Goal: Task Accomplishment & Management: Use online tool/utility

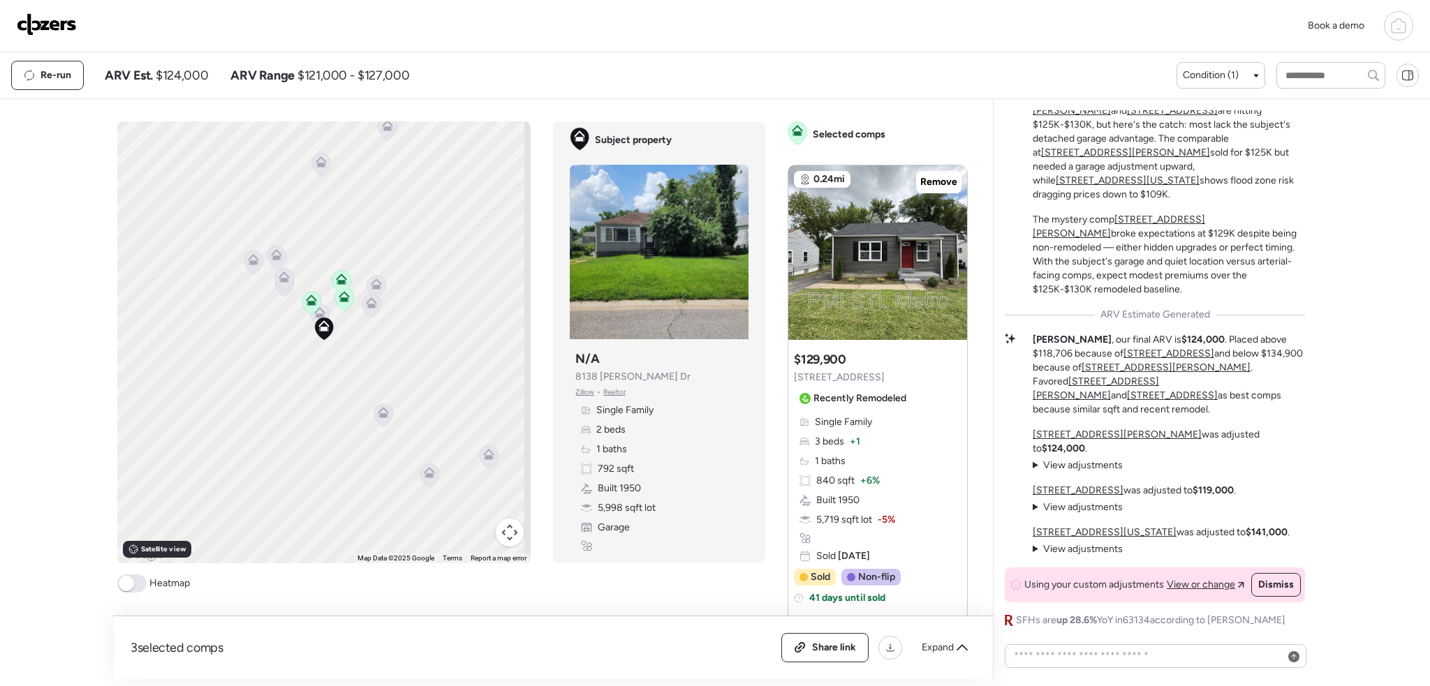
click at [59, 20] on img at bounding box center [47, 24] width 60 height 22
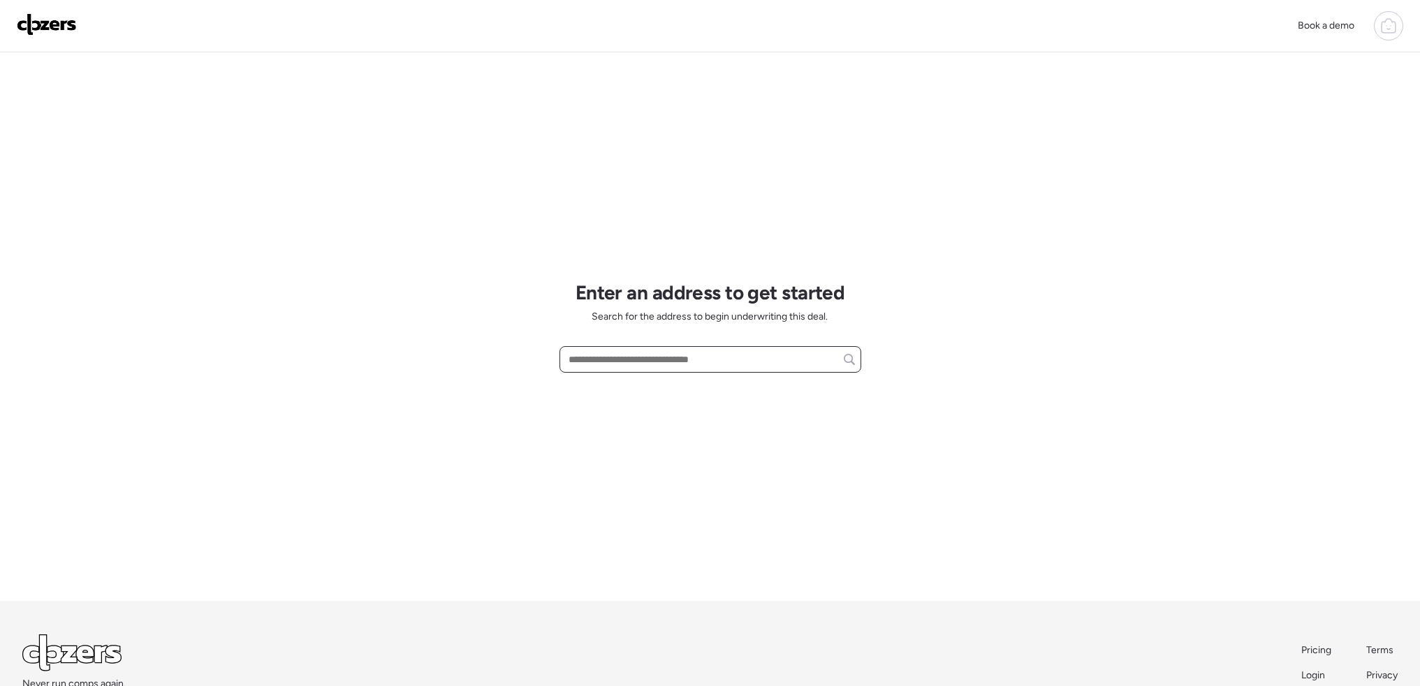
click at [594, 355] on input "text" at bounding box center [710, 360] width 289 height 20
paste input "**********"
click at [656, 389] on span "2508 Main St, Saint Louis, MO, 63136" at bounding box center [610, 385] width 91 height 14
type input "**********"
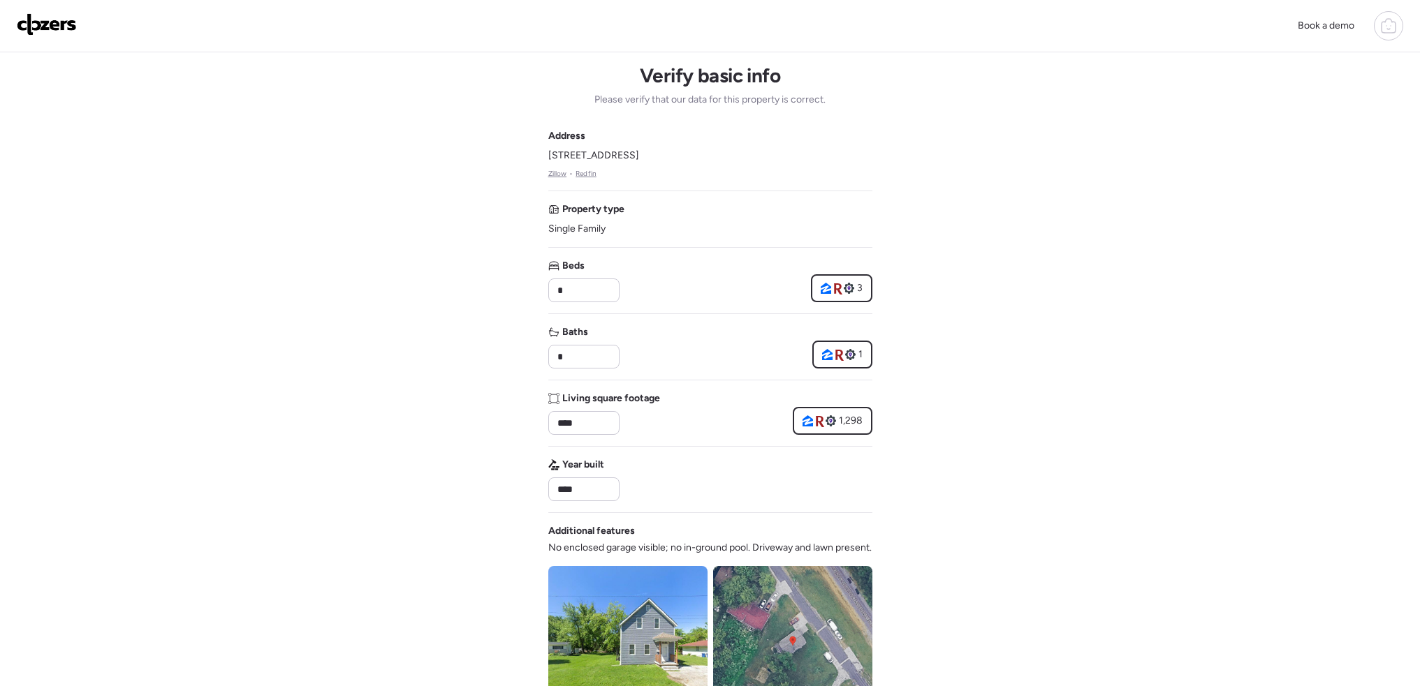
scroll to position [349, 0]
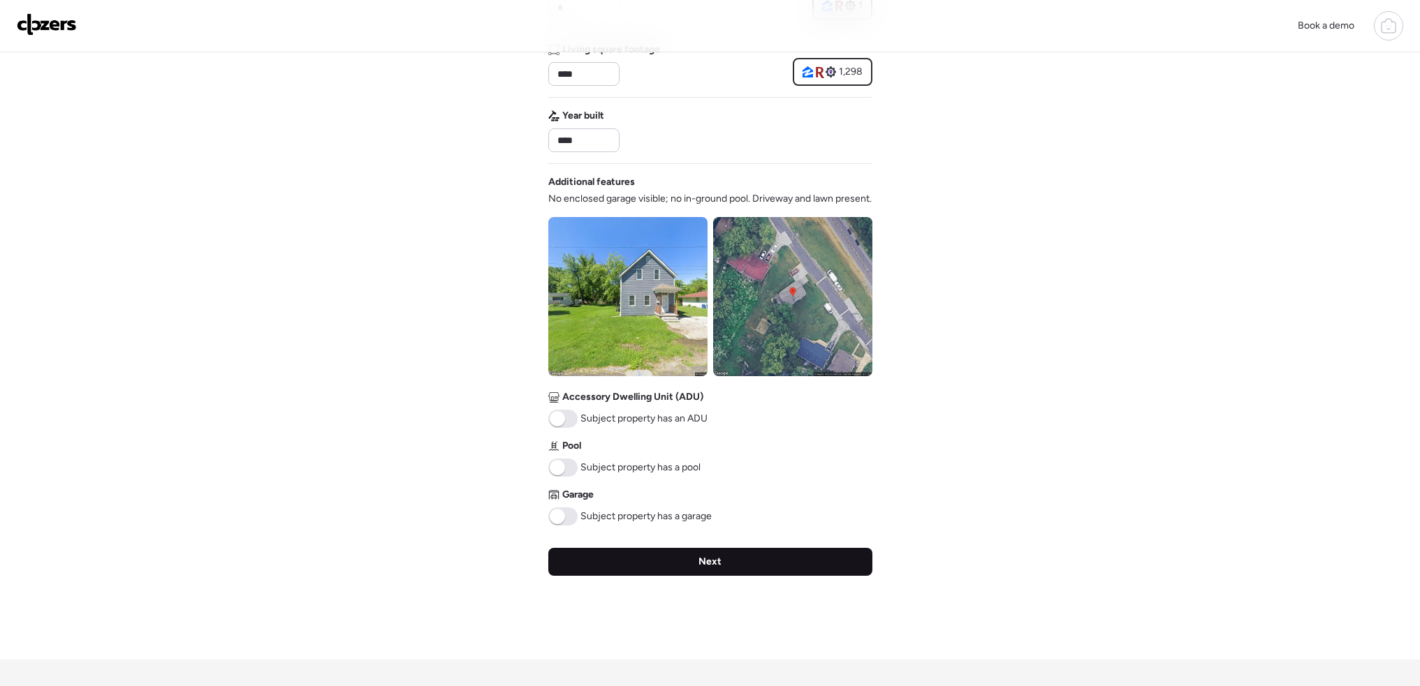
click at [771, 576] on div "Next" at bounding box center [710, 562] width 324 height 28
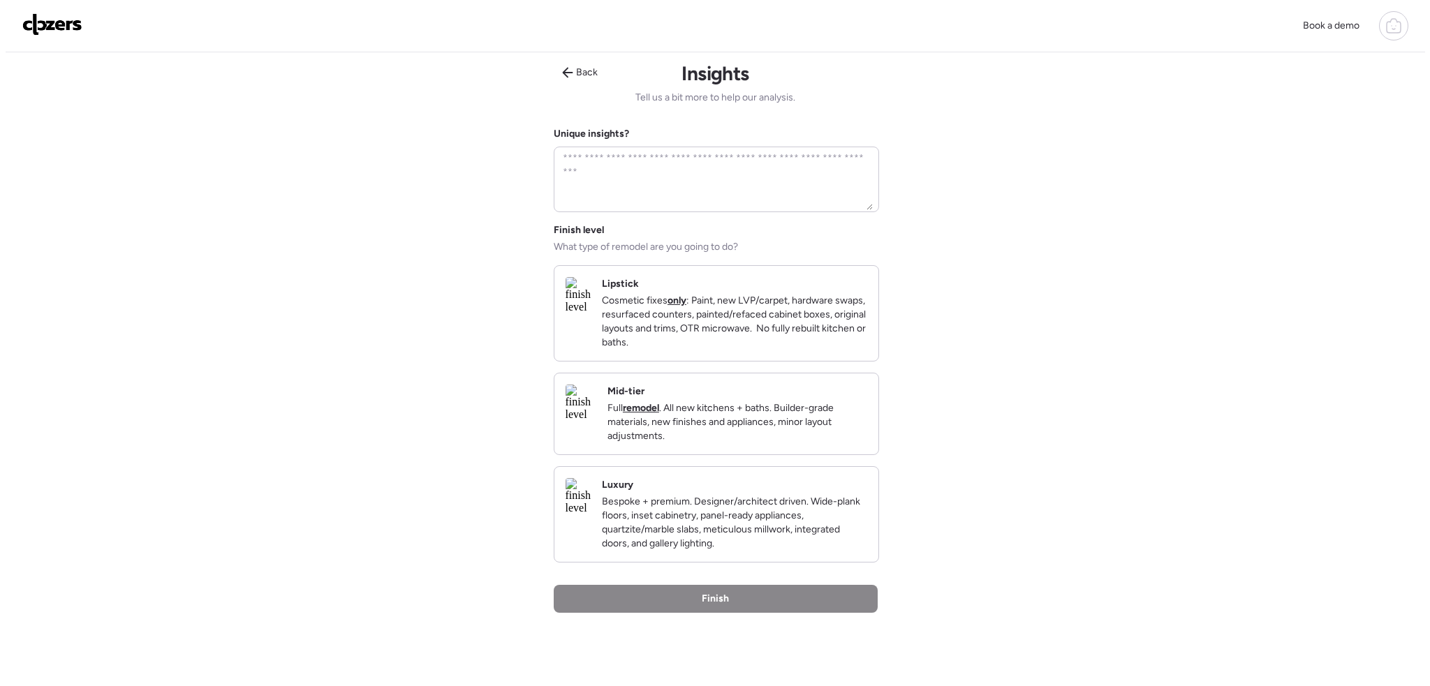
scroll to position [0, 0]
click at [781, 349] on p "Cosmetic fixes only : Paint, new LVP/carpet, hardware swaps, resurfaced counter…" at bounding box center [728, 324] width 265 height 56
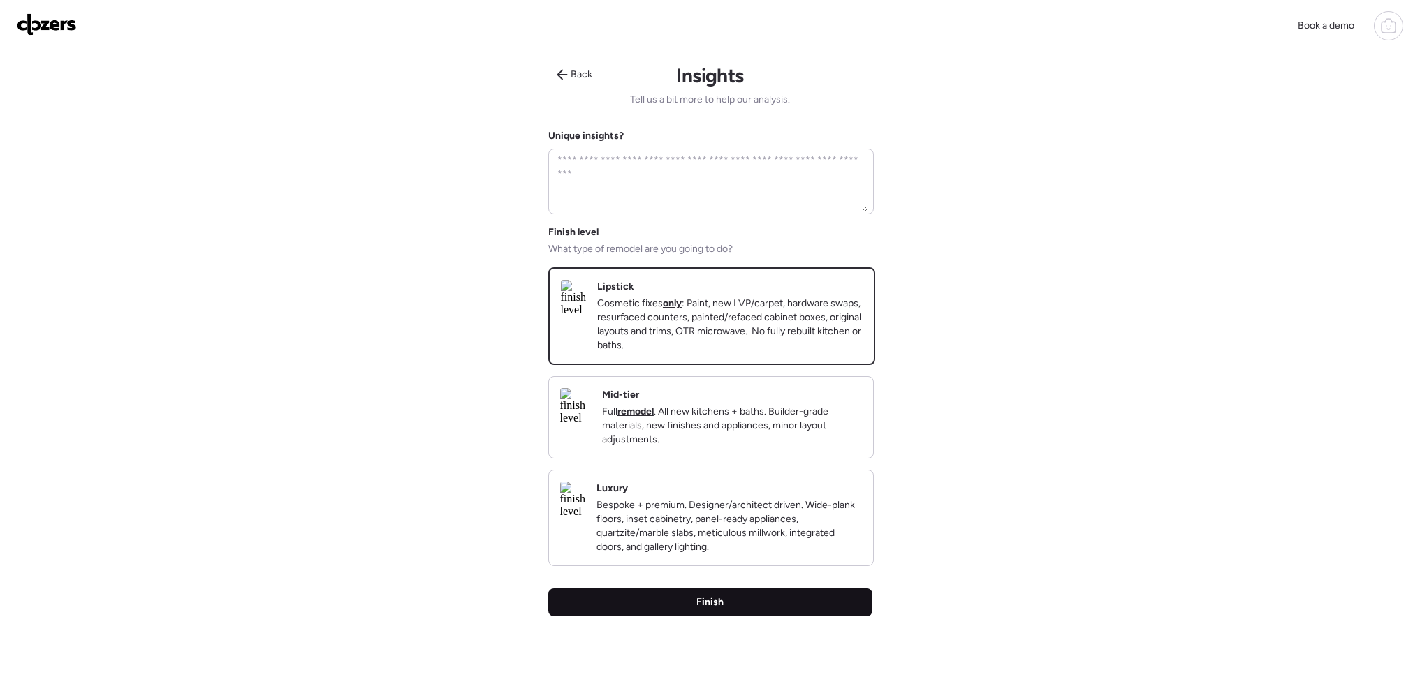
click at [771, 617] on div "Finish" at bounding box center [710, 603] width 324 height 28
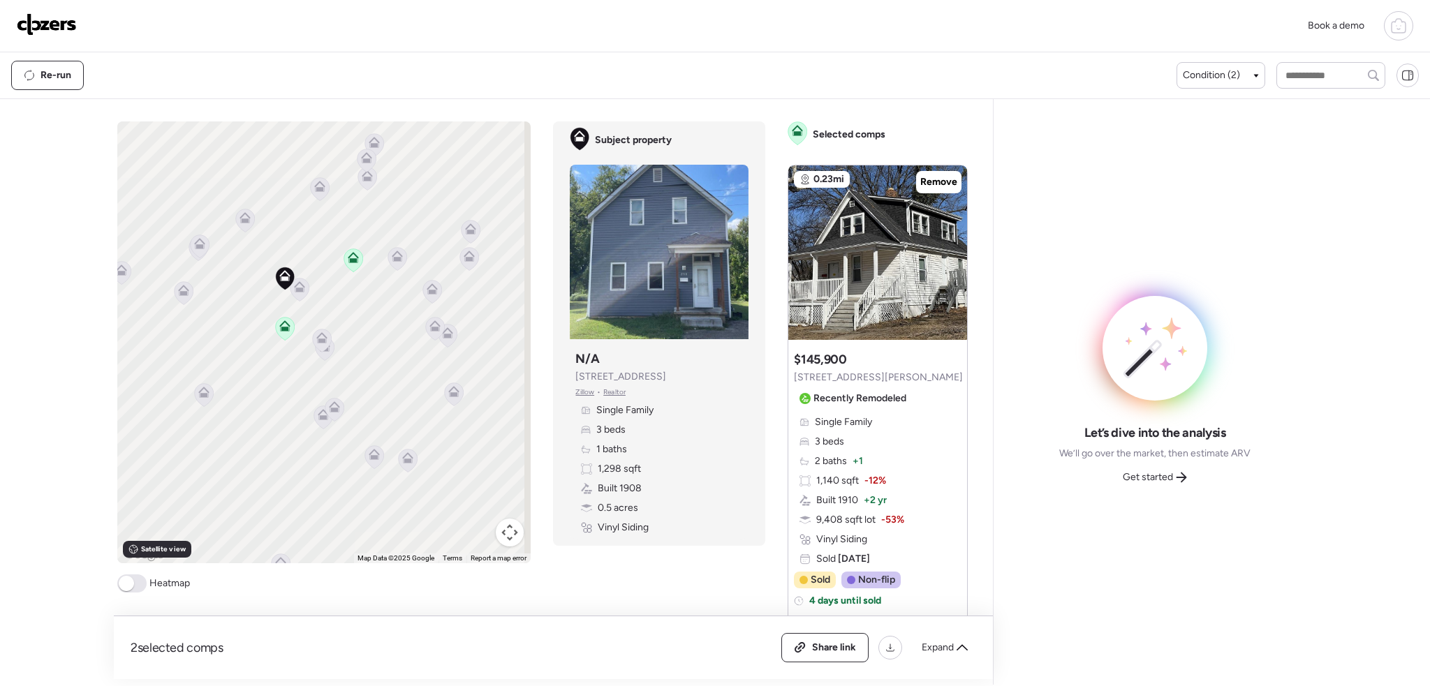
drag, startPoint x: 309, startPoint y: 314, endPoint x: 335, endPoint y: 379, distance: 69.9
click at [335, 379] on div "To activate drag with keyboard, press Alt + Enter. Once in keyboard drag state,…" at bounding box center [324, 343] width 414 height 442
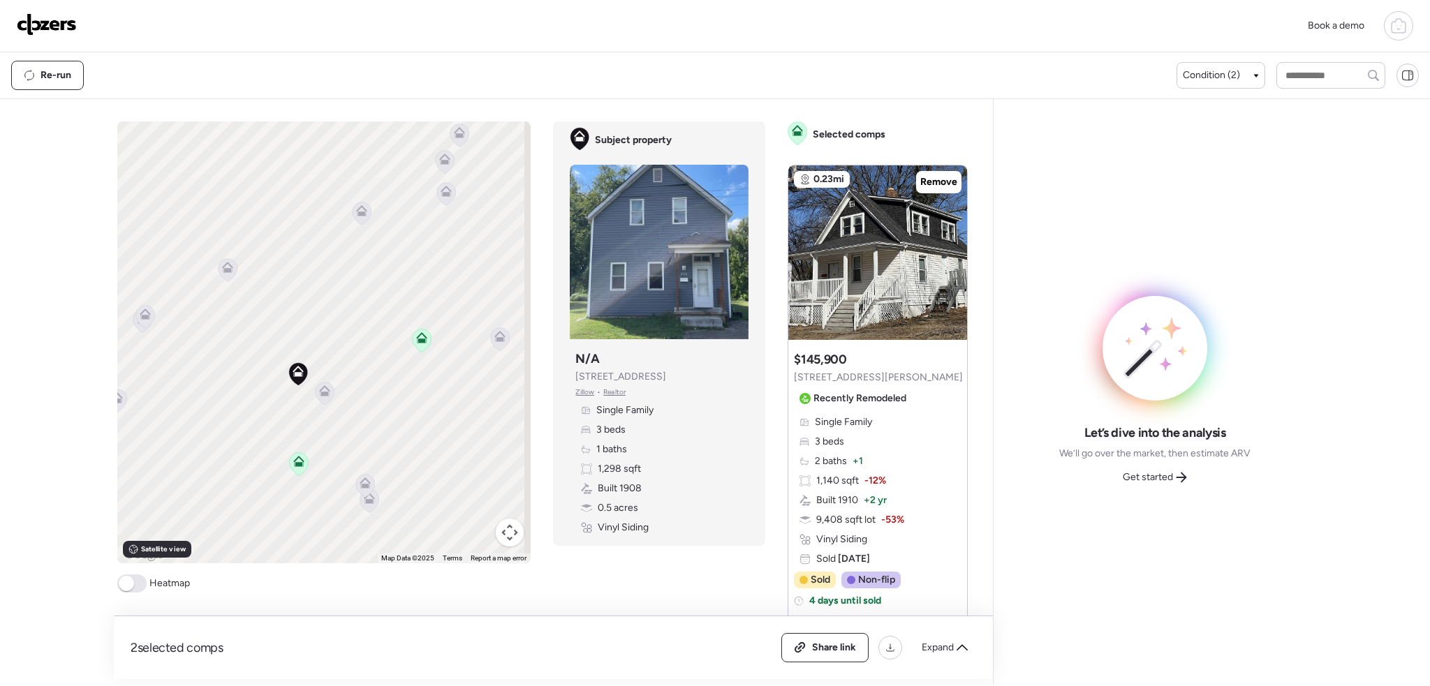
click at [133, 578] on span at bounding box center [131, 584] width 29 height 18
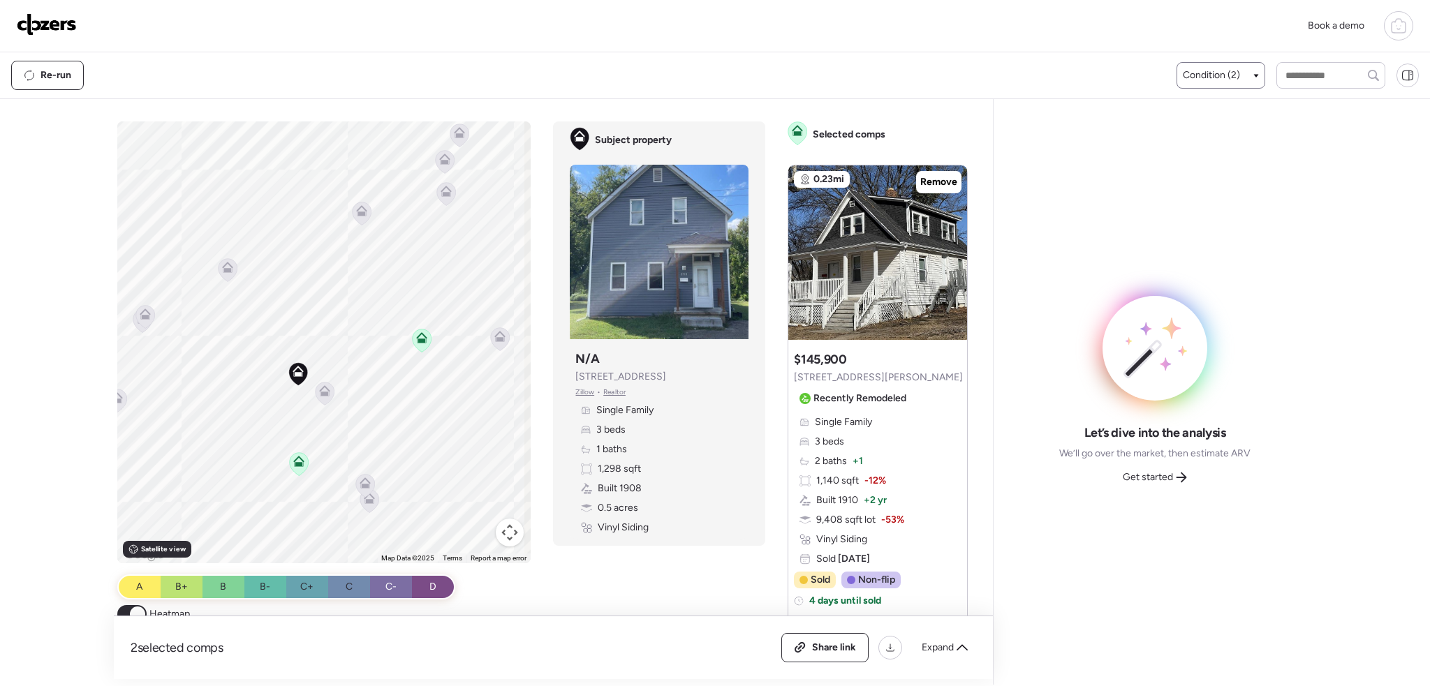
click at [1226, 79] on span "Condition (2)" at bounding box center [1211, 75] width 57 height 14
click at [1204, 192] on span "Well-Maintained – Traditional" at bounding box center [1264, 200] width 121 height 28
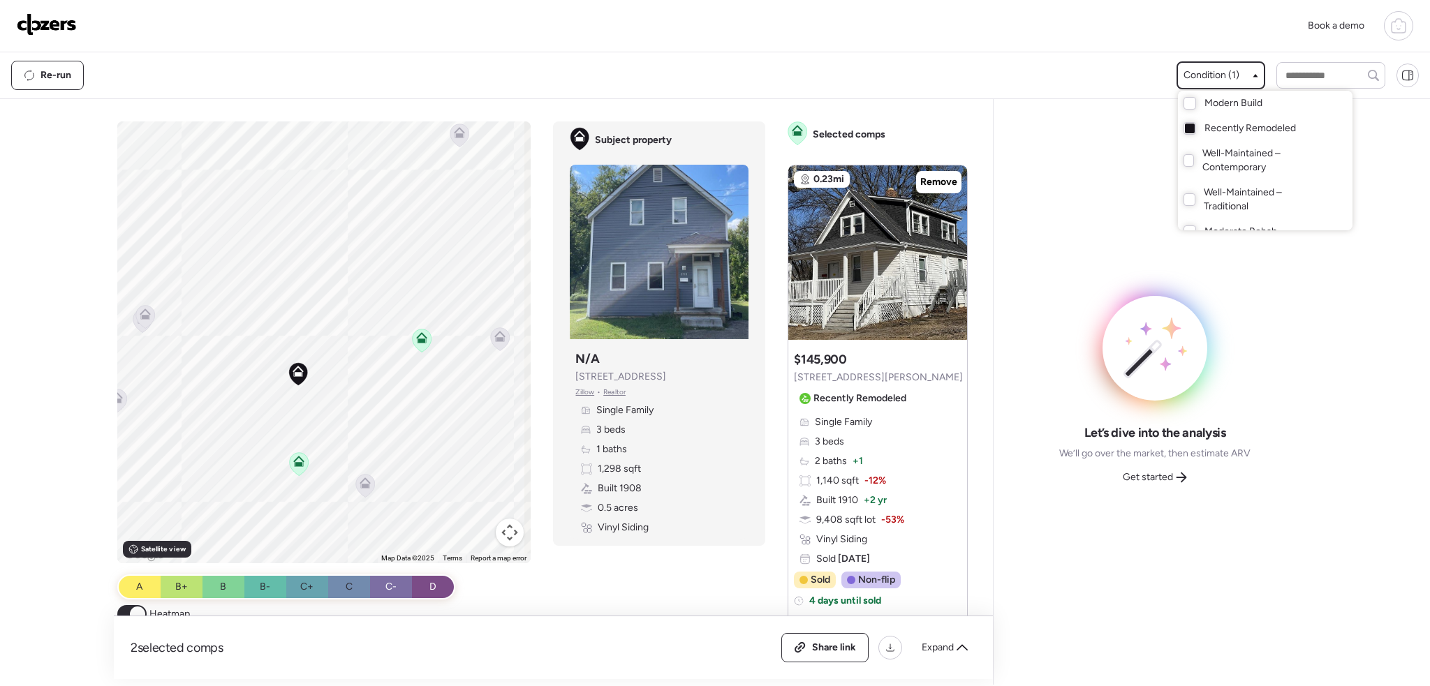
click at [519, 581] on div at bounding box center [715, 304] width 1430 height 686
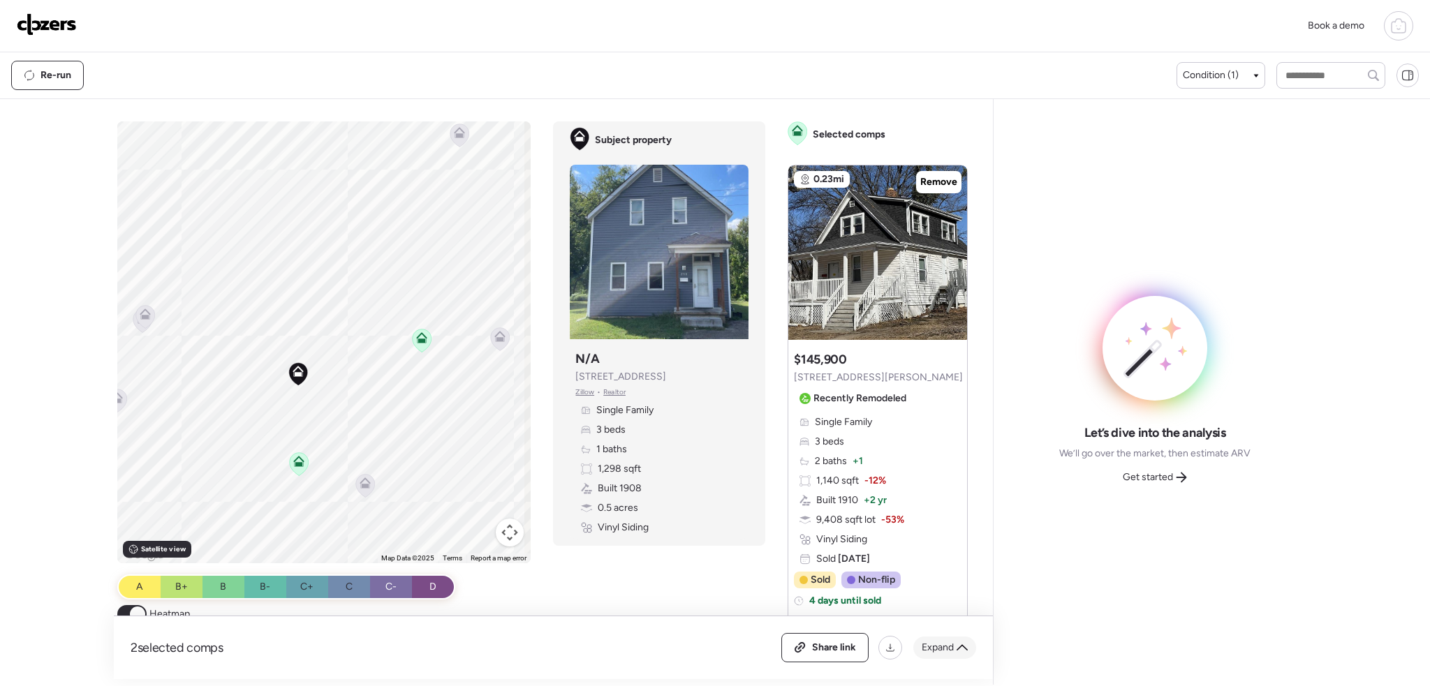
click at [945, 642] on span "Expand" at bounding box center [938, 648] width 32 height 14
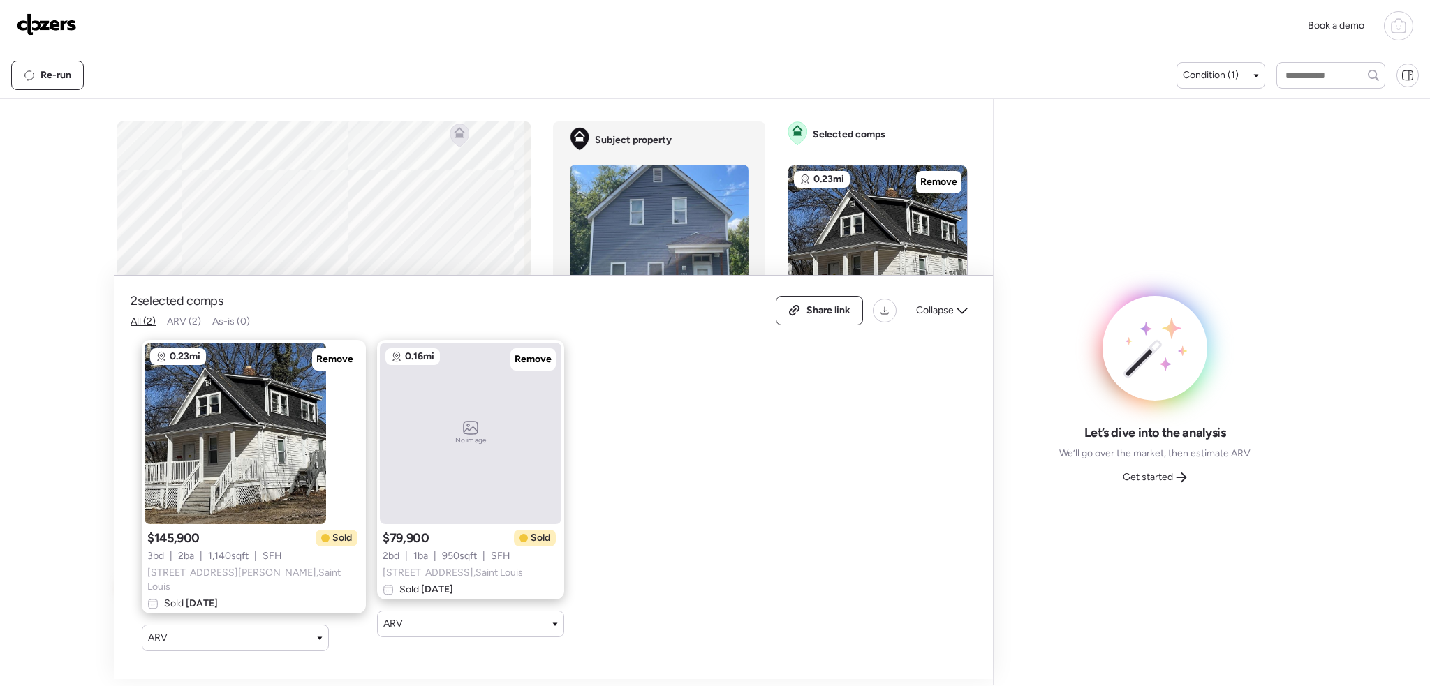
drag, startPoint x: 488, startPoint y: 366, endPoint x: 362, endPoint y: 365, distance: 126.4
click at [515, 367] on span "Remove" at bounding box center [533, 360] width 37 height 14
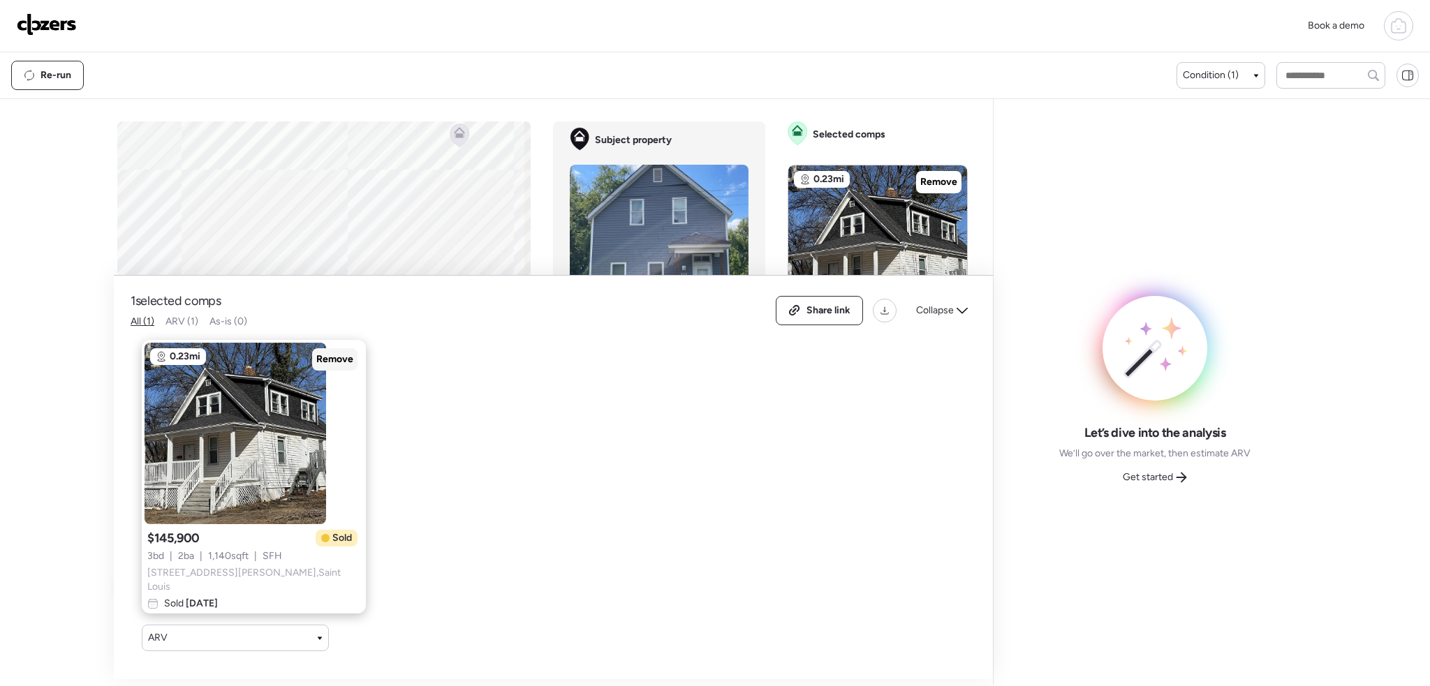
click at [316, 357] on span "Remove" at bounding box center [334, 360] width 37 height 14
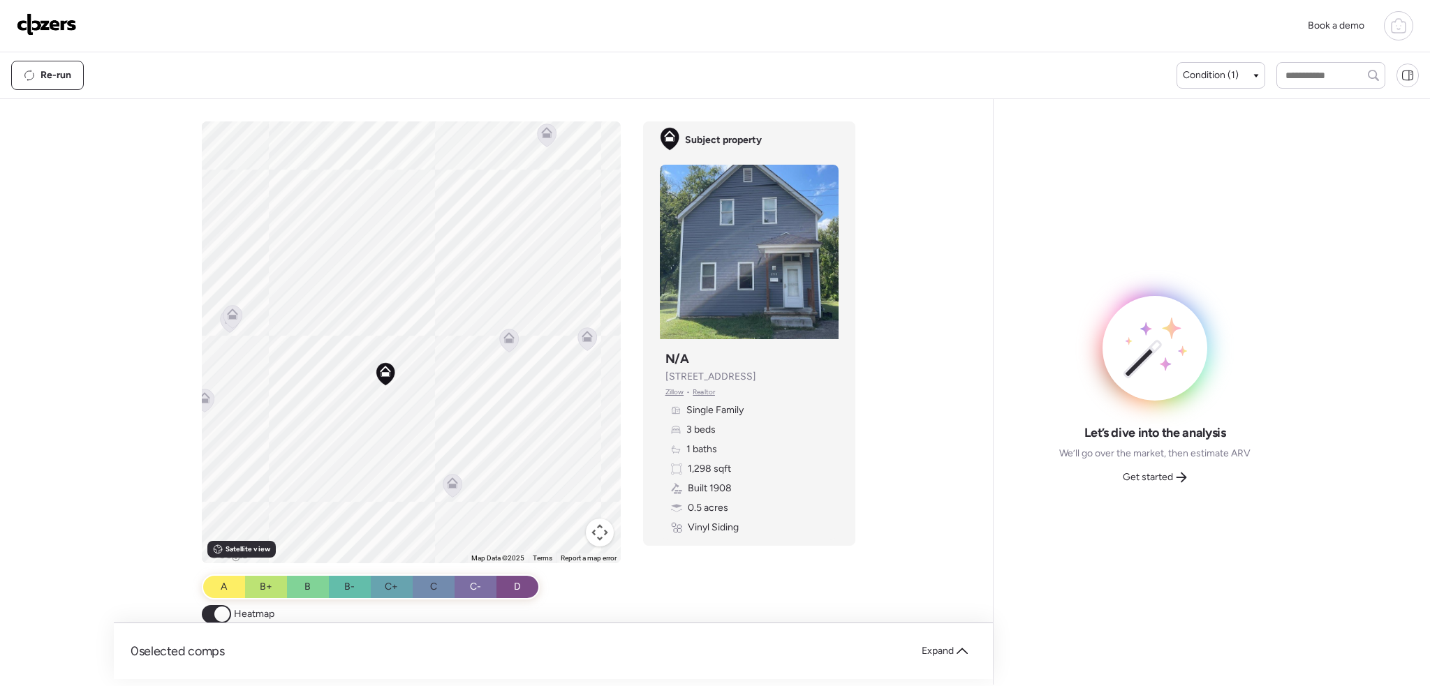
click at [507, 339] on icon at bounding box center [508, 341] width 9 height 4
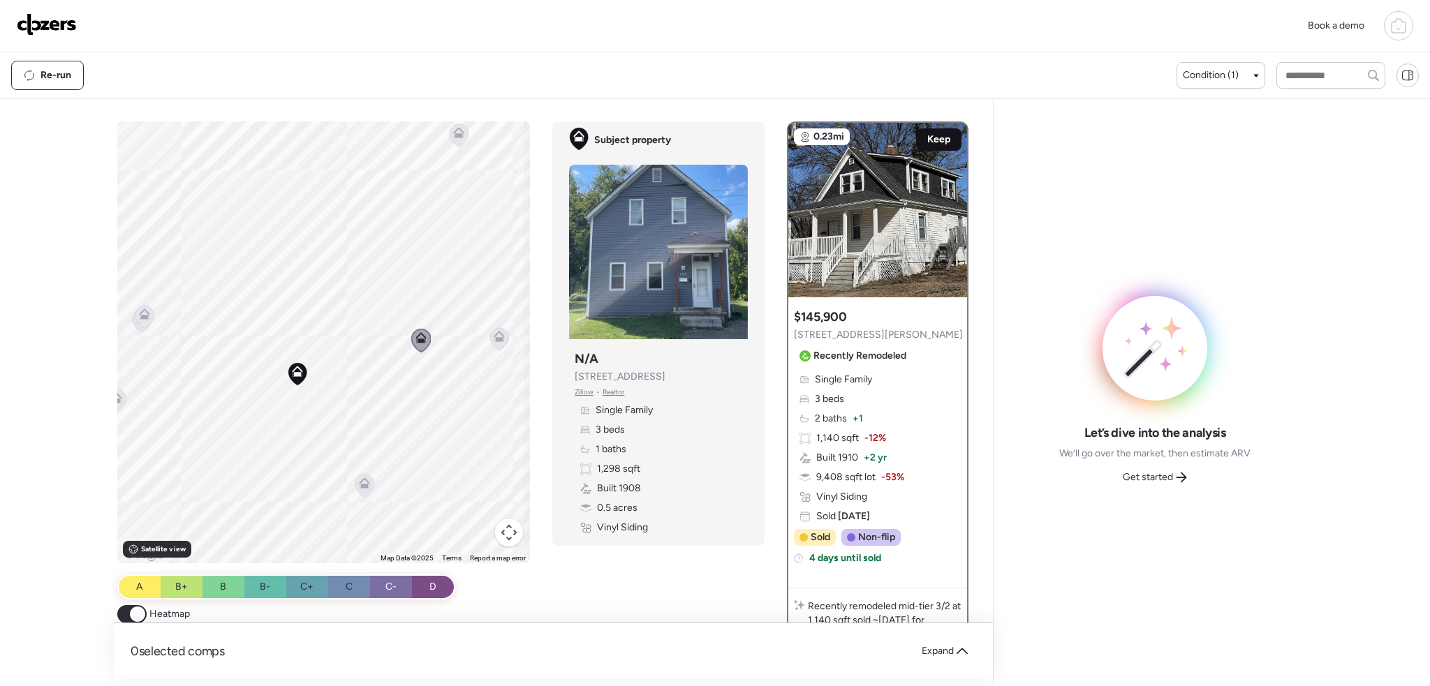
click at [931, 132] on div "Keep" at bounding box center [938, 139] width 45 height 22
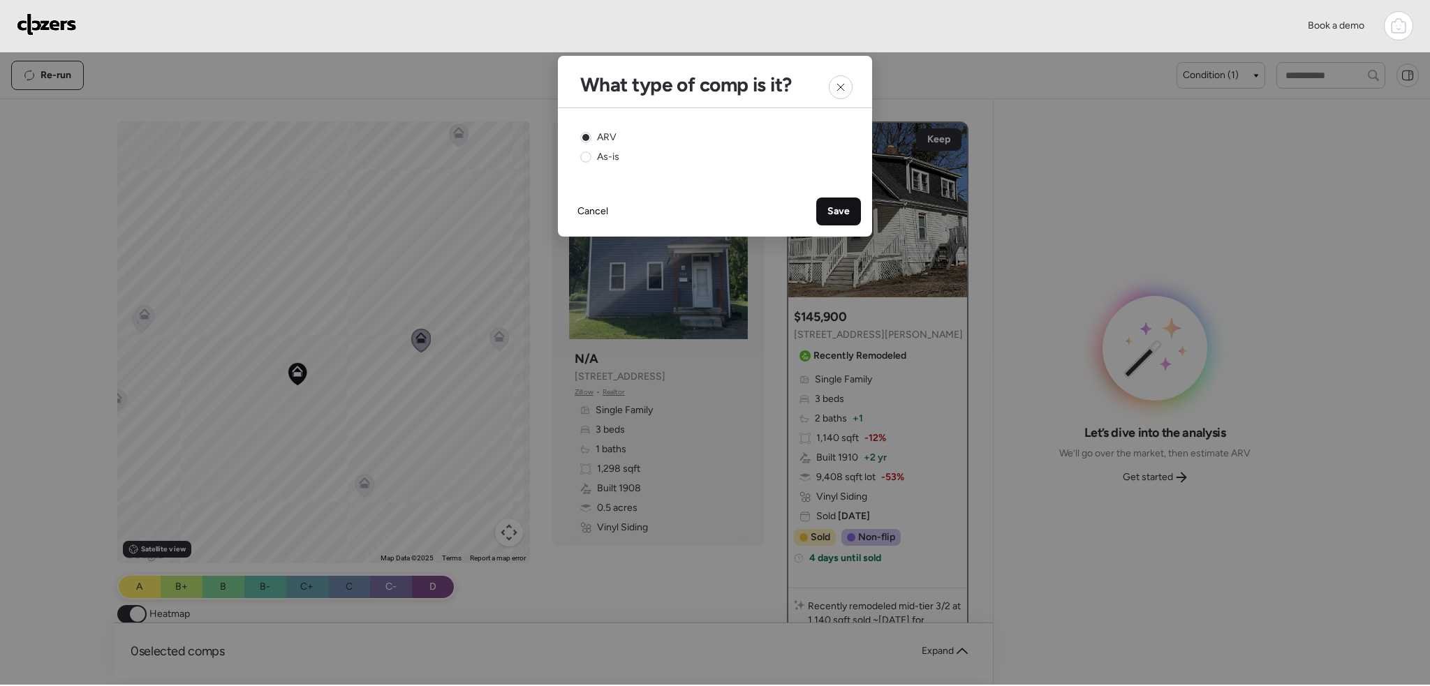
click at [834, 205] on span "Save" at bounding box center [839, 212] width 22 height 14
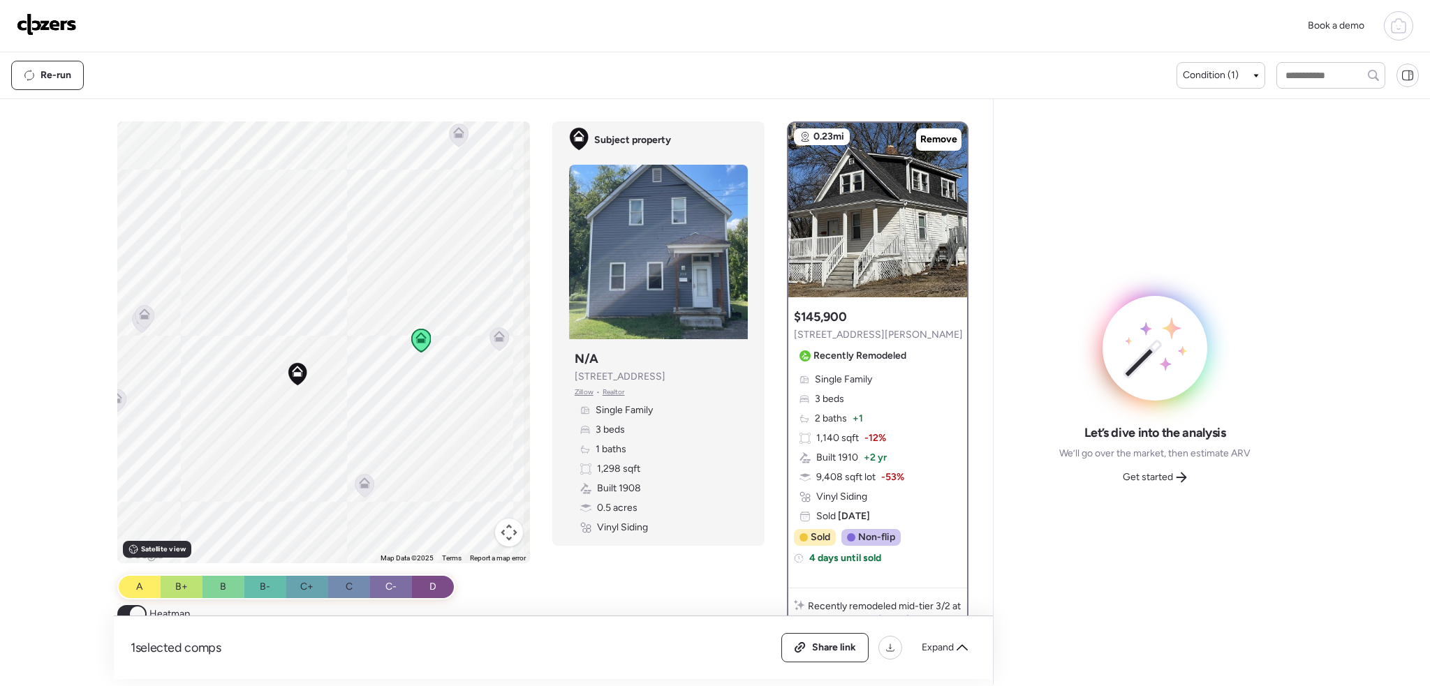
click at [147, 312] on icon at bounding box center [144, 316] width 19 height 23
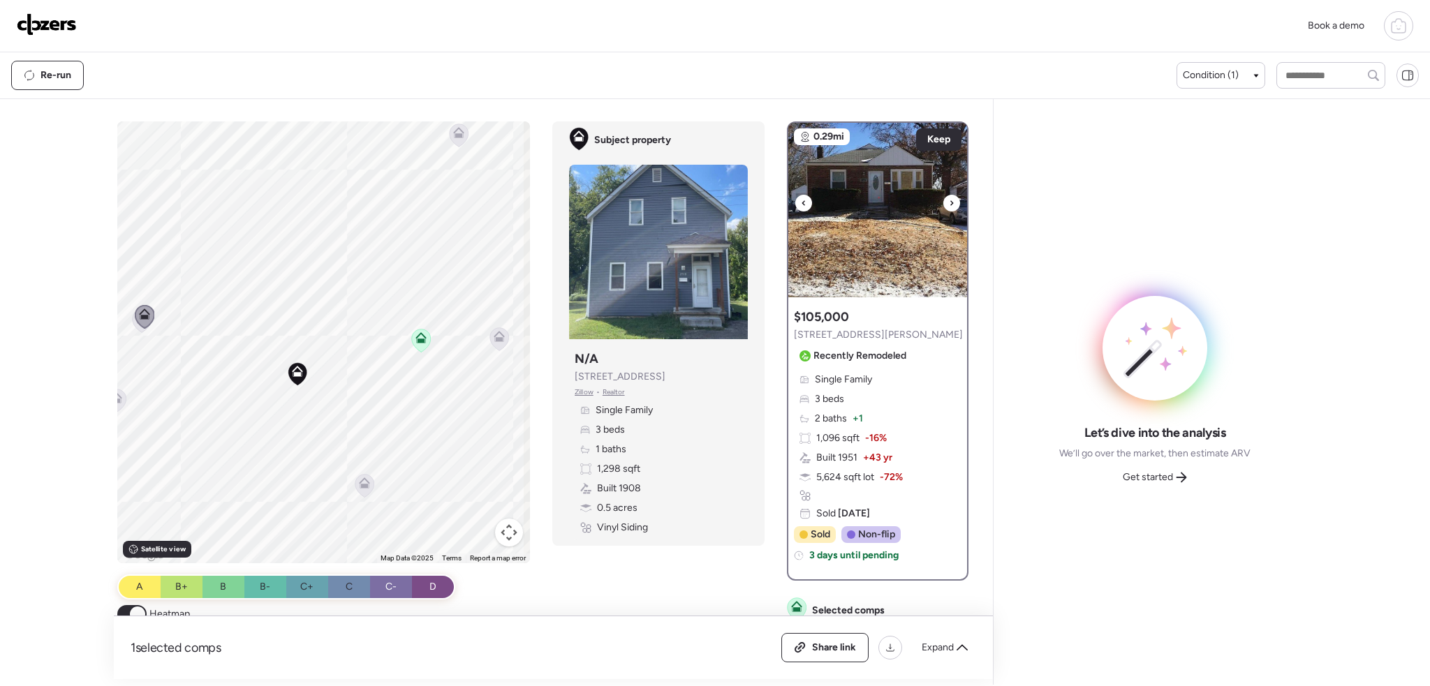
click at [943, 205] on div at bounding box center [951, 203] width 17 height 17
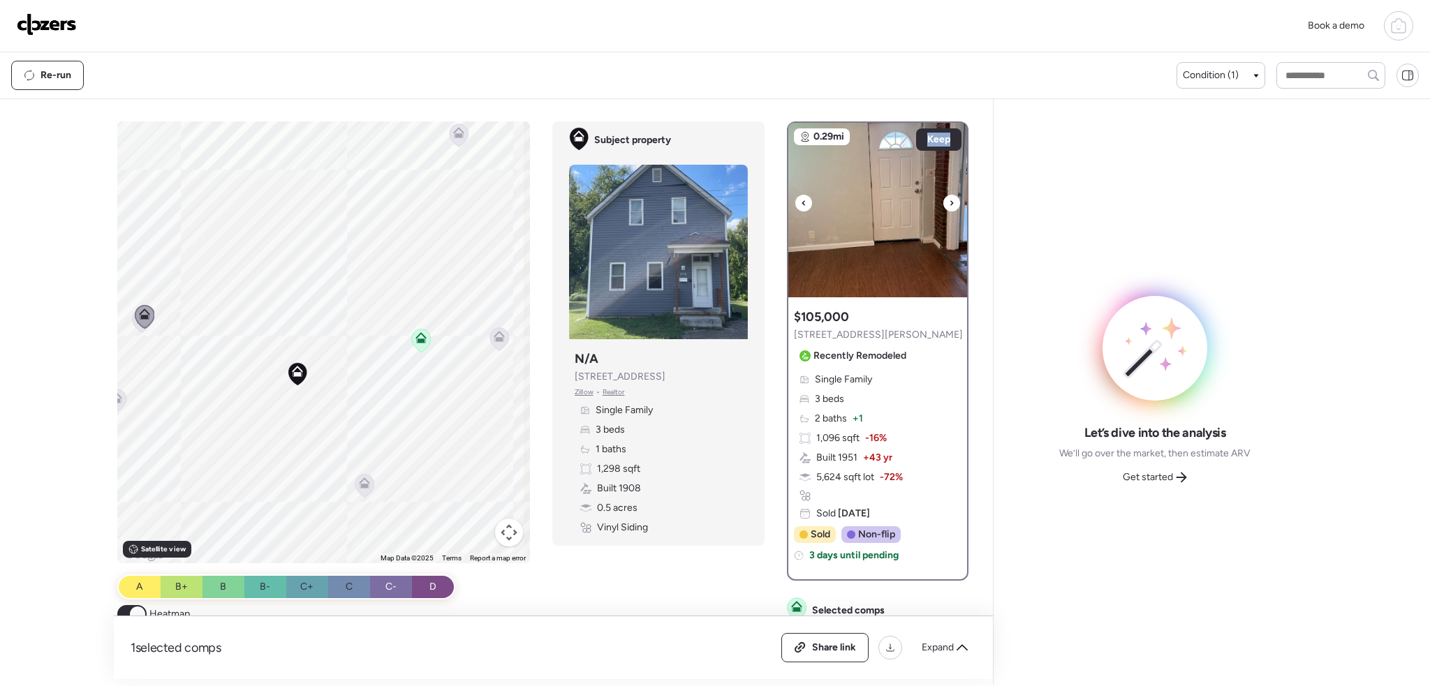
click at [943, 205] on div at bounding box center [951, 203] width 17 height 17
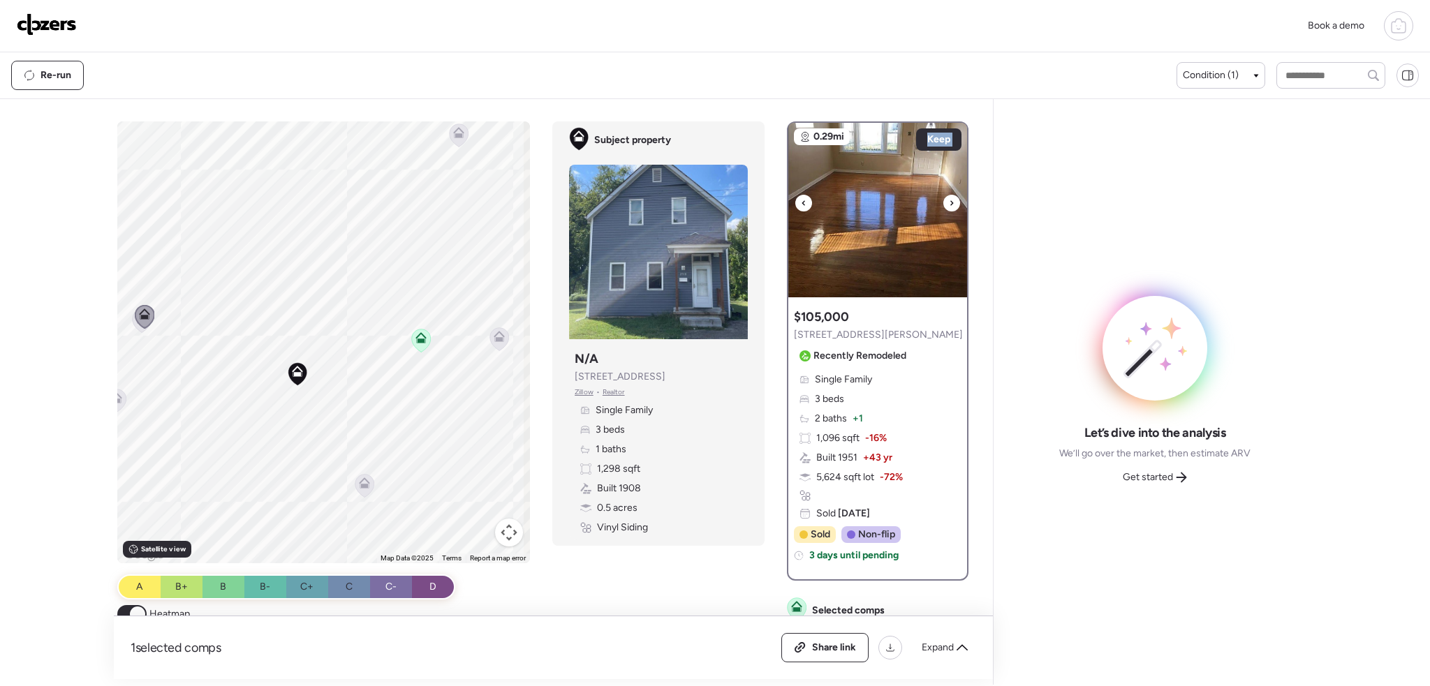
click at [943, 205] on div at bounding box center [951, 203] width 17 height 17
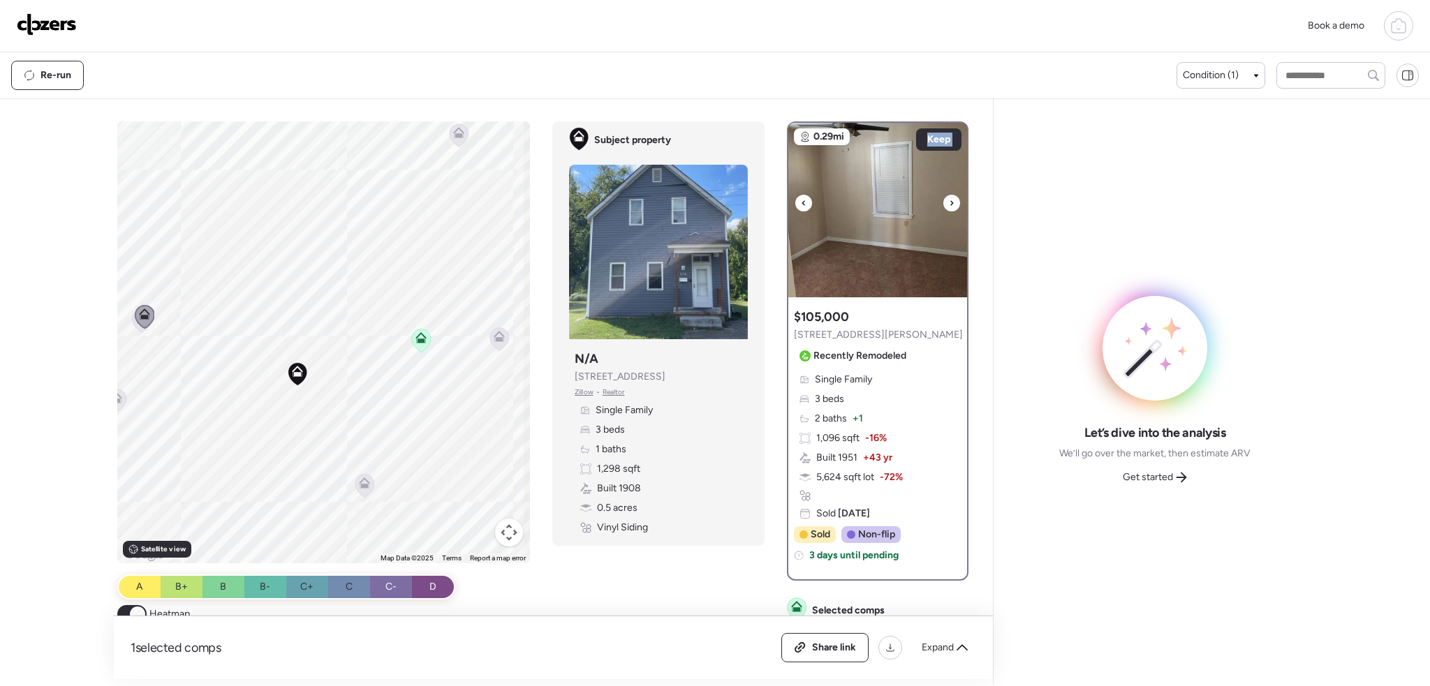
click at [943, 205] on div at bounding box center [951, 203] width 17 height 17
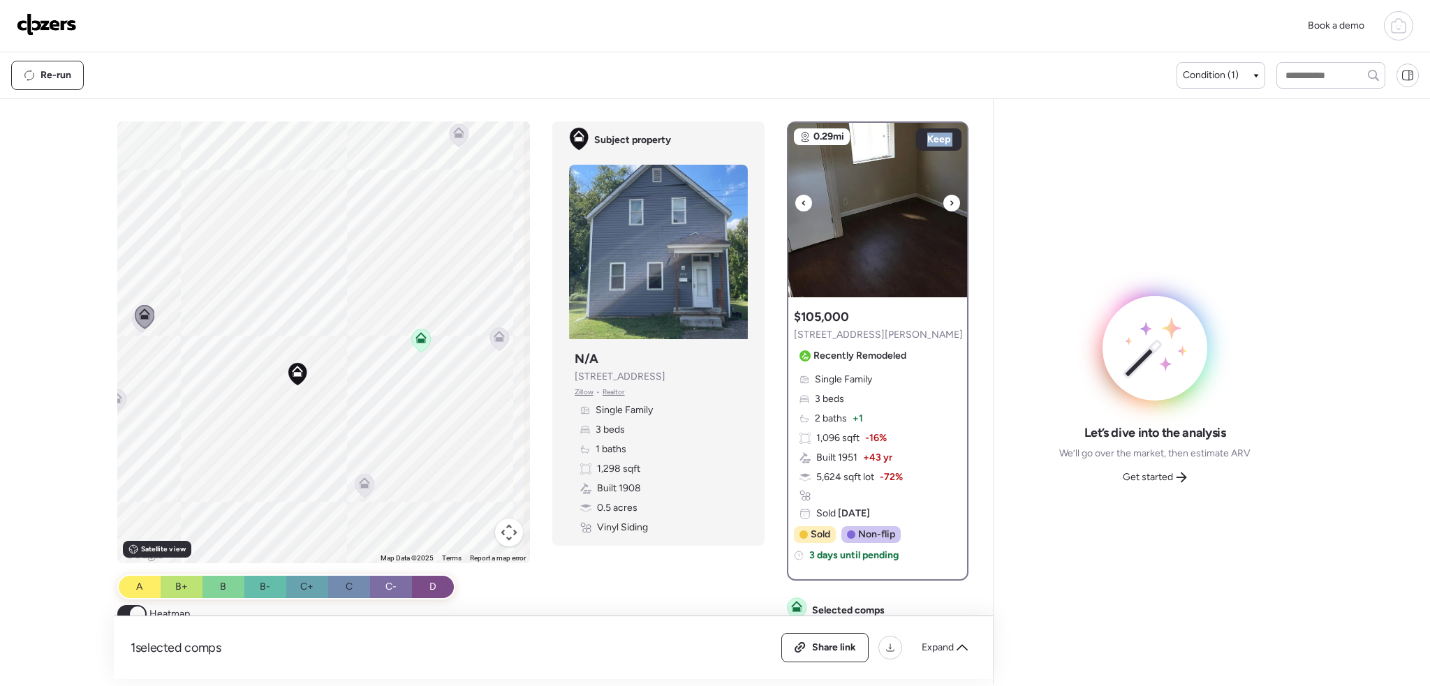
click at [943, 205] on div at bounding box center [951, 203] width 17 height 17
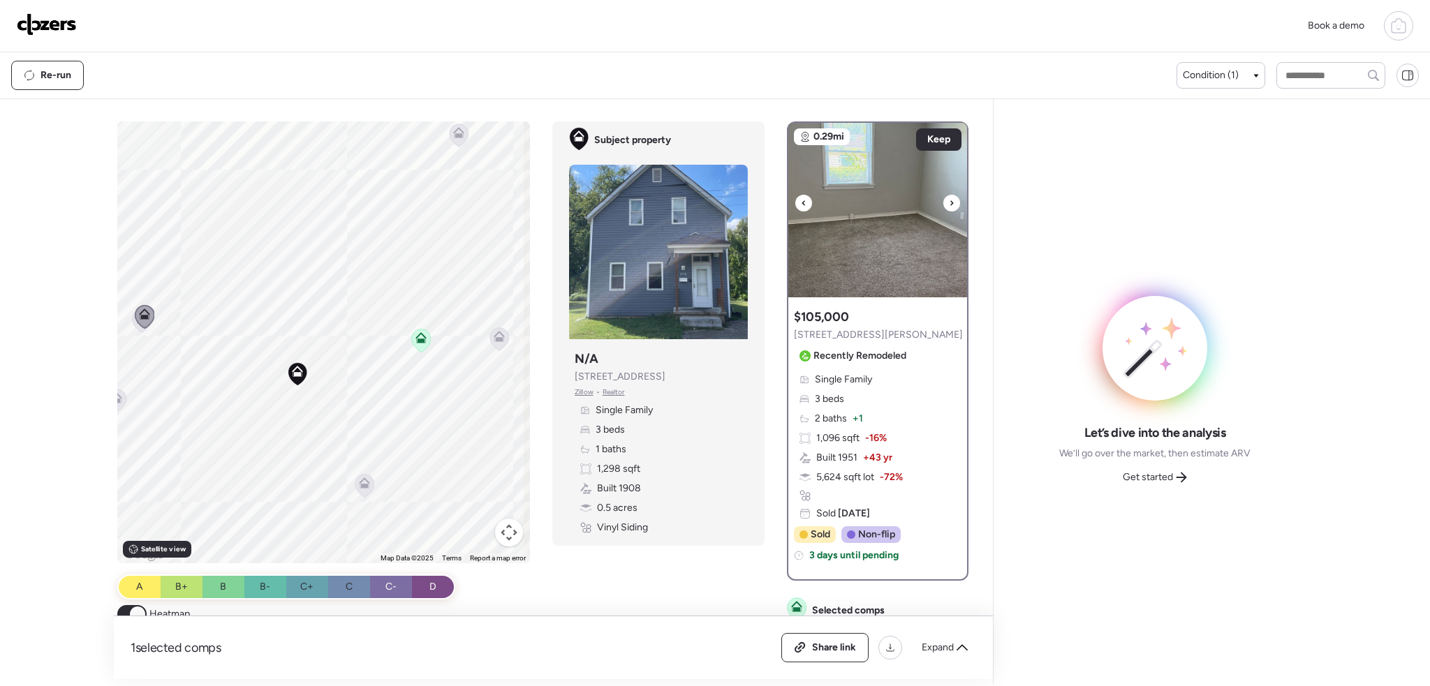
click at [950, 203] on icon at bounding box center [951, 202] width 3 height 5
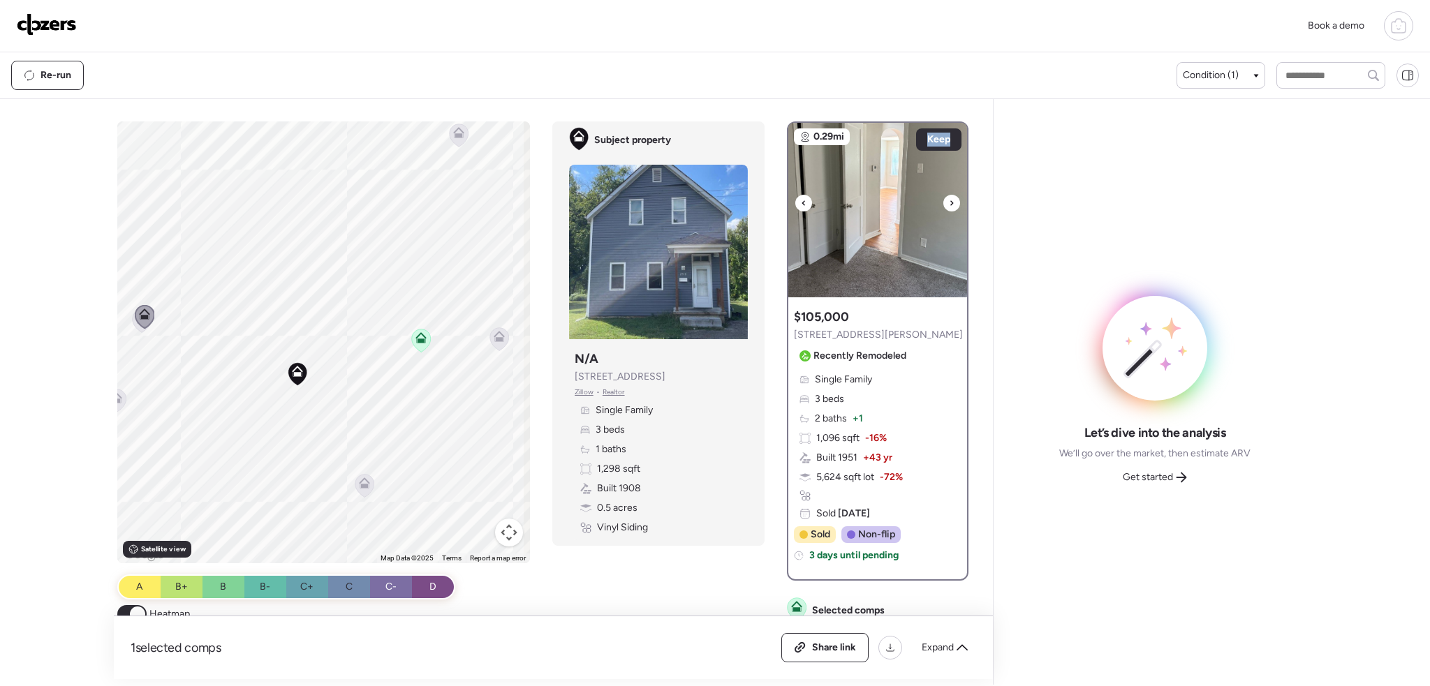
click at [950, 203] on icon at bounding box center [951, 202] width 3 height 5
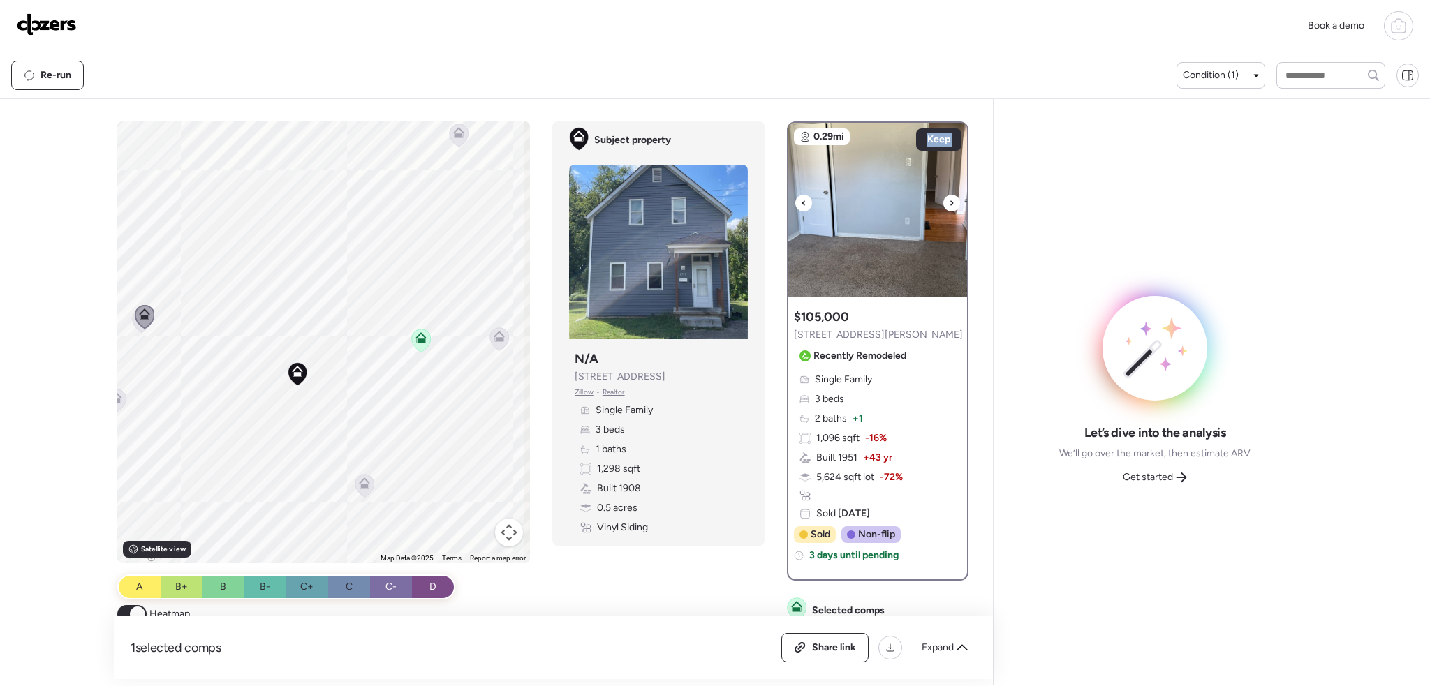
click at [950, 203] on icon at bounding box center [951, 202] width 3 height 5
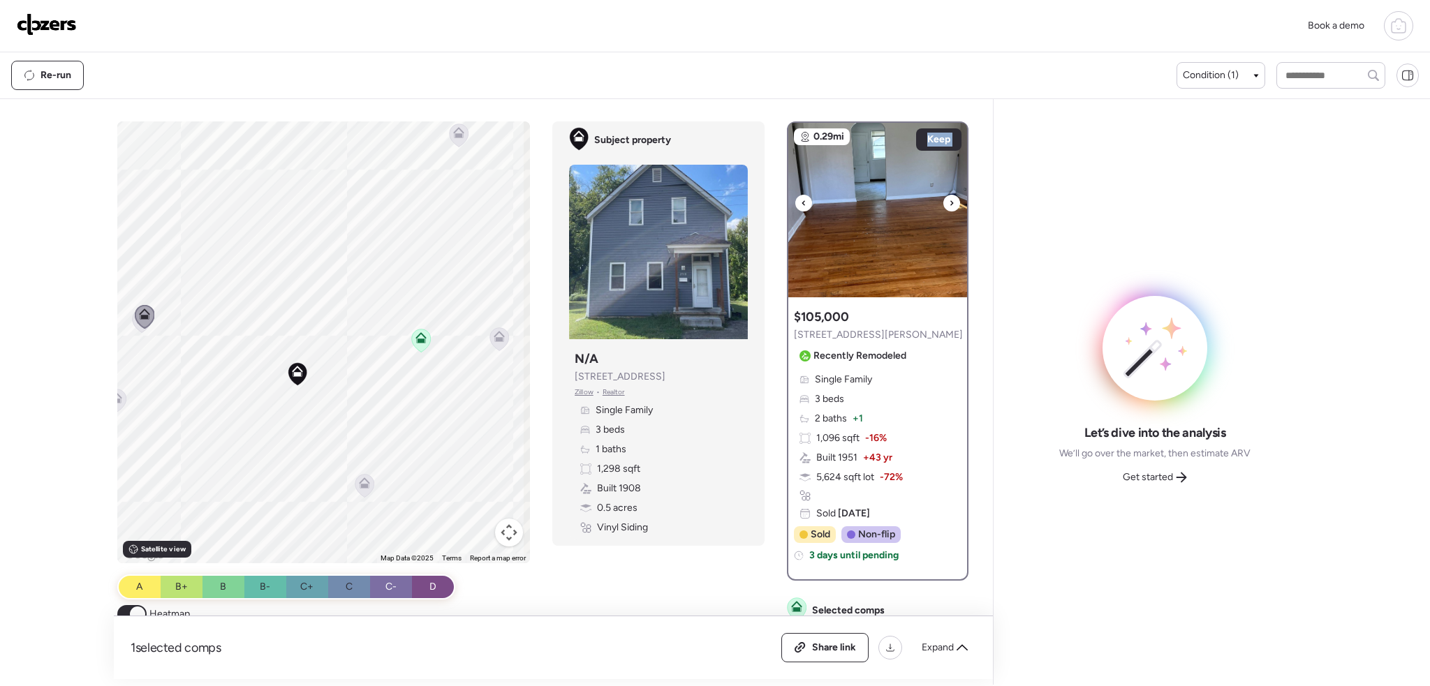
click at [950, 203] on icon at bounding box center [951, 202] width 3 height 5
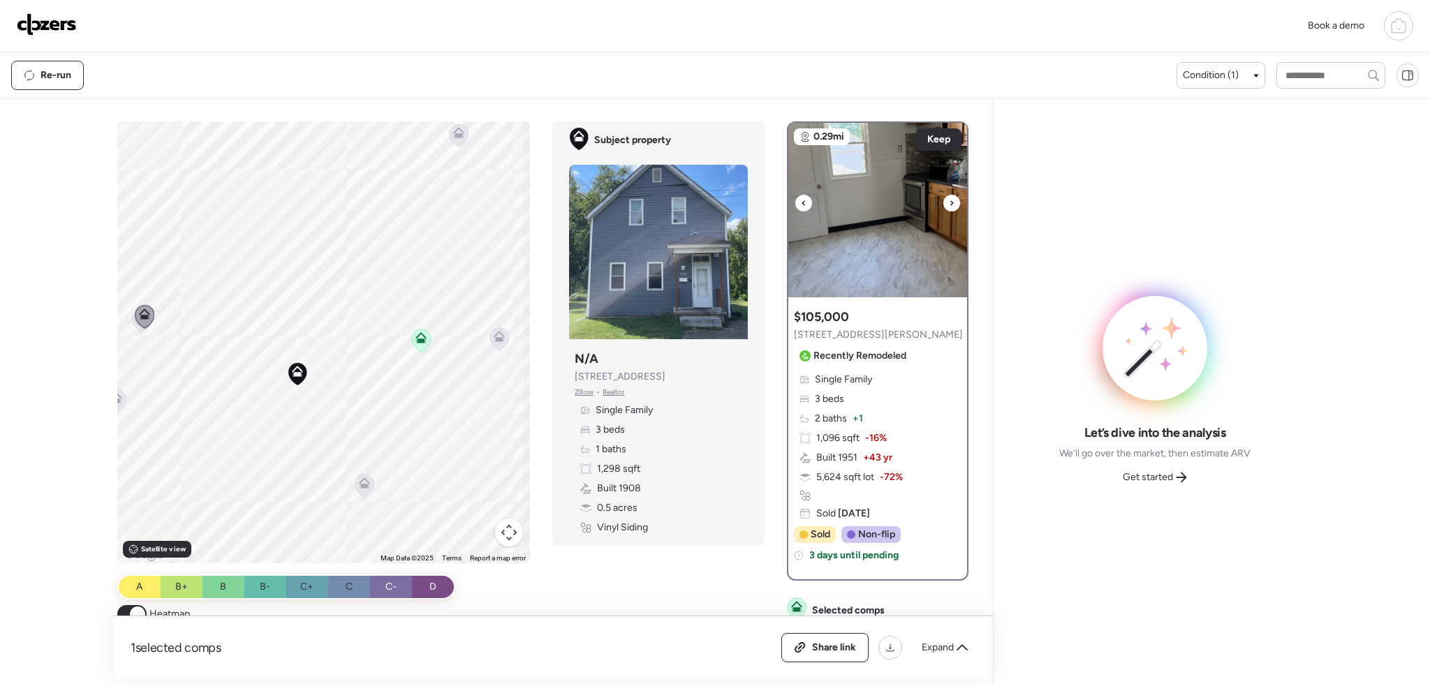
click at [950, 203] on icon at bounding box center [951, 202] width 3 height 5
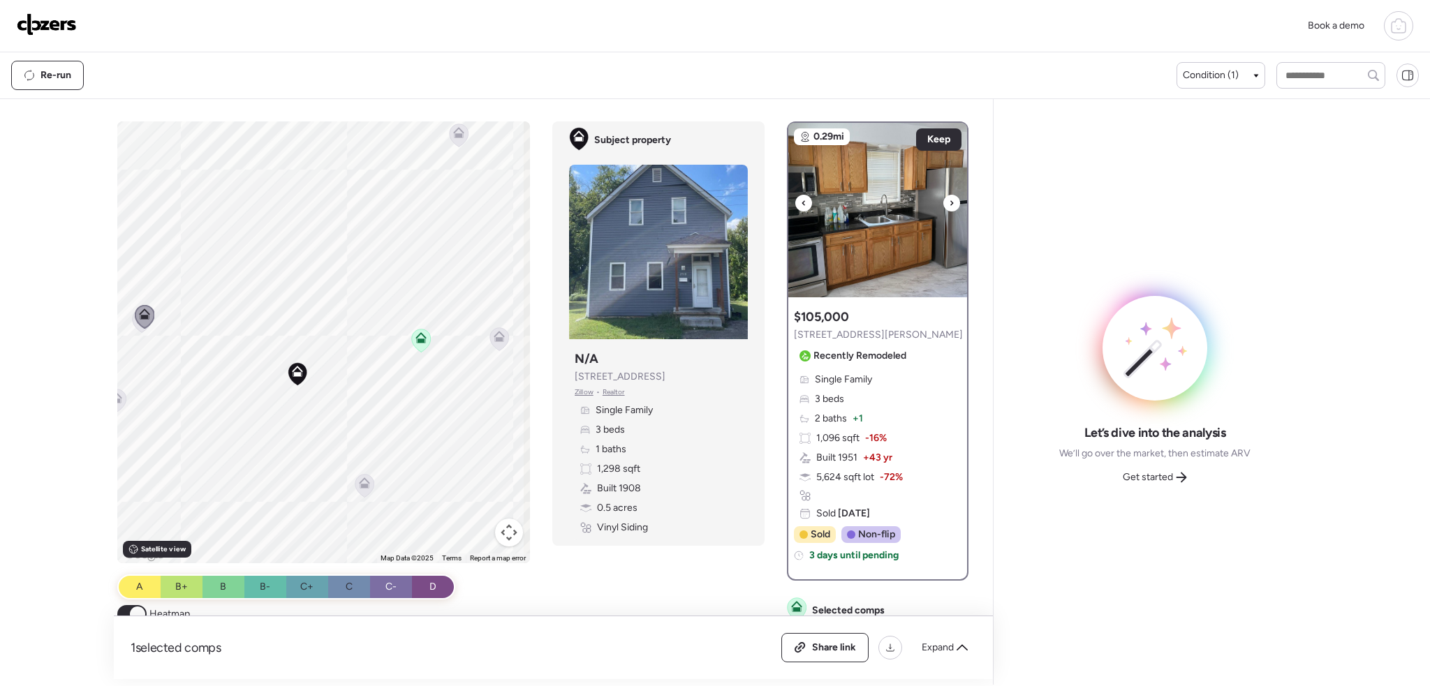
click at [950, 203] on icon at bounding box center [951, 202] width 3 height 5
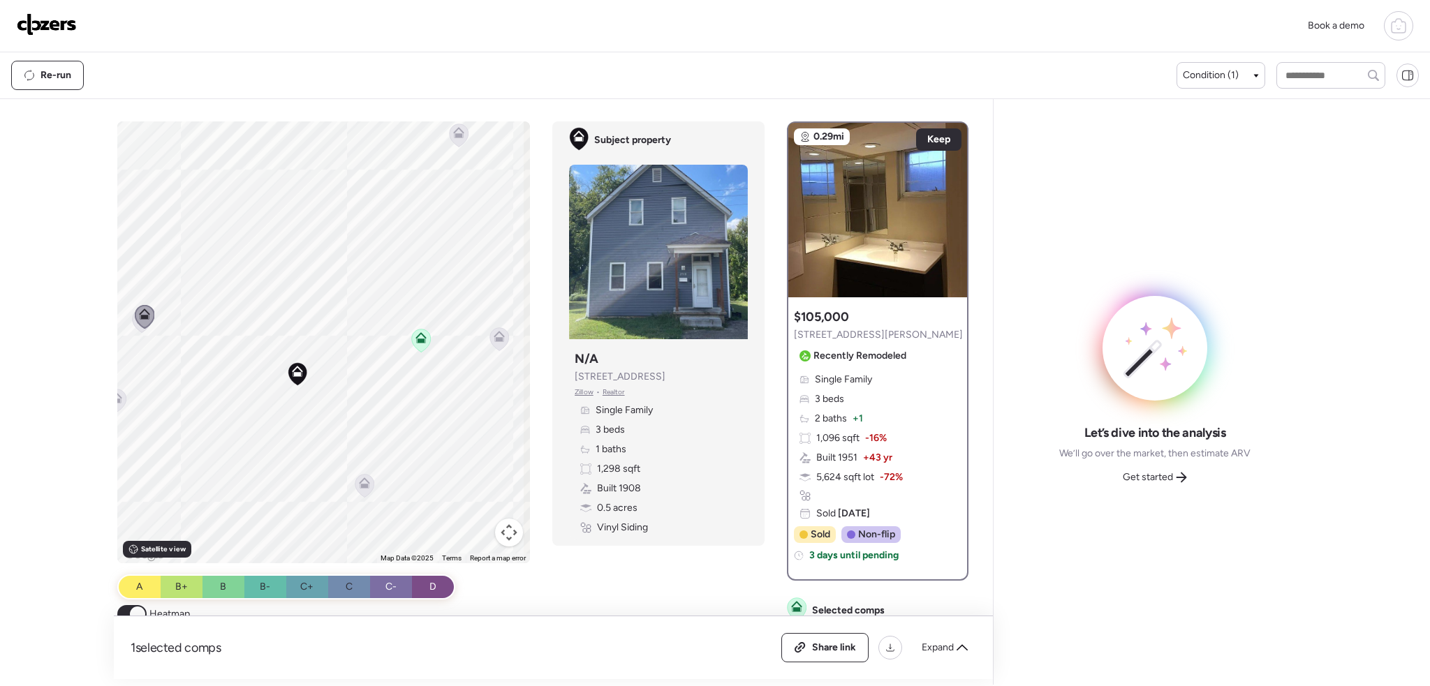
click at [501, 343] on icon at bounding box center [499, 339] width 19 height 23
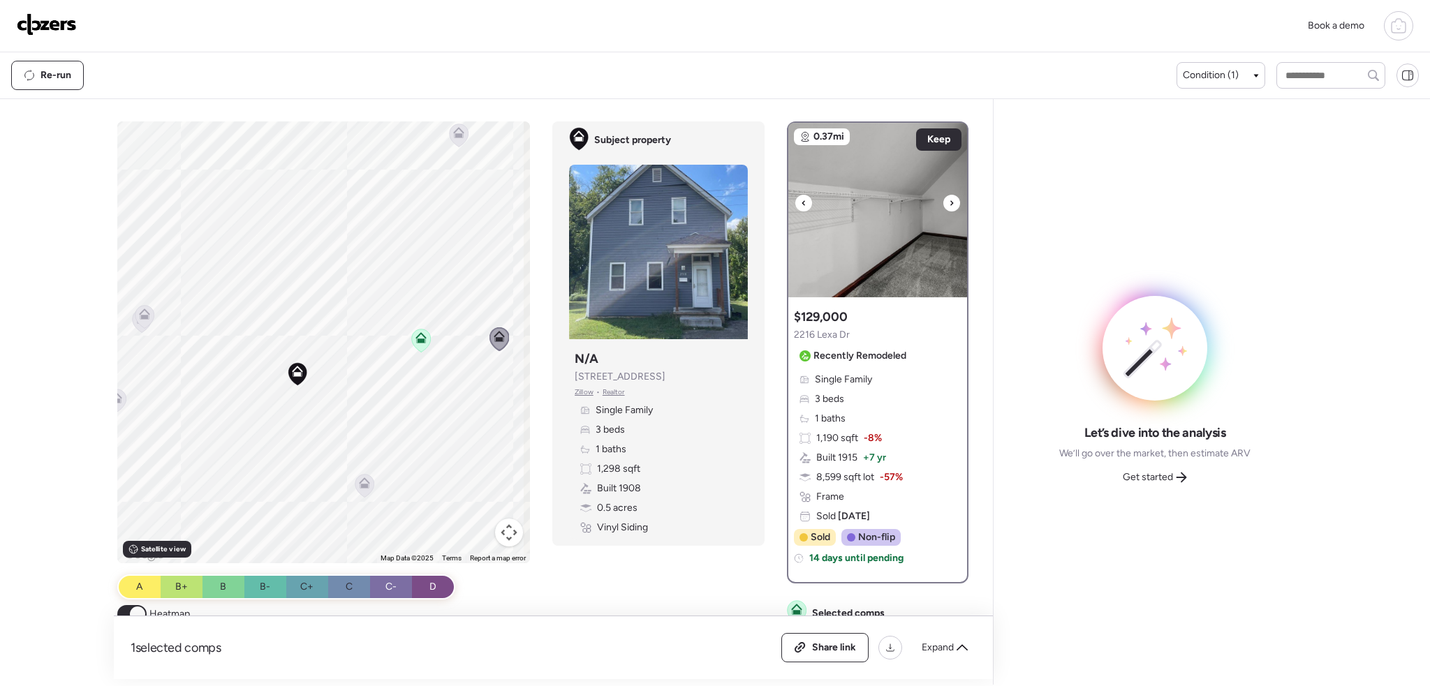
click at [943, 205] on div at bounding box center [951, 203] width 17 height 17
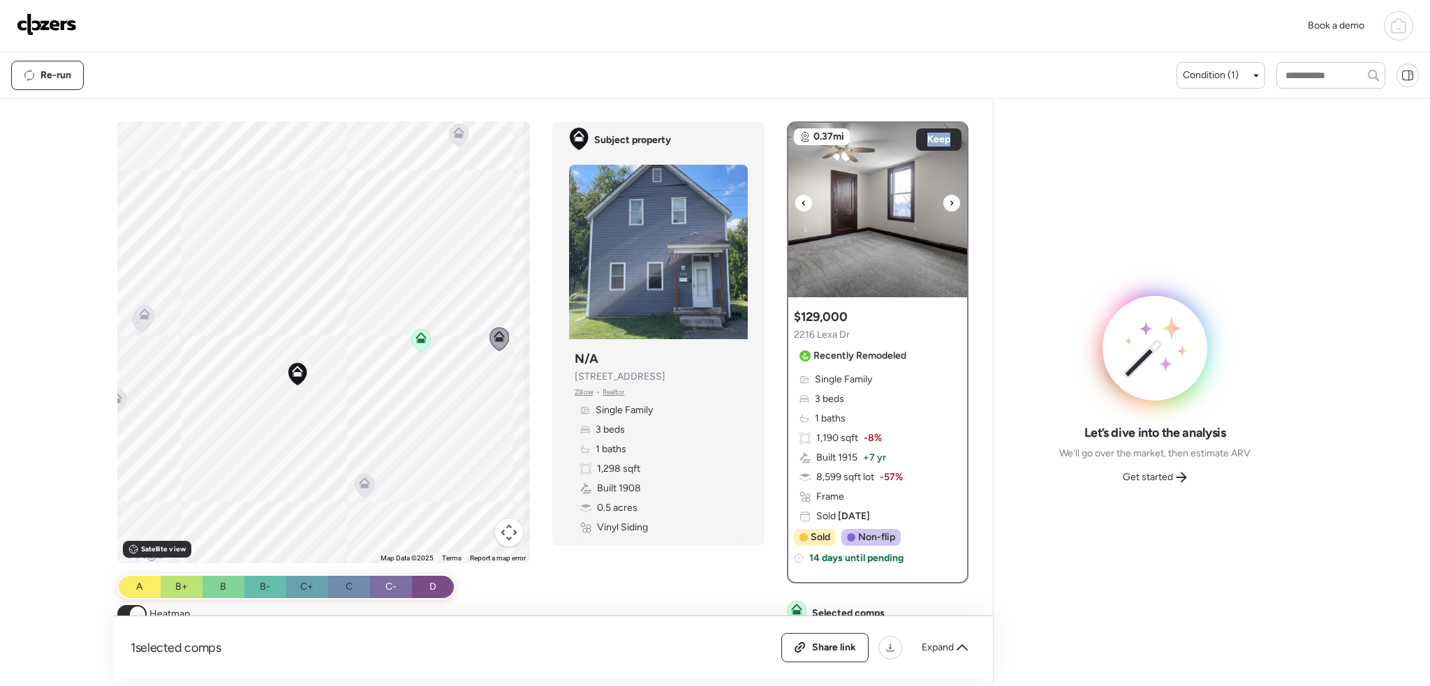
click at [943, 205] on div at bounding box center [951, 203] width 17 height 17
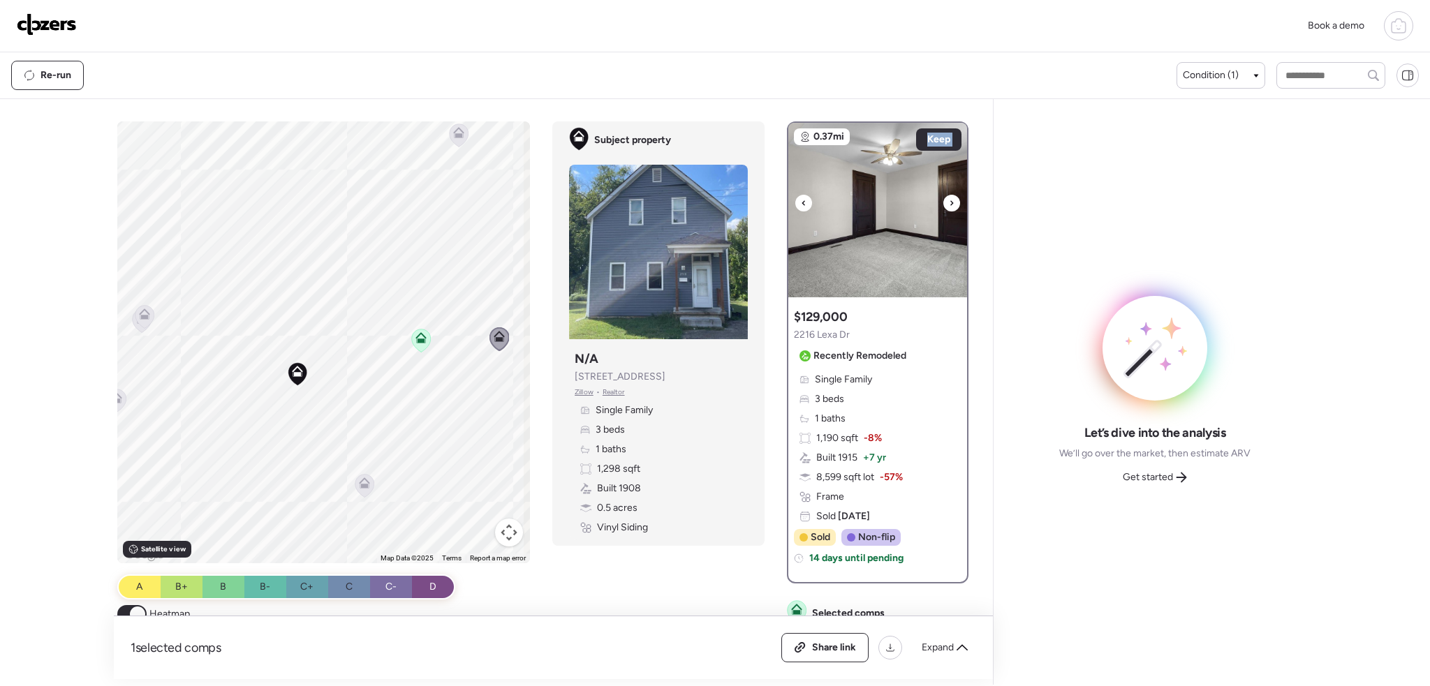
click at [943, 205] on div at bounding box center [951, 203] width 17 height 17
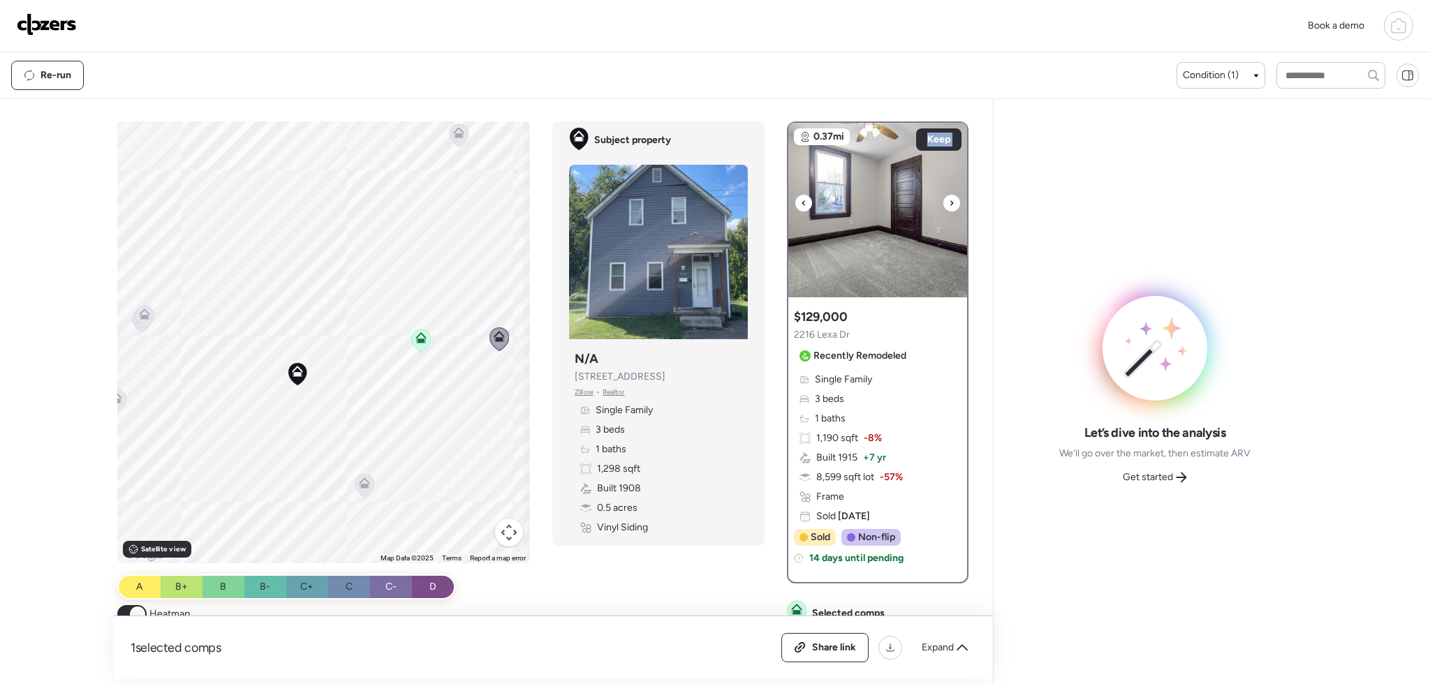
click at [943, 205] on div at bounding box center [951, 203] width 17 height 17
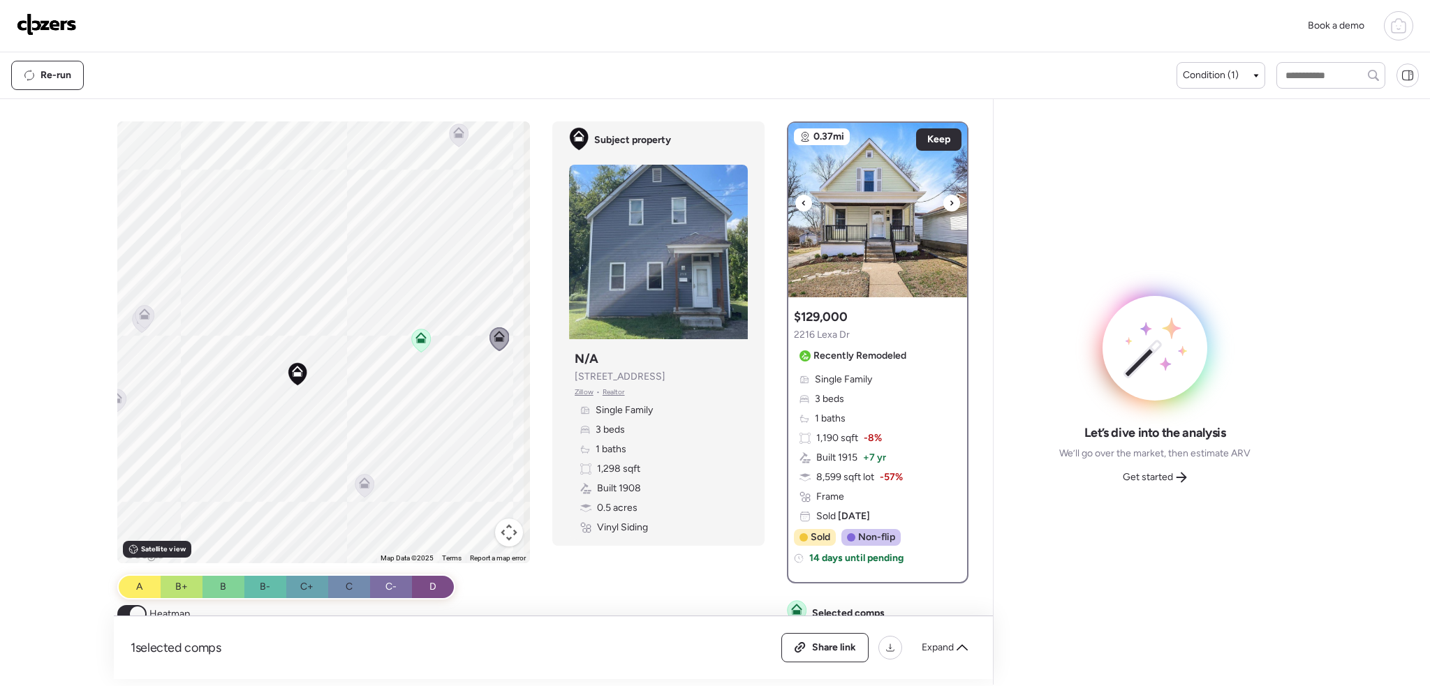
click at [943, 205] on div at bounding box center [951, 203] width 17 height 17
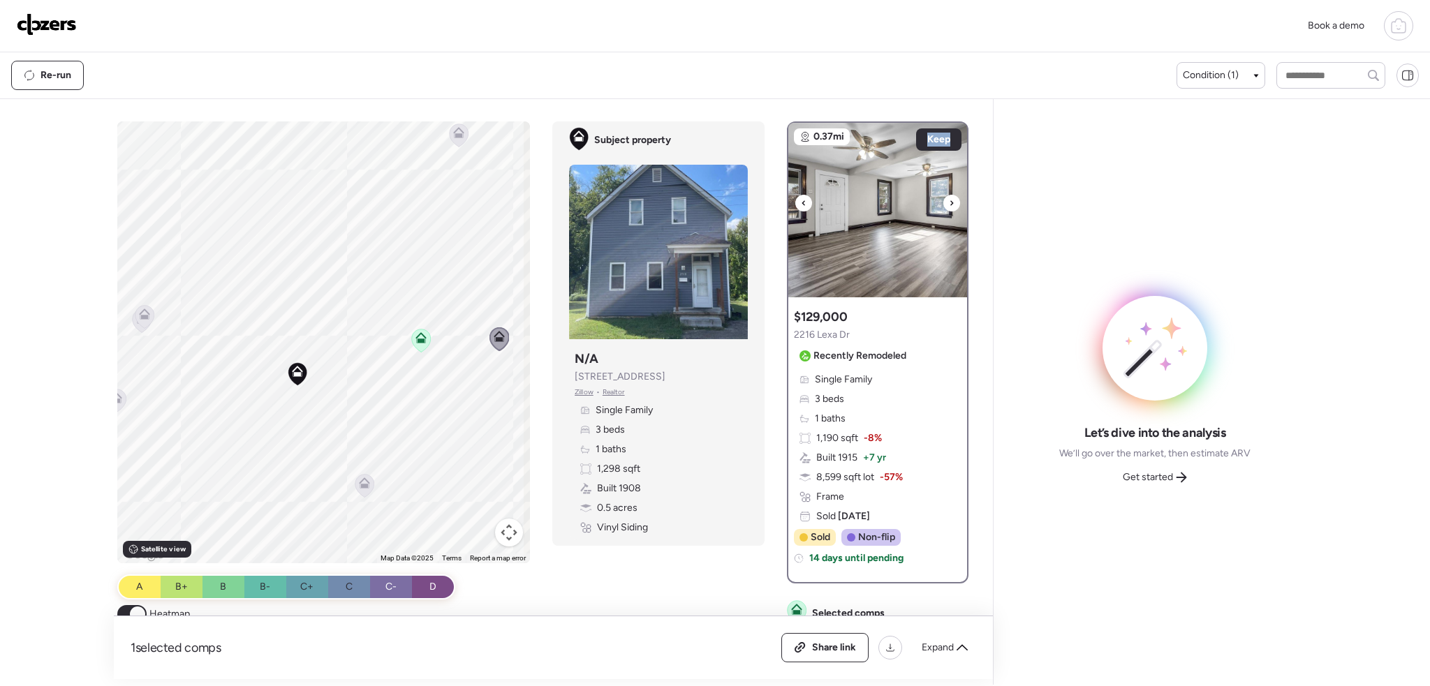
click at [943, 205] on div at bounding box center [951, 203] width 17 height 17
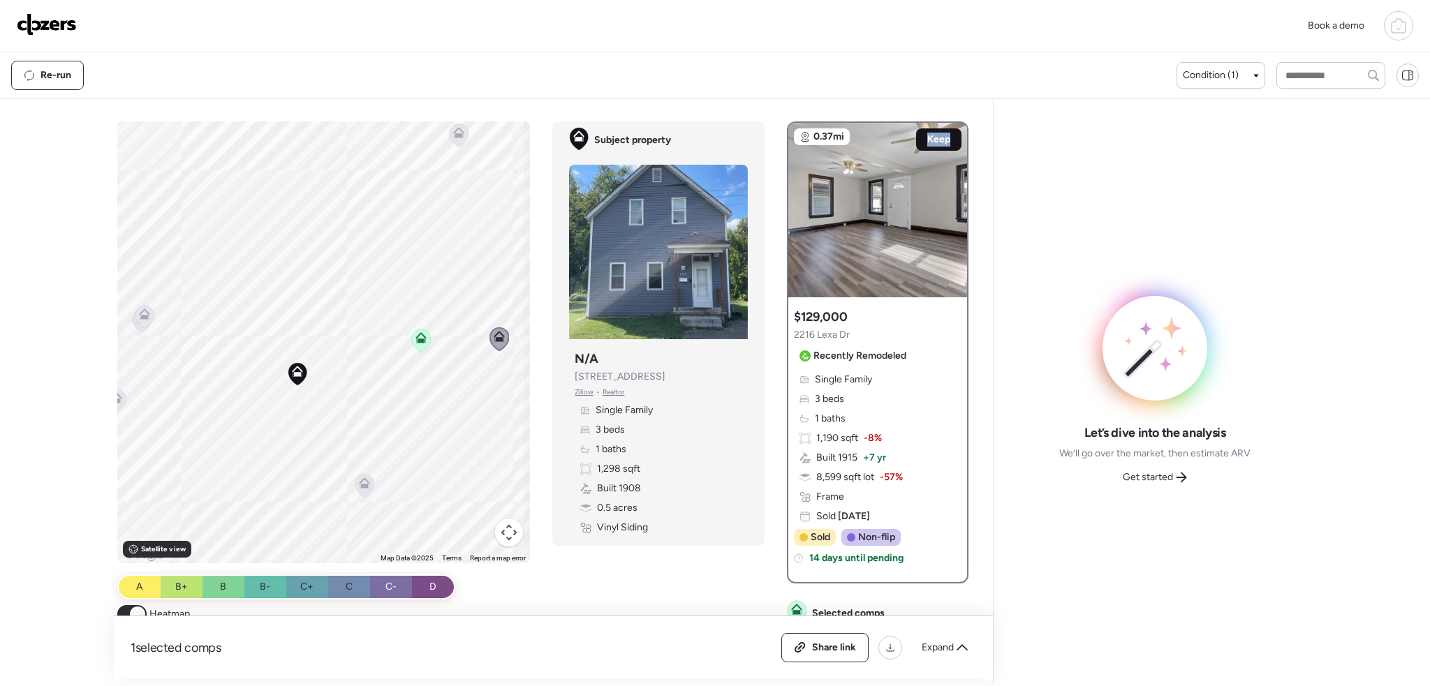
click at [932, 140] on span "Keep" at bounding box center [938, 140] width 23 height 14
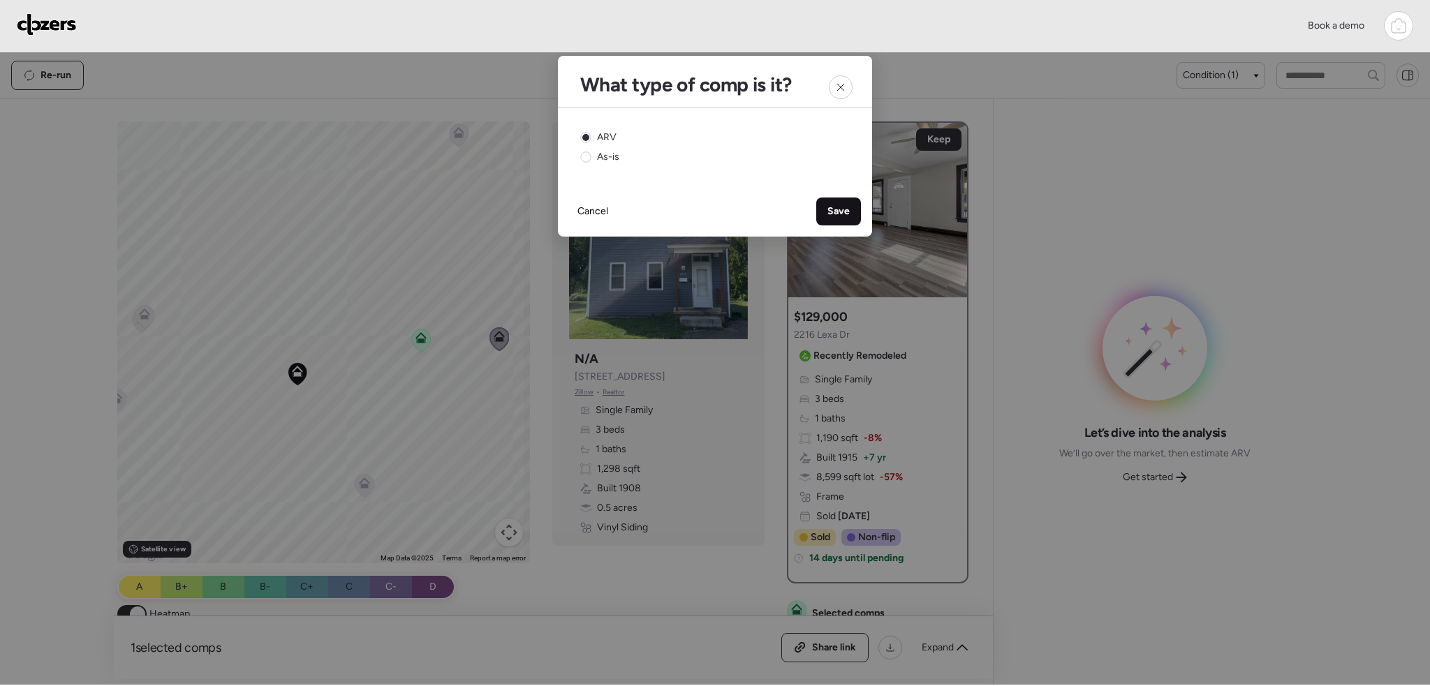
click at [839, 208] on span "Save" at bounding box center [839, 212] width 22 height 14
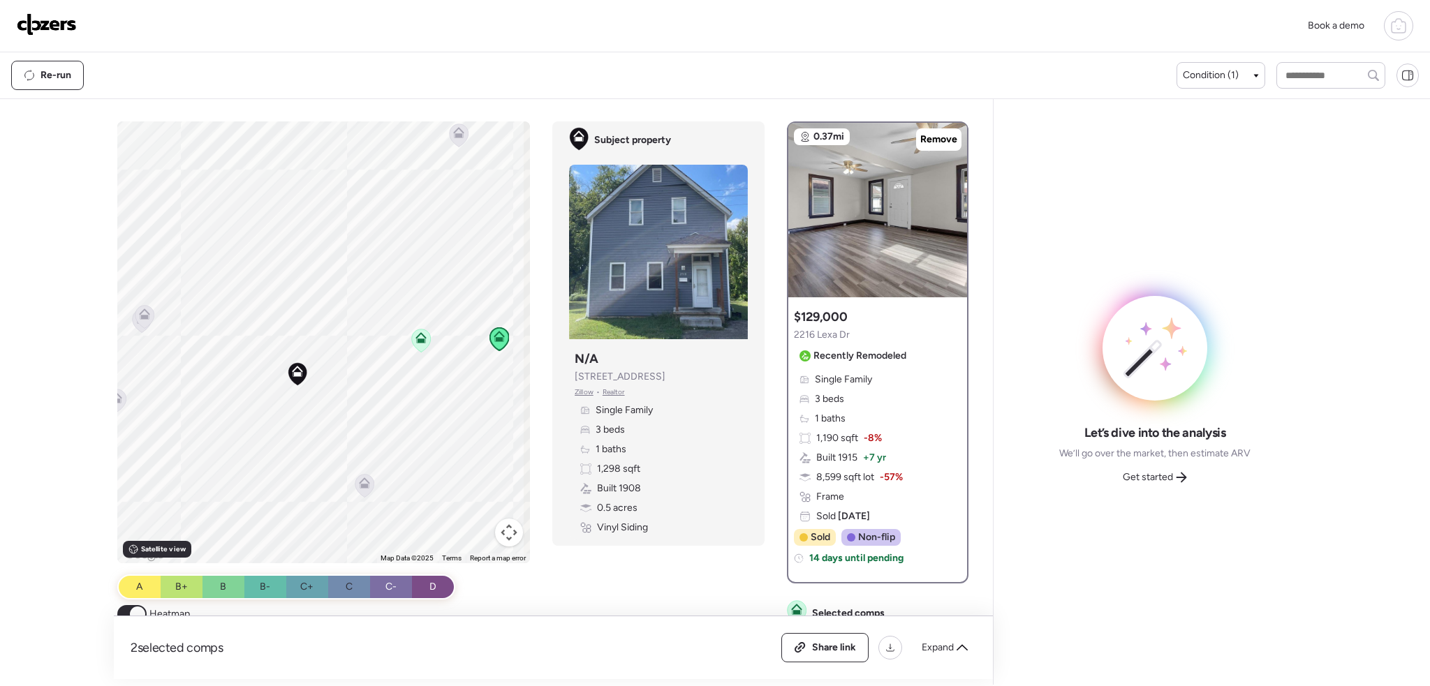
click at [138, 330] on div at bounding box center [145, 318] width 20 height 26
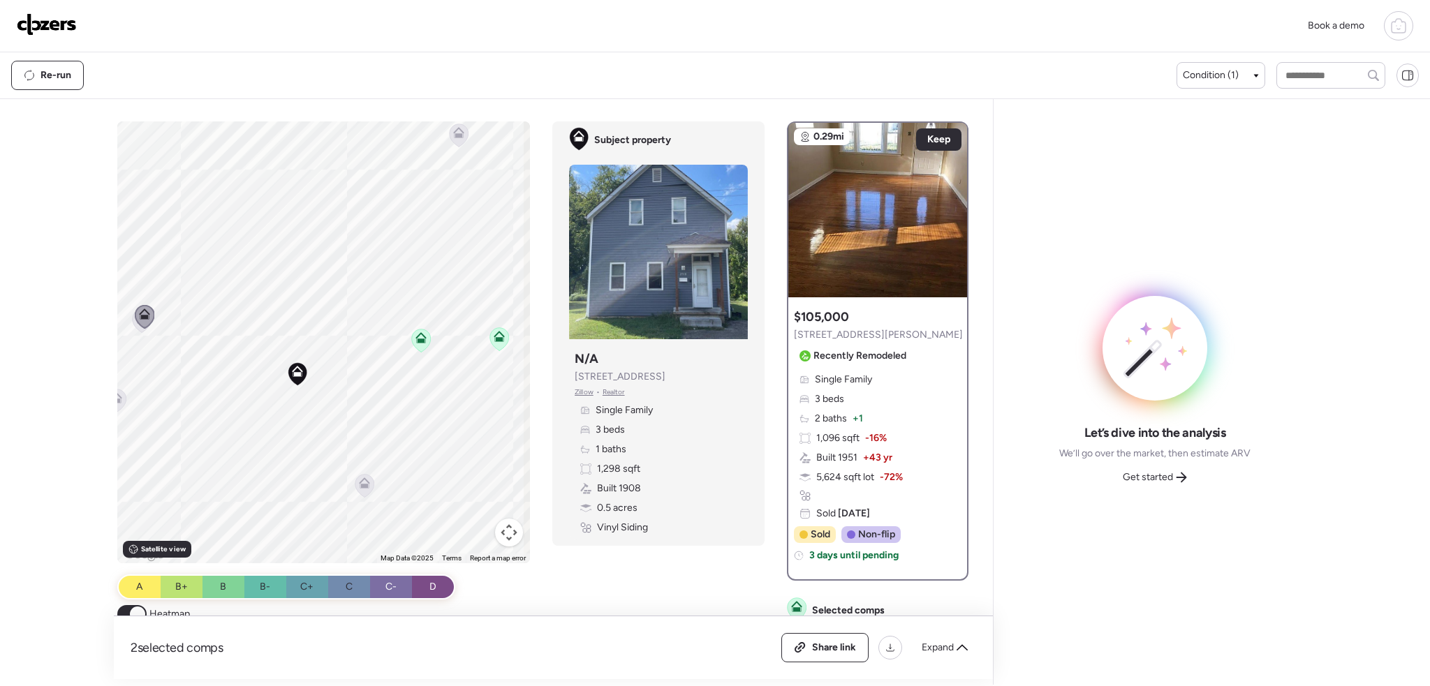
click at [132, 332] on div at bounding box center [142, 322] width 20 height 26
click at [137, 327] on icon at bounding box center [145, 316] width 20 height 24
drag, startPoint x: 182, startPoint y: 350, endPoint x: 289, endPoint y: 390, distance: 114.7
click at [334, 397] on div "To activate drag with keyboard, press Alt + Enter. Once in keyboard drag state,…" at bounding box center [323, 343] width 413 height 442
click at [270, 356] on icon at bounding box center [280, 351] width 20 height 24
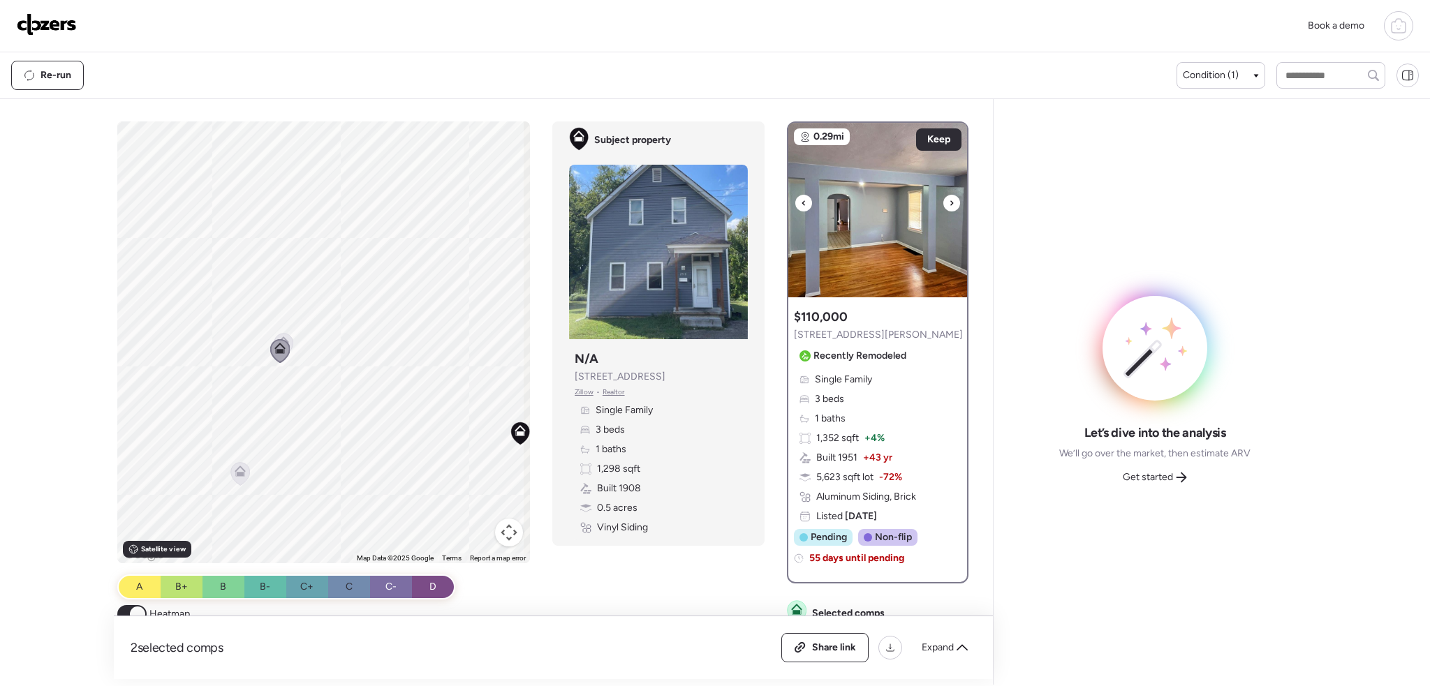
click at [950, 202] on icon at bounding box center [951, 202] width 3 height 5
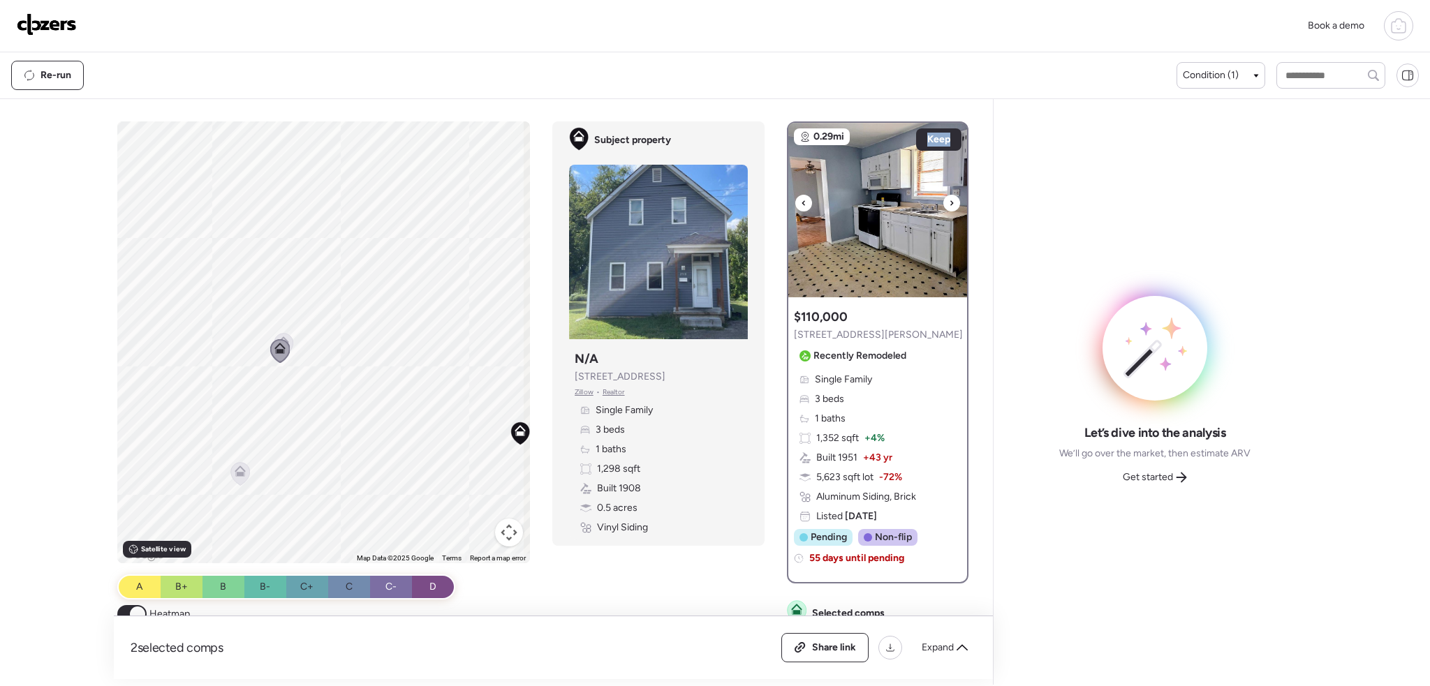
click at [950, 202] on icon at bounding box center [951, 202] width 3 height 5
click at [939, 138] on span "Keep" at bounding box center [938, 140] width 23 height 14
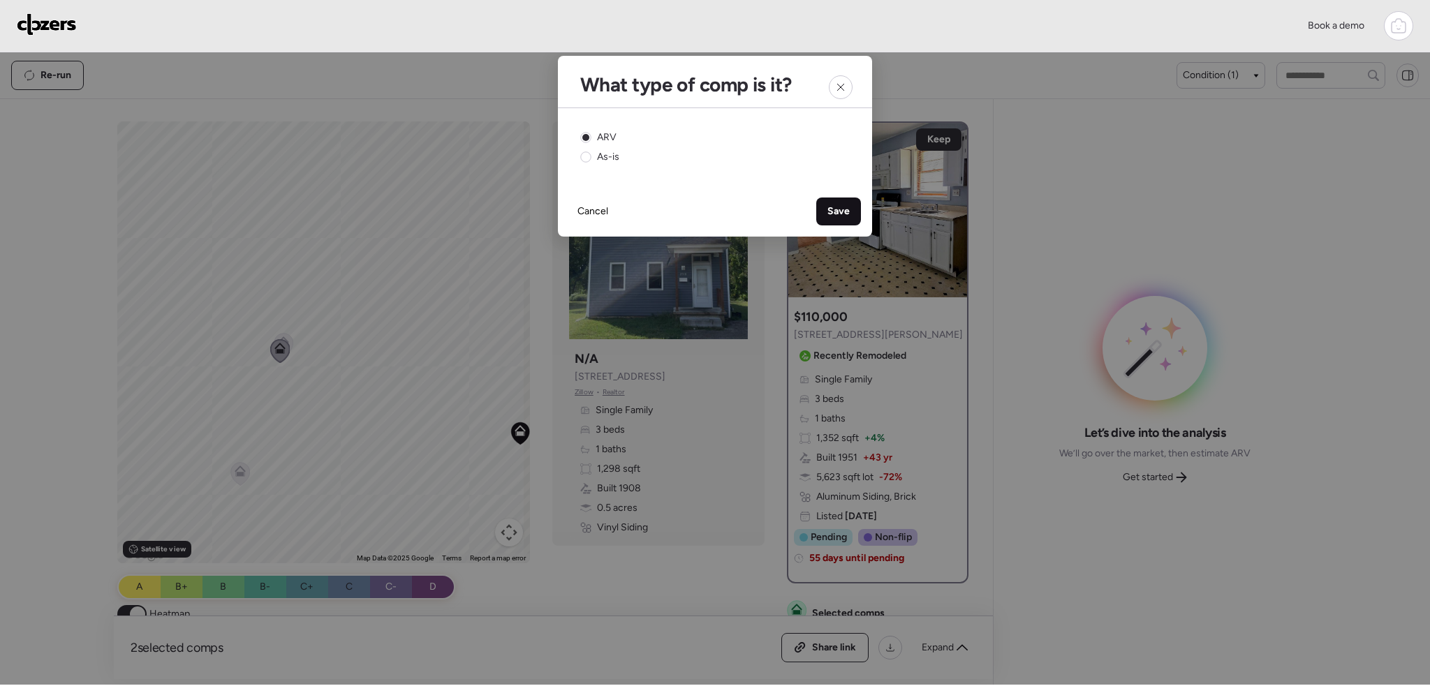
click at [846, 212] on span "Save" at bounding box center [839, 212] width 22 height 14
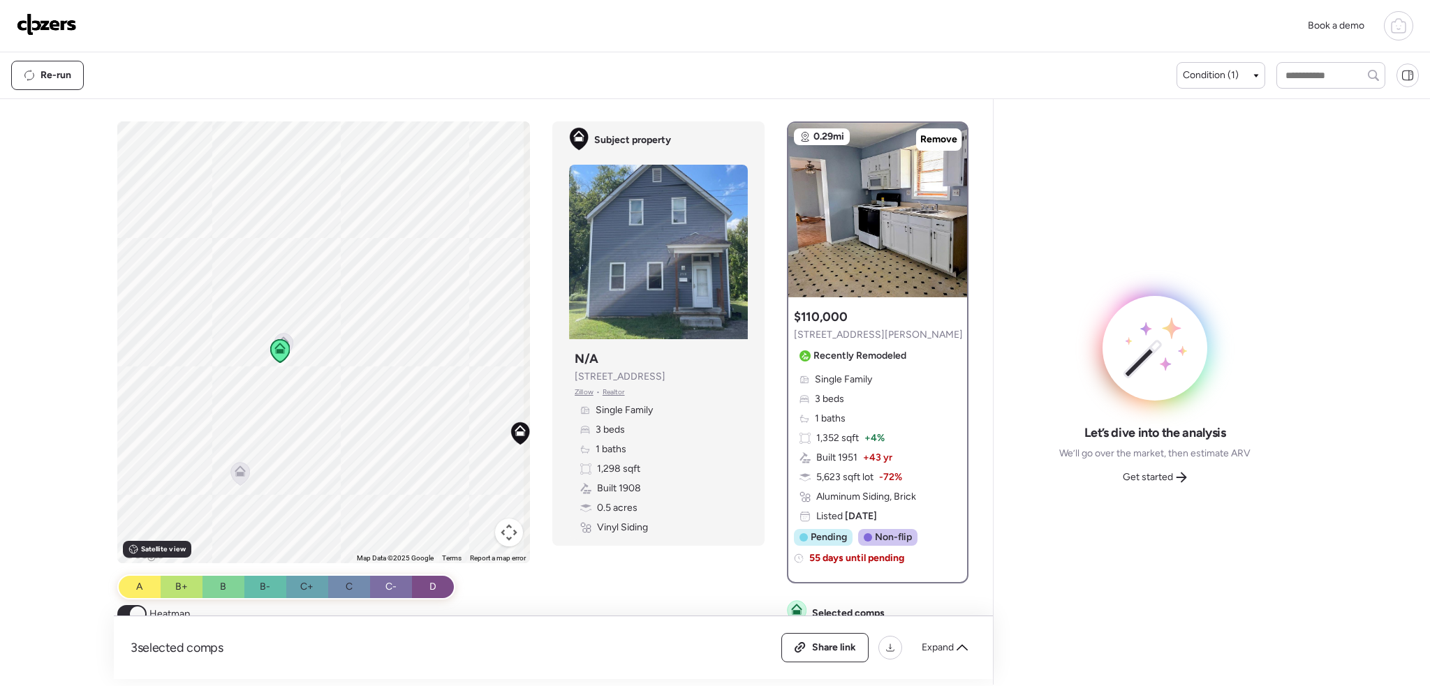
click at [1163, 485] on div "Get started" at bounding box center [1155, 477] width 81 height 22
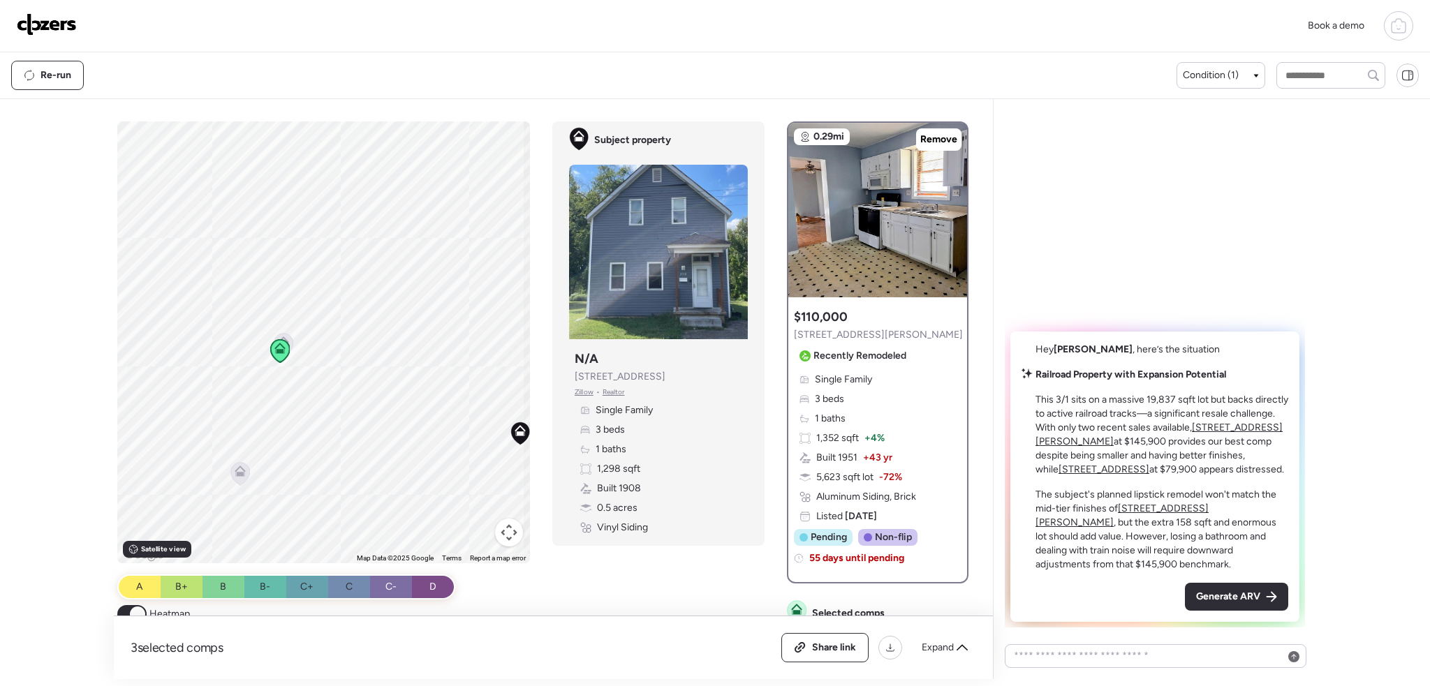
click at [1237, 603] on span "Generate ARV" at bounding box center [1228, 597] width 64 height 14
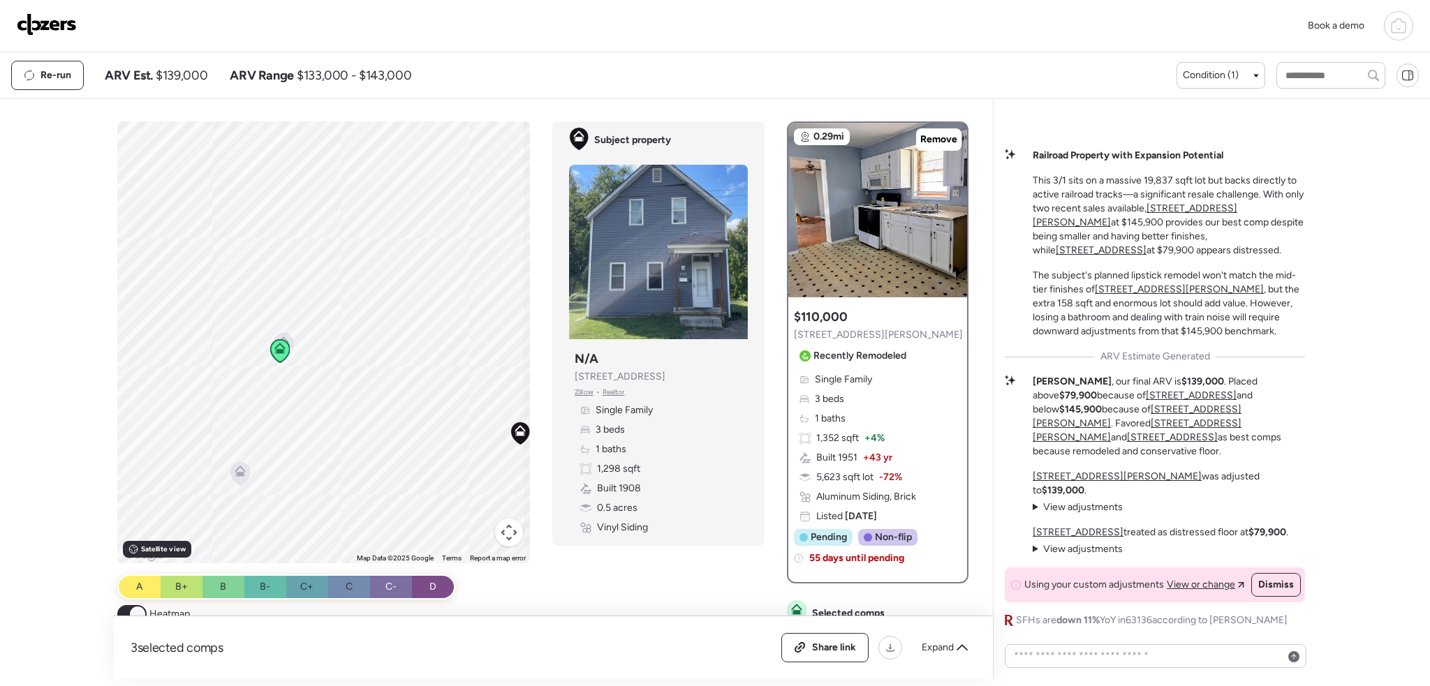
click at [47, 27] on img at bounding box center [47, 24] width 60 height 22
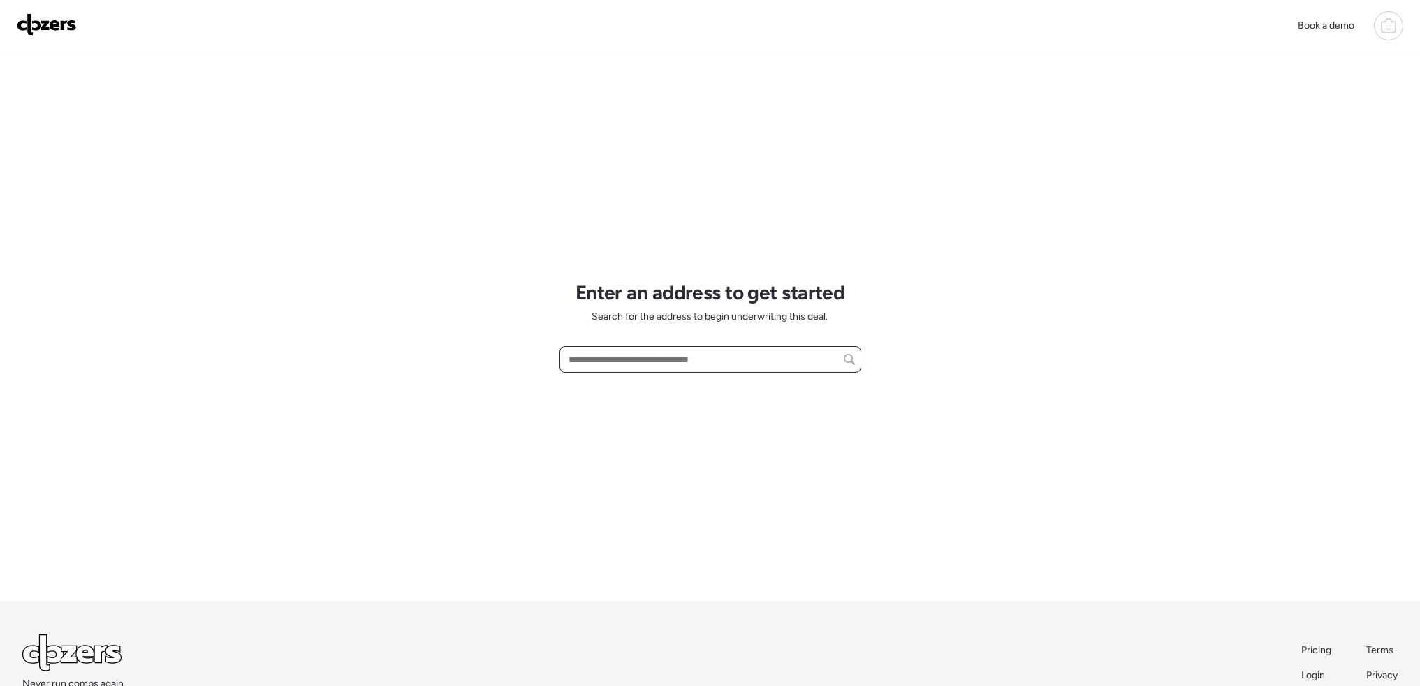
click at [640, 356] on input "text" at bounding box center [710, 360] width 289 height 20
paste input "**********"
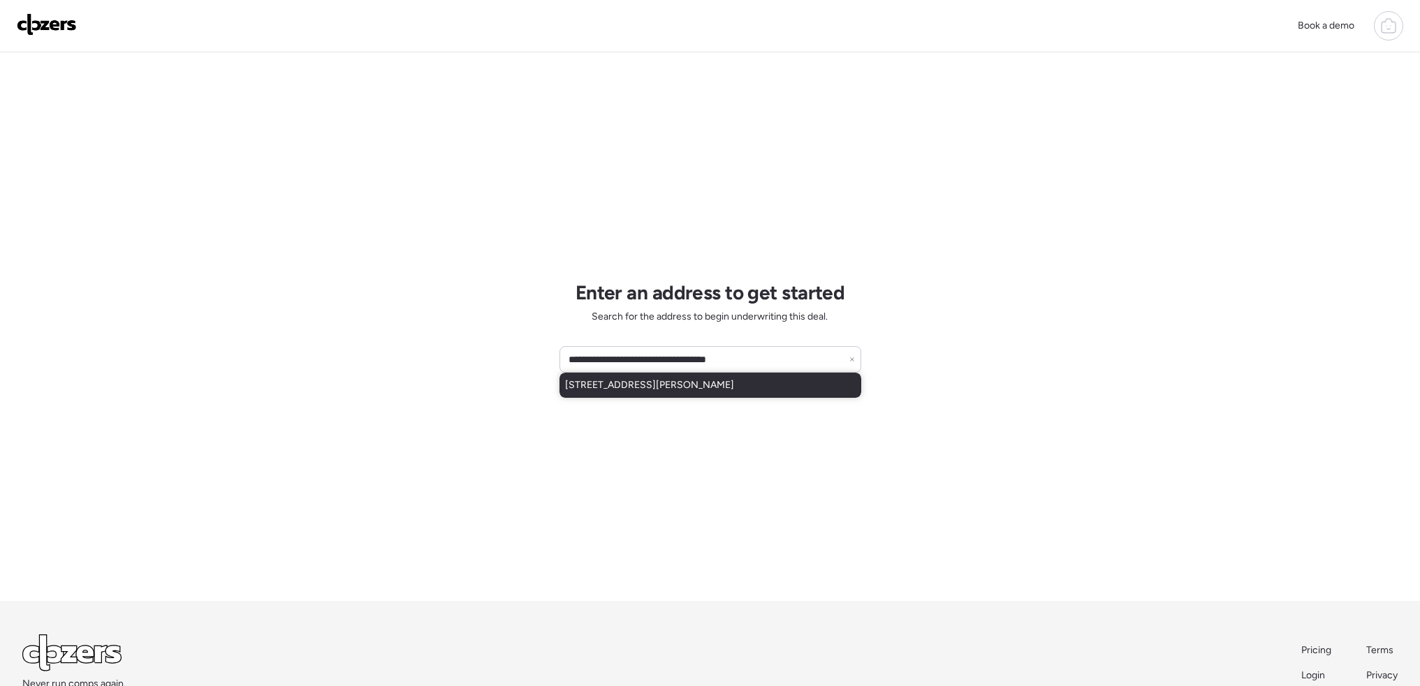
click at [634, 397] on div "3513 Edmundson Rd, Saint Louis, MO, 63114" at bounding box center [710, 385] width 302 height 25
type input "**********"
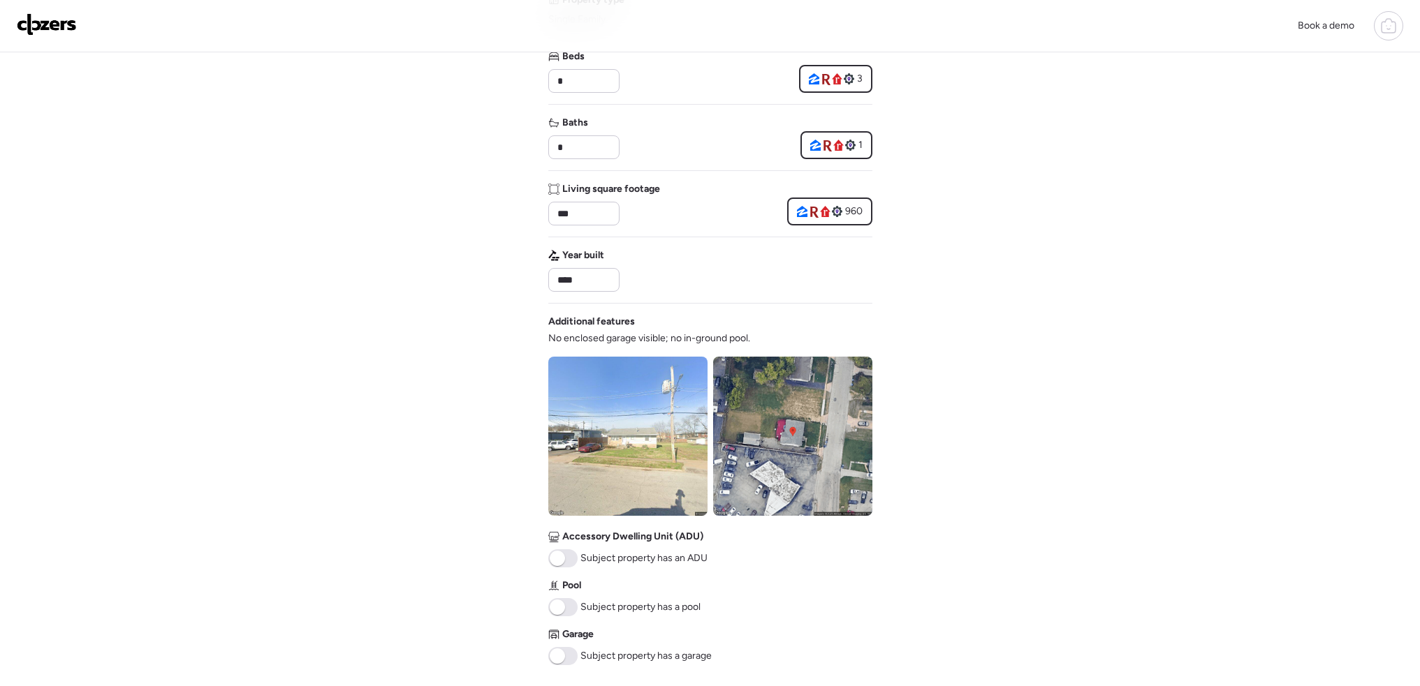
drag, startPoint x: 782, startPoint y: 561, endPoint x: 1200, endPoint y: 588, distance: 419.2
click at [1200, 588] on div "Book a demo Verify basic info Please verify that our data for this property is …" at bounding box center [710, 380] width 1420 height 1181
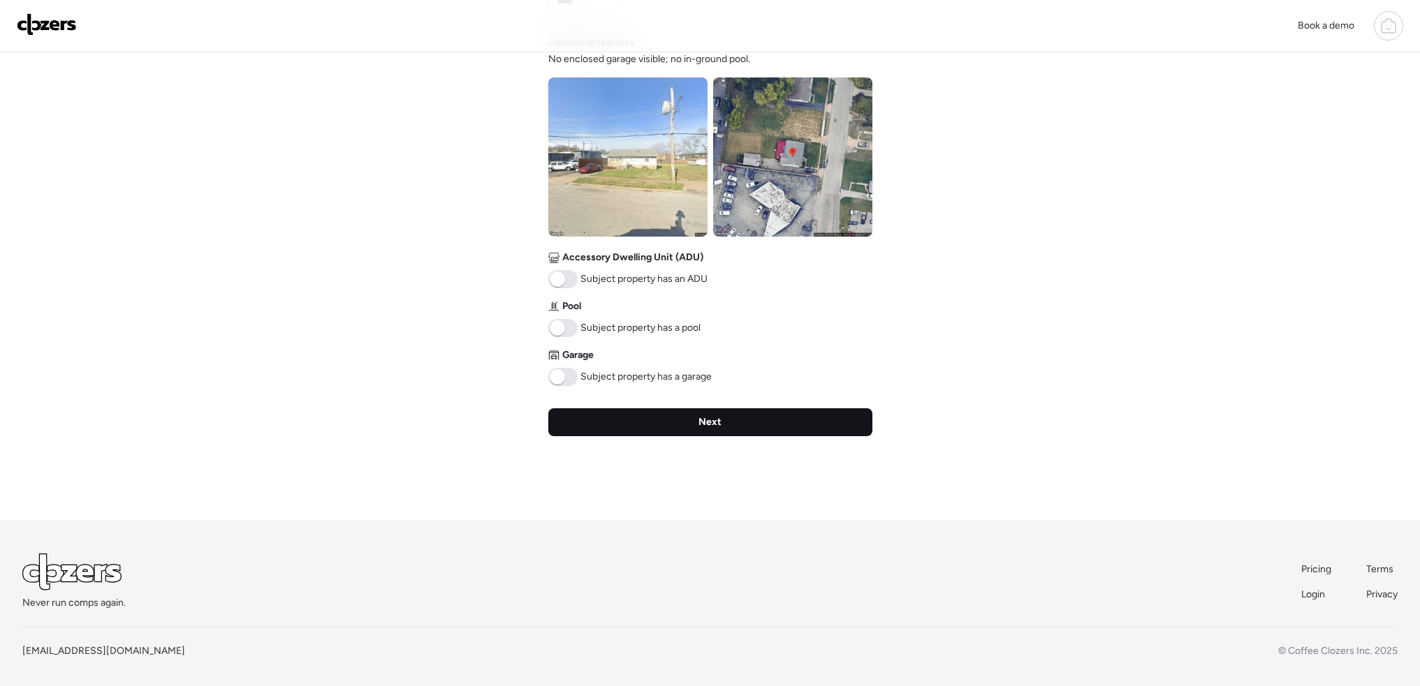
click at [673, 430] on div "Next" at bounding box center [710, 423] width 324 height 28
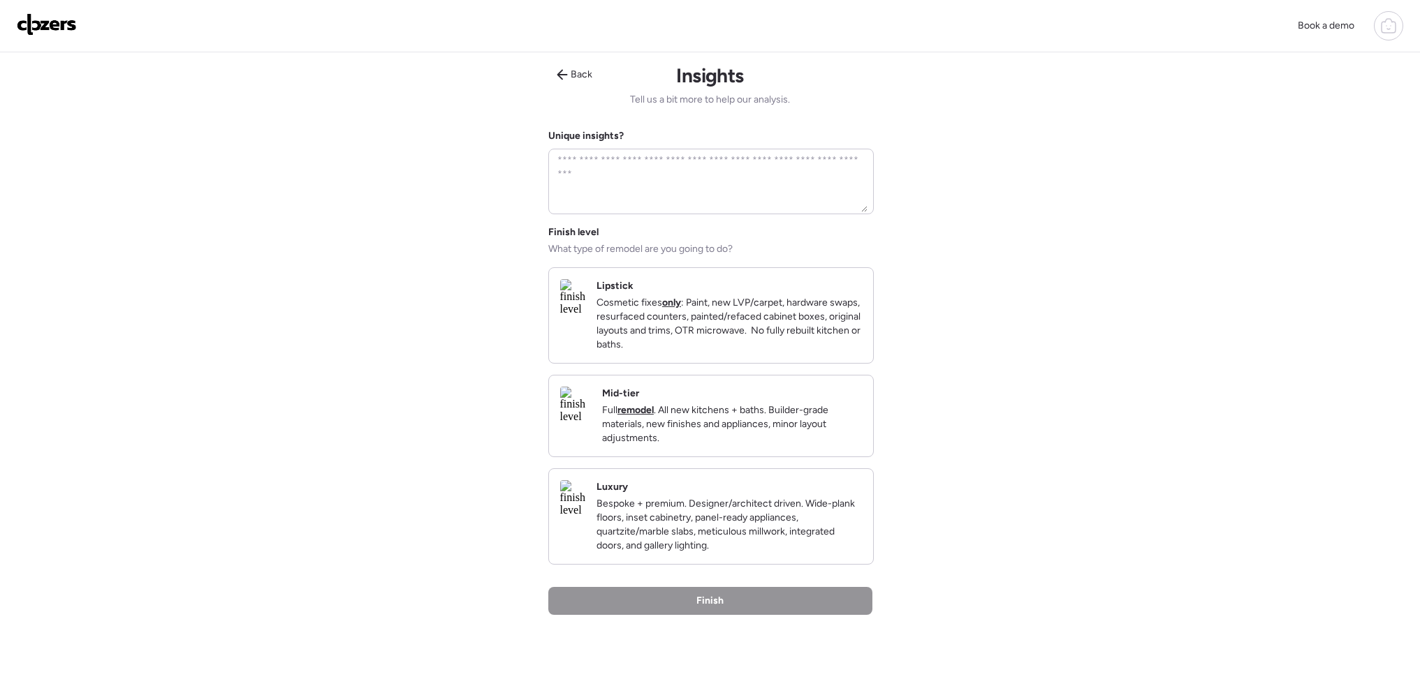
drag, startPoint x: 748, startPoint y: 311, endPoint x: 747, endPoint y: 318, distance: 7.7
click at [747, 312] on p "Cosmetic fixes only : Paint, new LVP/carpet, hardware swaps, resurfaced counter…" at bounding box center [728, 324] width 265 height 56
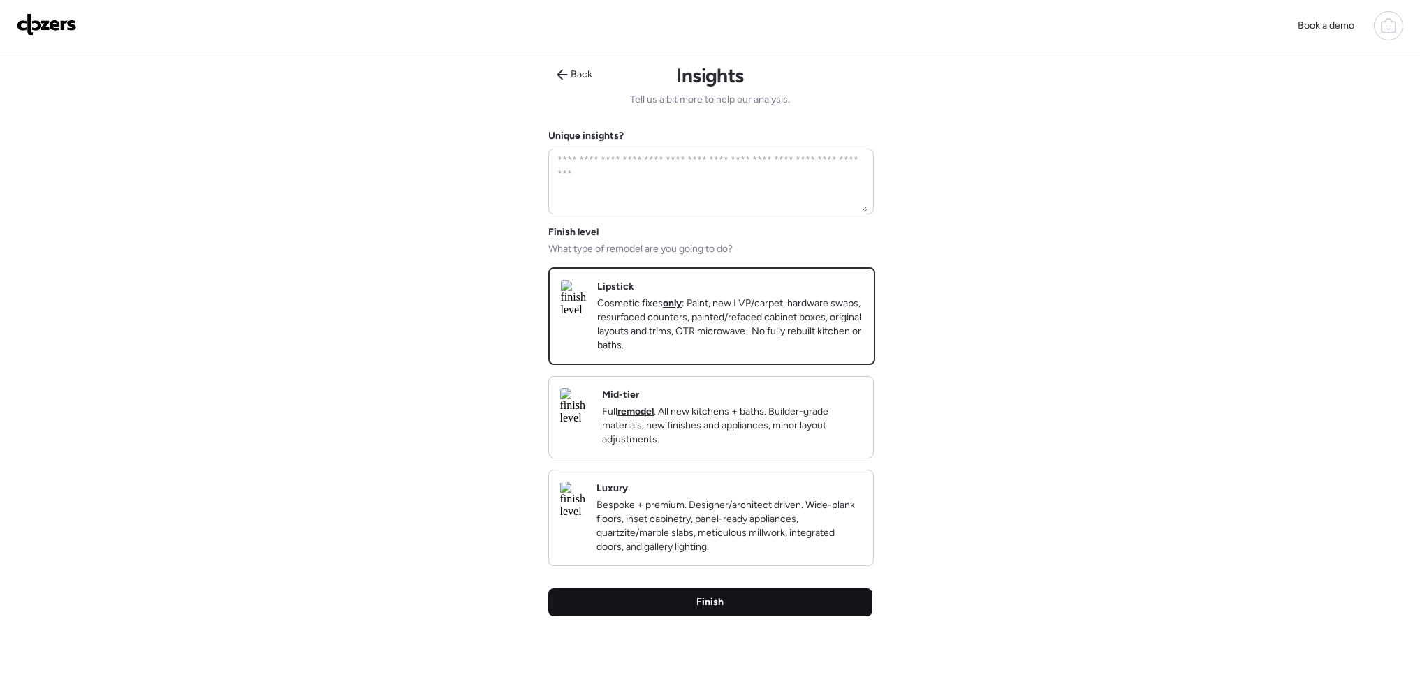
click at [738, 617] on div "Finish" at bounding box center [710, 603] width 324 height 28
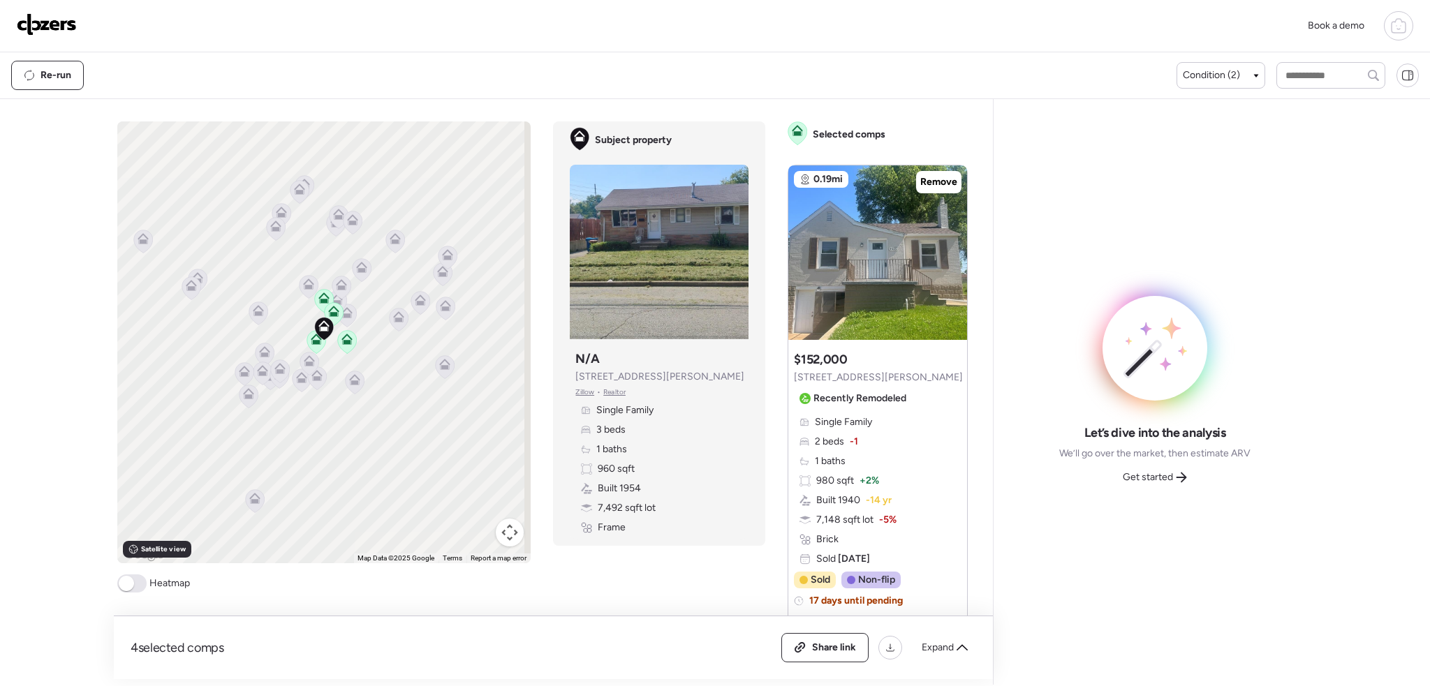
click at [1408, 26] on div at bounding box center [1398, 25] width 29 height 29
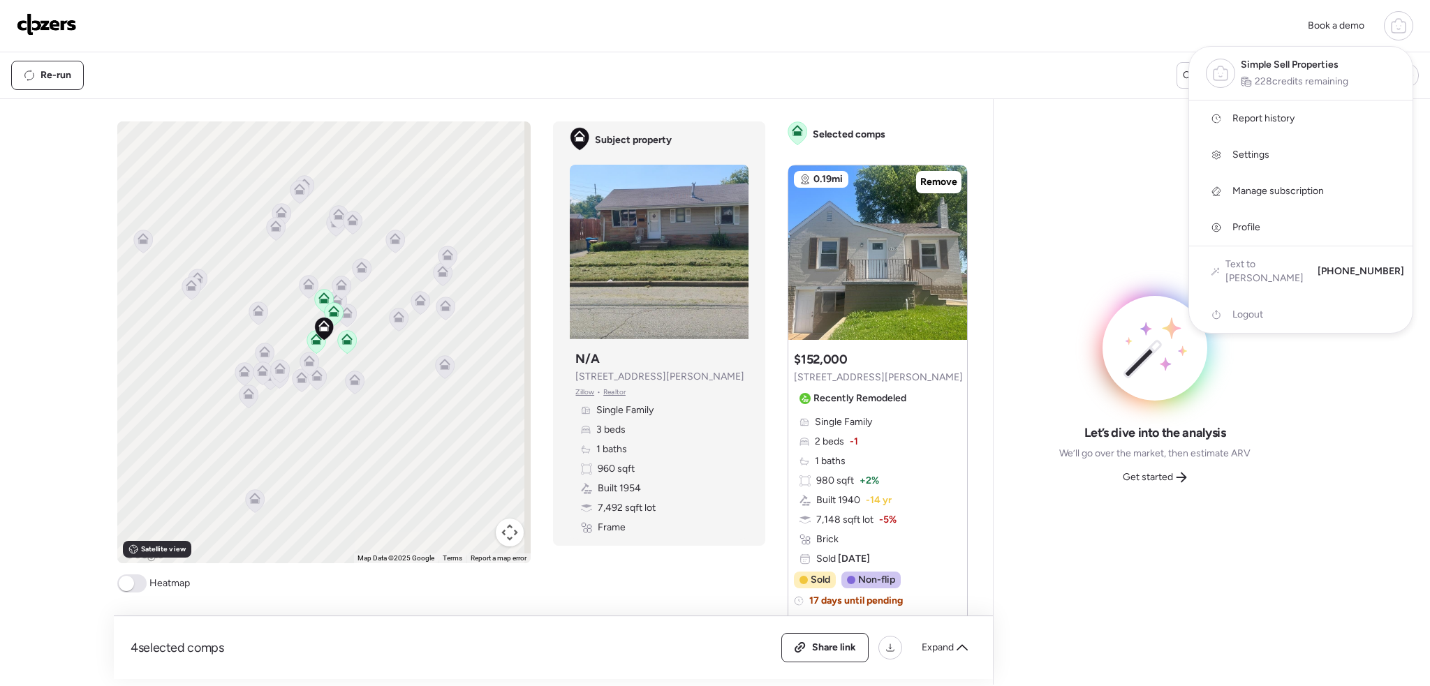
click at [1288, 122] on span "Report history" at bounding box center [1264, 119] width 62 height 14
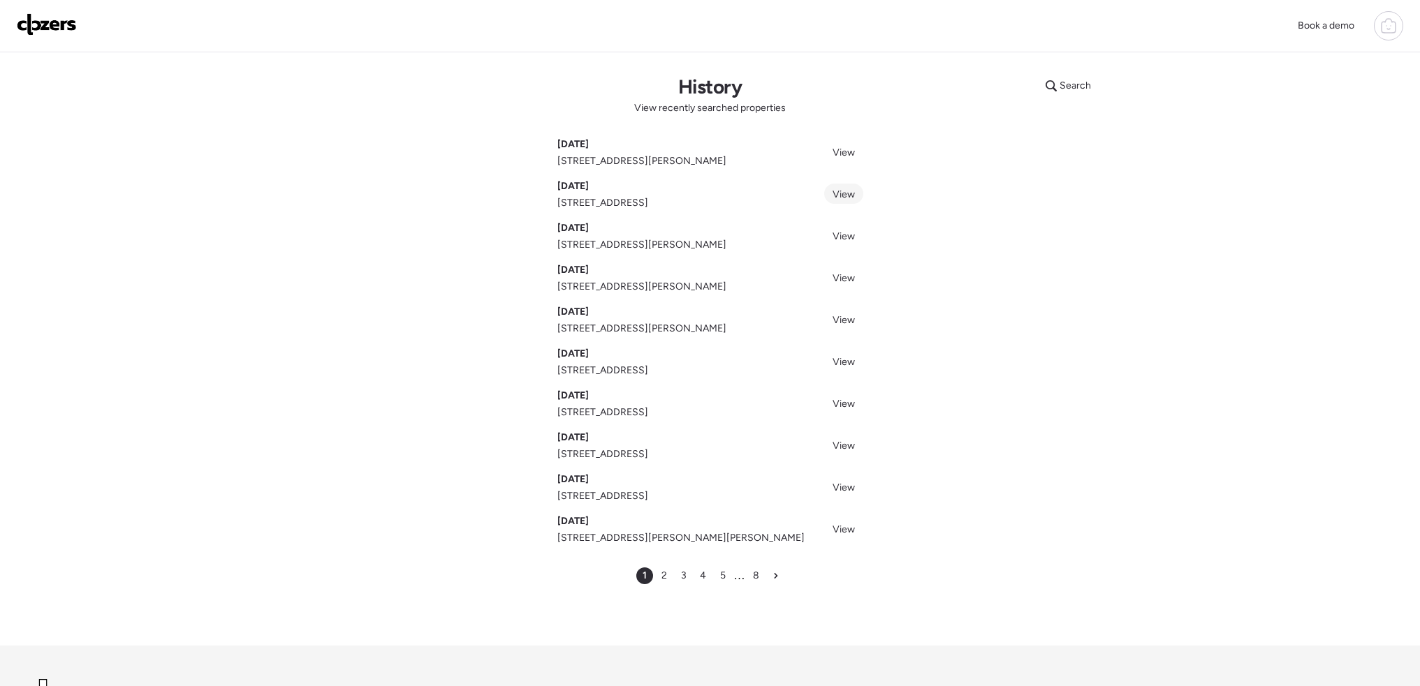
click at [837, 193] on span "View" at bounding box center [843, 195] width 22 height 12
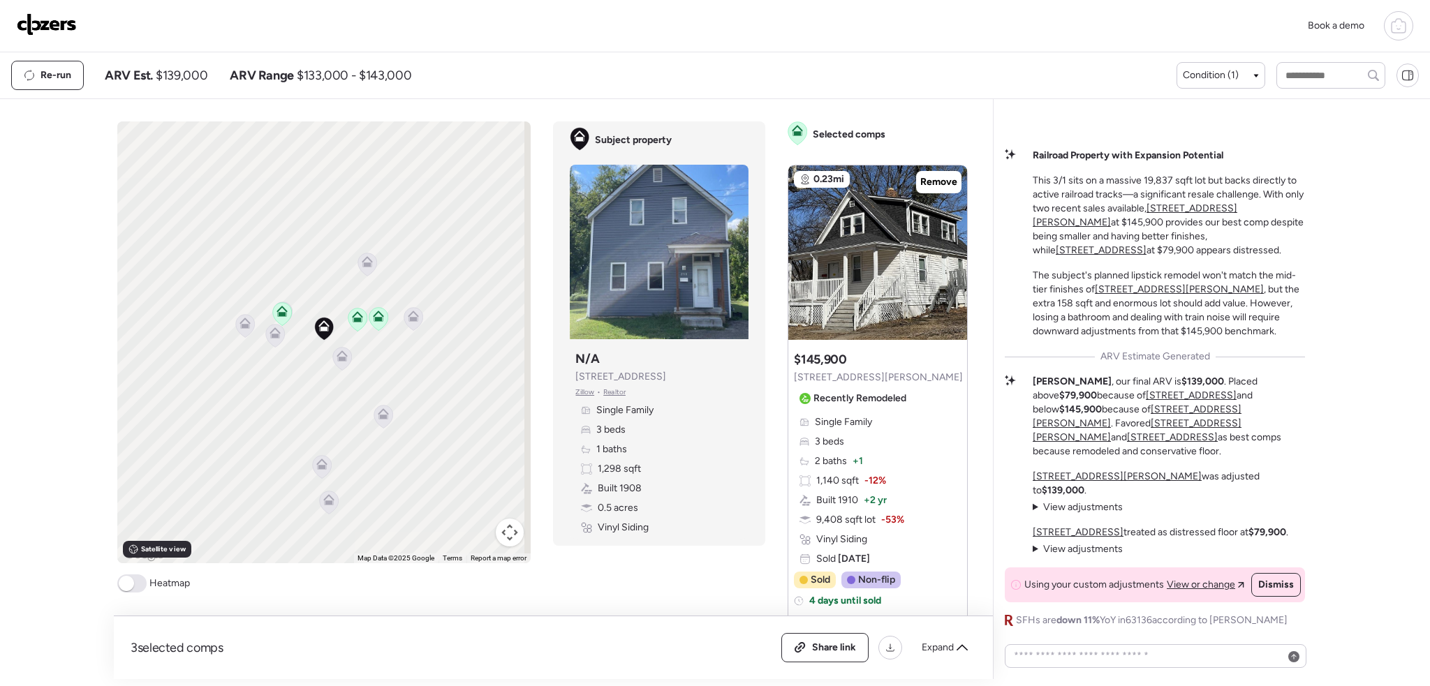
click at [337, 357] on icon at bounding box center [342, 354] width 10 height 6
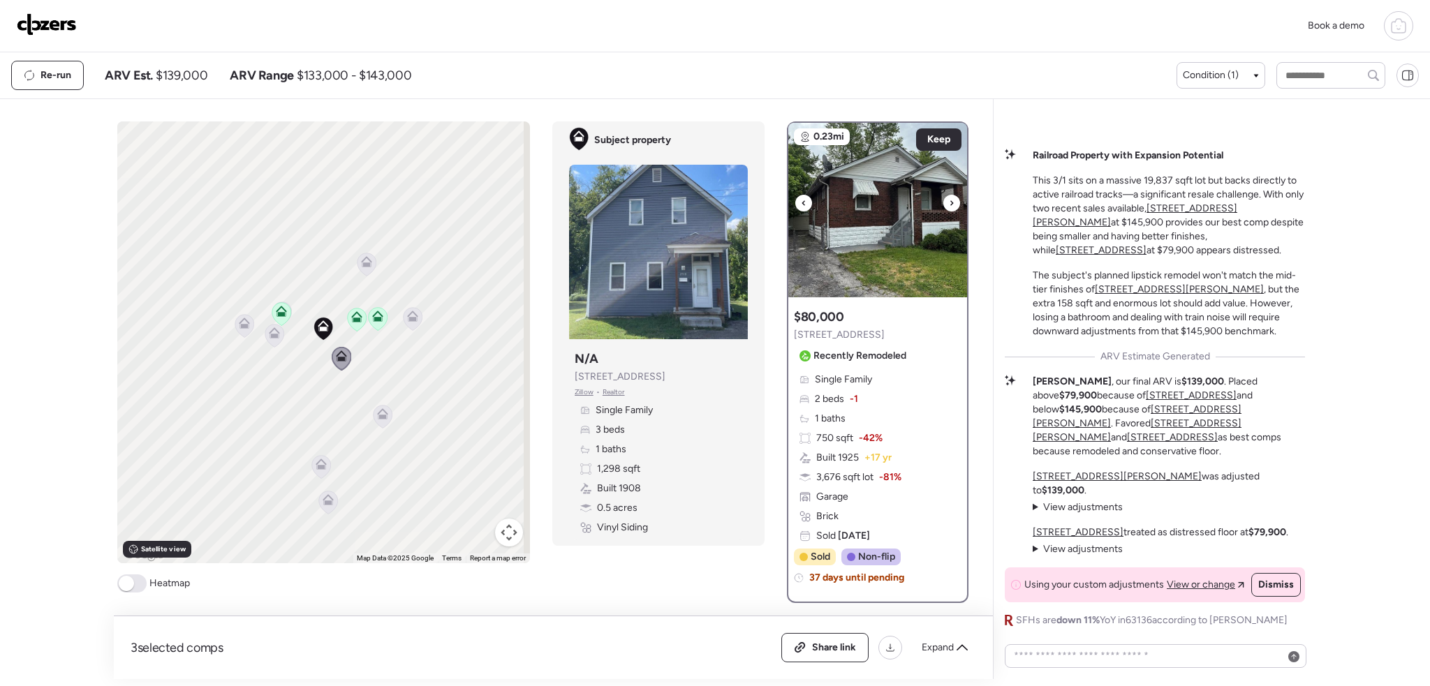
click at [949, 200] on icon at bounding box center [952, 203] width 6 height 17
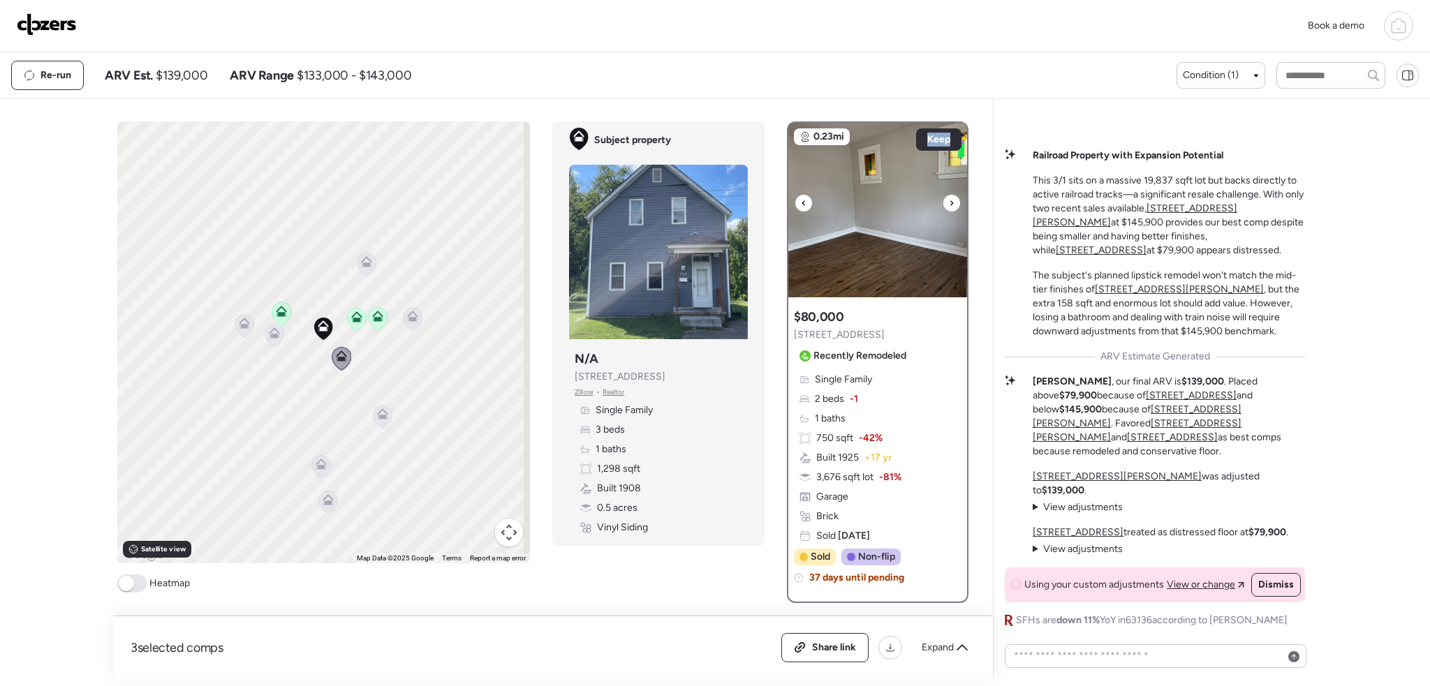
click at [949, 200] on icon at bounding box center [952, 203] width 6 height 17
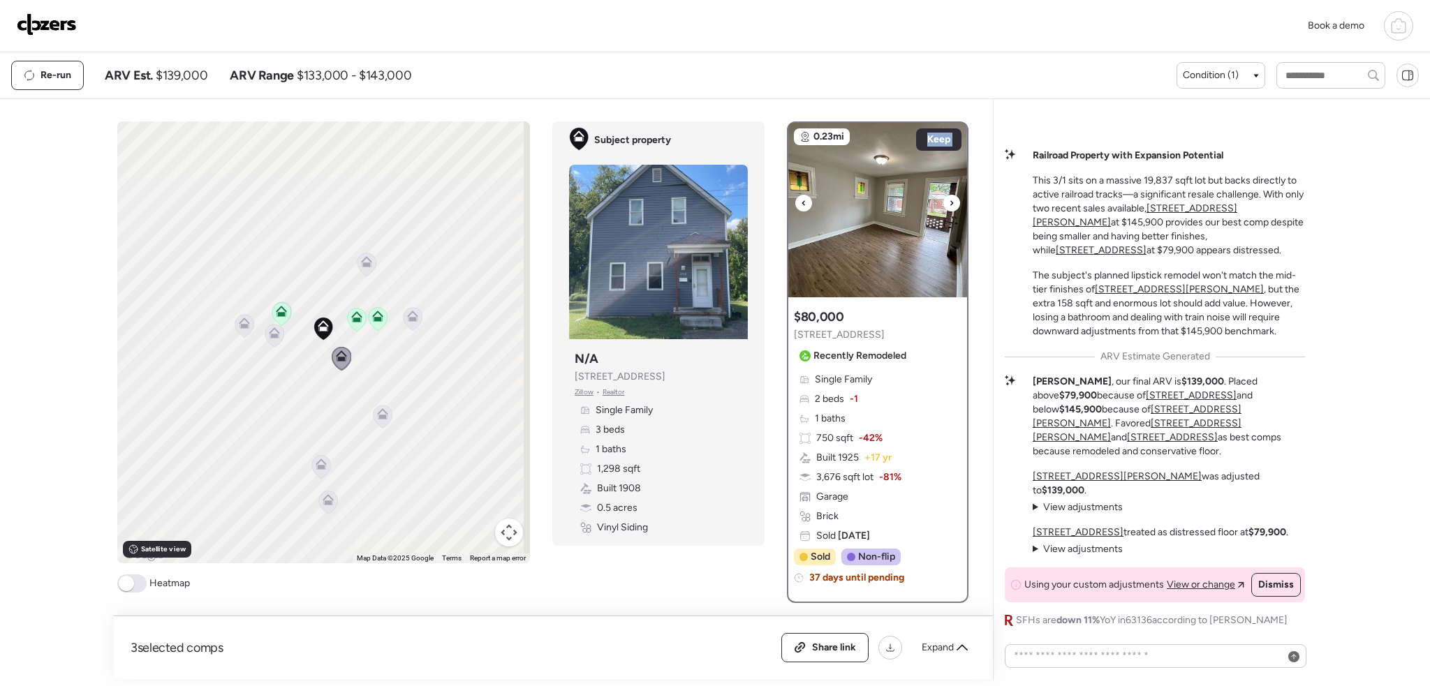
click at [949, 200] on icon at bounding box center [952, 203] width 6 height 17
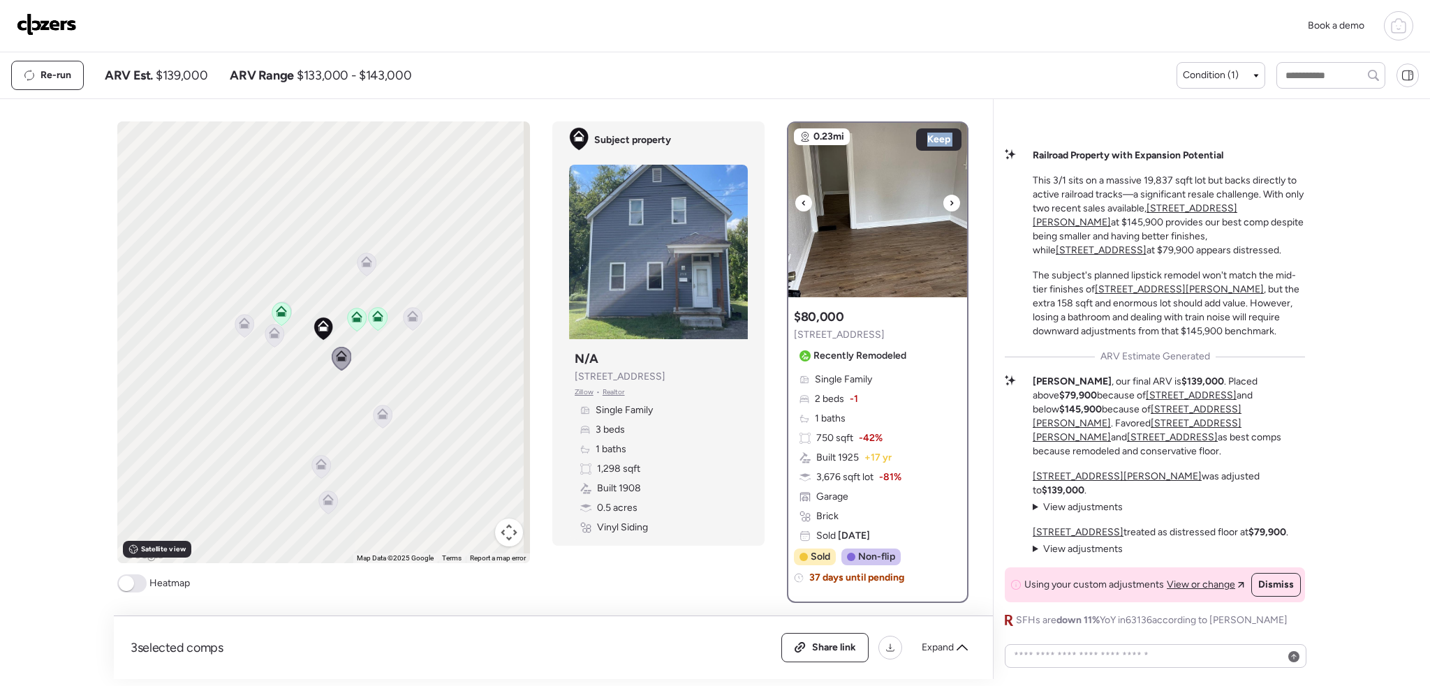
click at [949, 200] on icon at bounding box center [952, 203] width 6 height 17
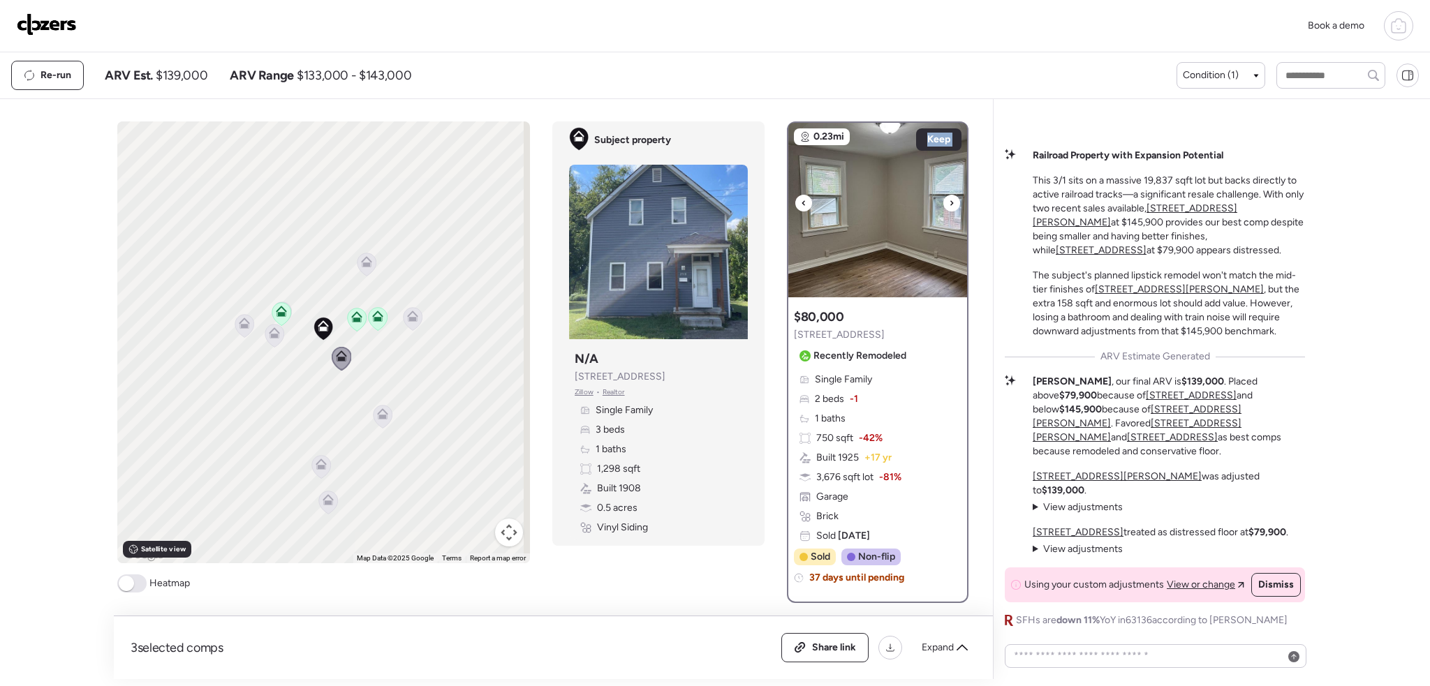
click at [949, 200] on icon at bounding box center [952, 203] width 6 height 17
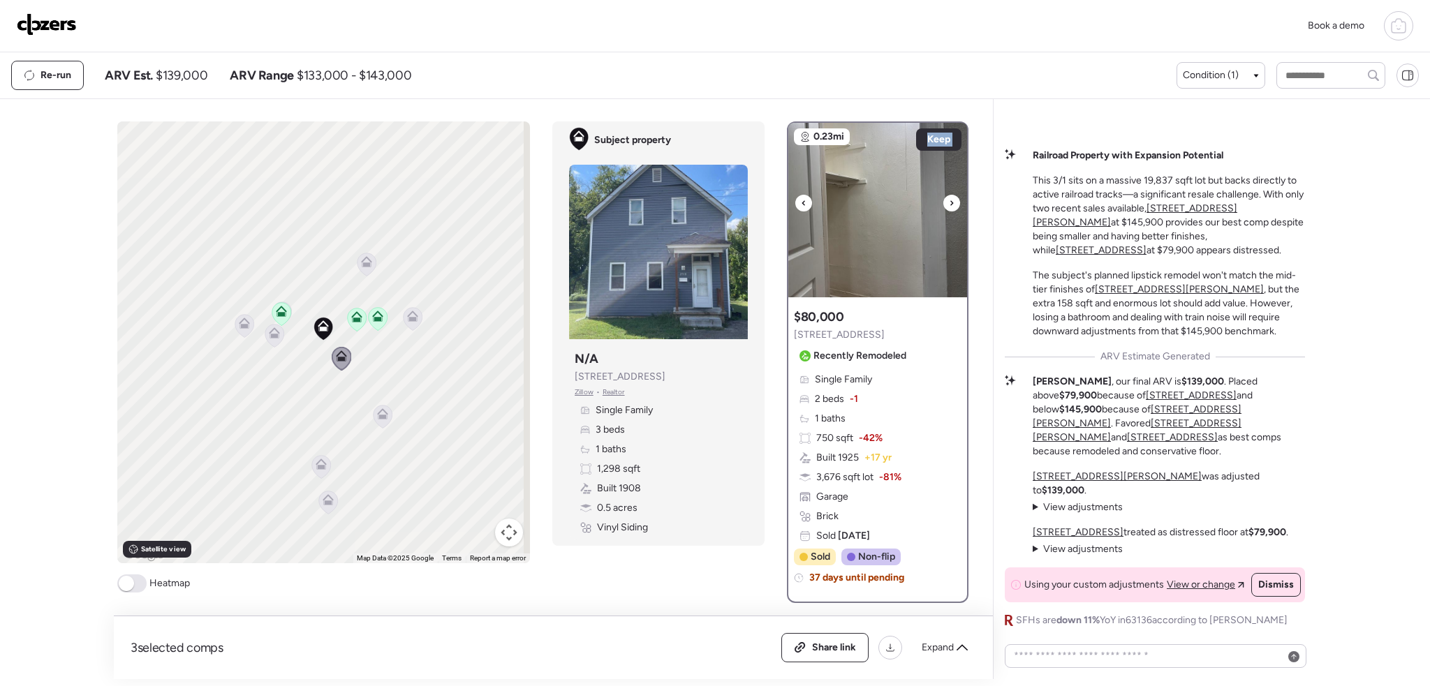
click at [949, 200] on icon at bounding box center [952, 203] width 6 height 17
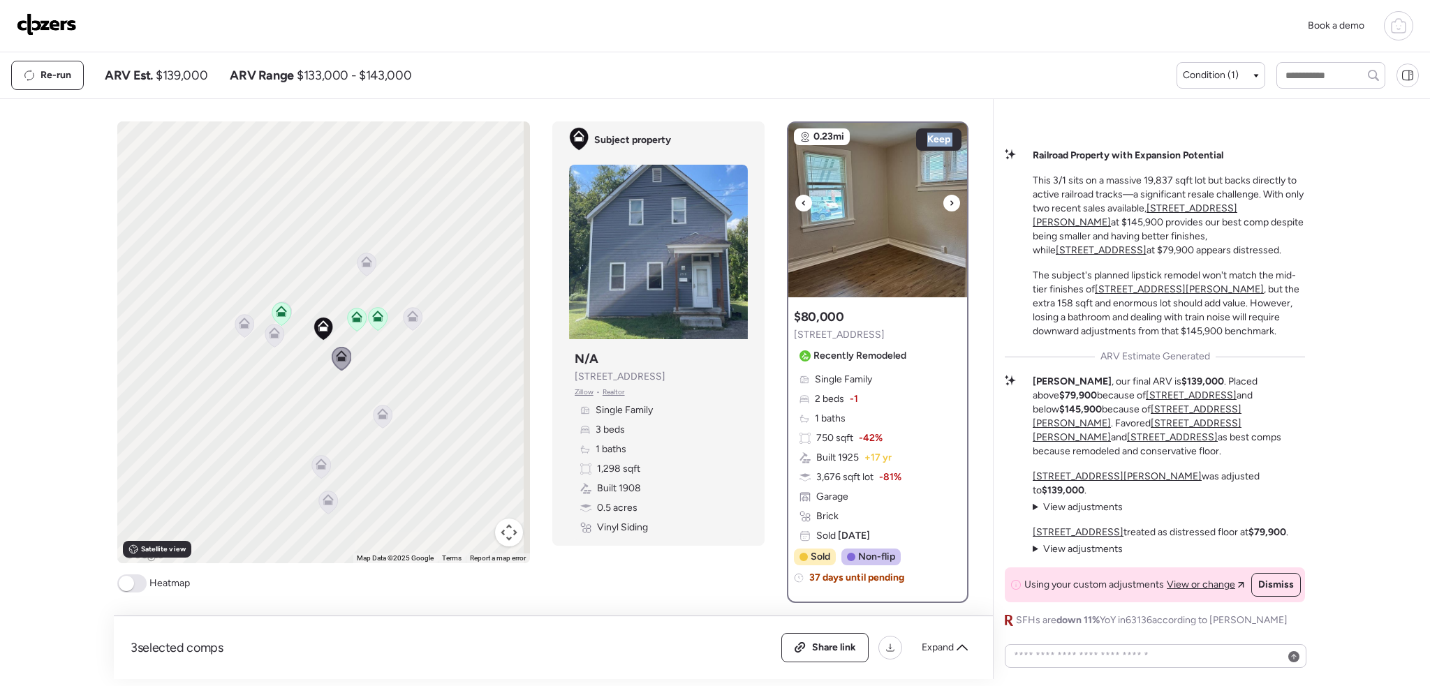
click at [949, 200] on icon at bounding box center [952, 203] width 6 height 17
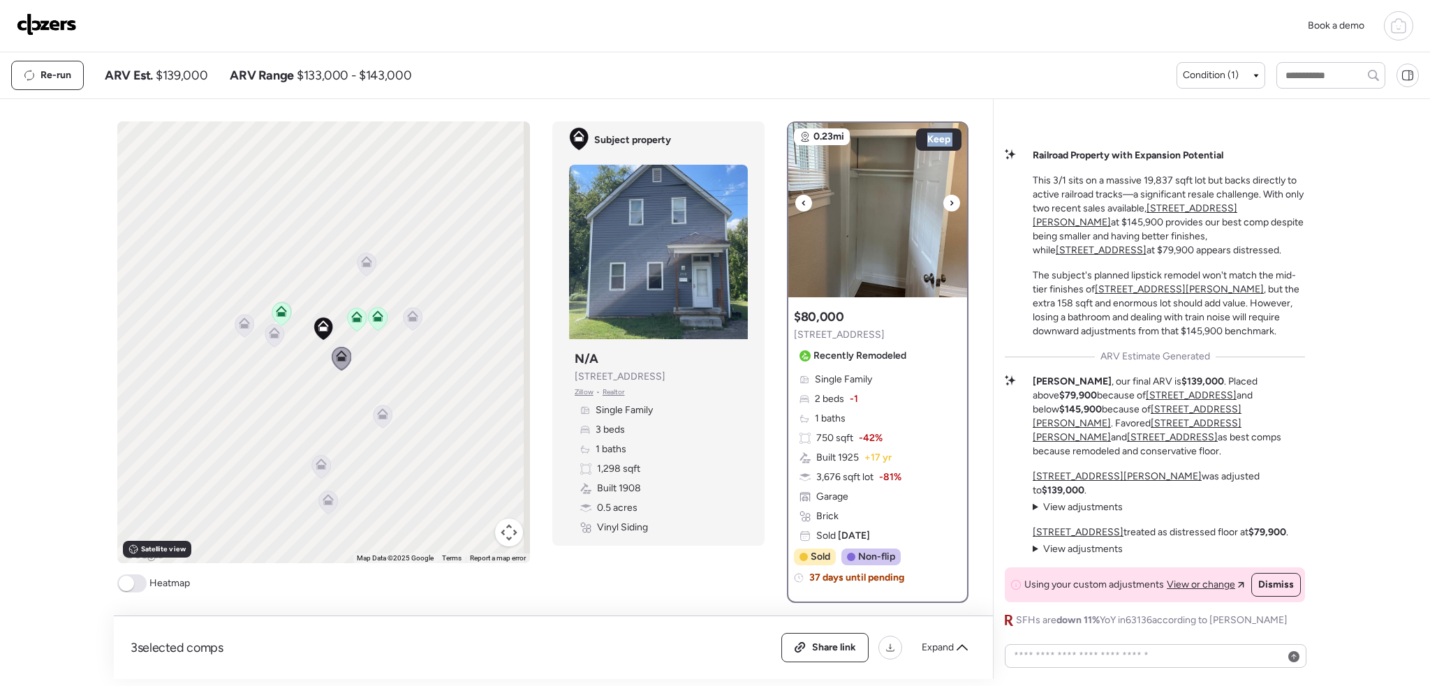
click at [949, 200] on icon at bounding box center [952, 203] width 6 height 17
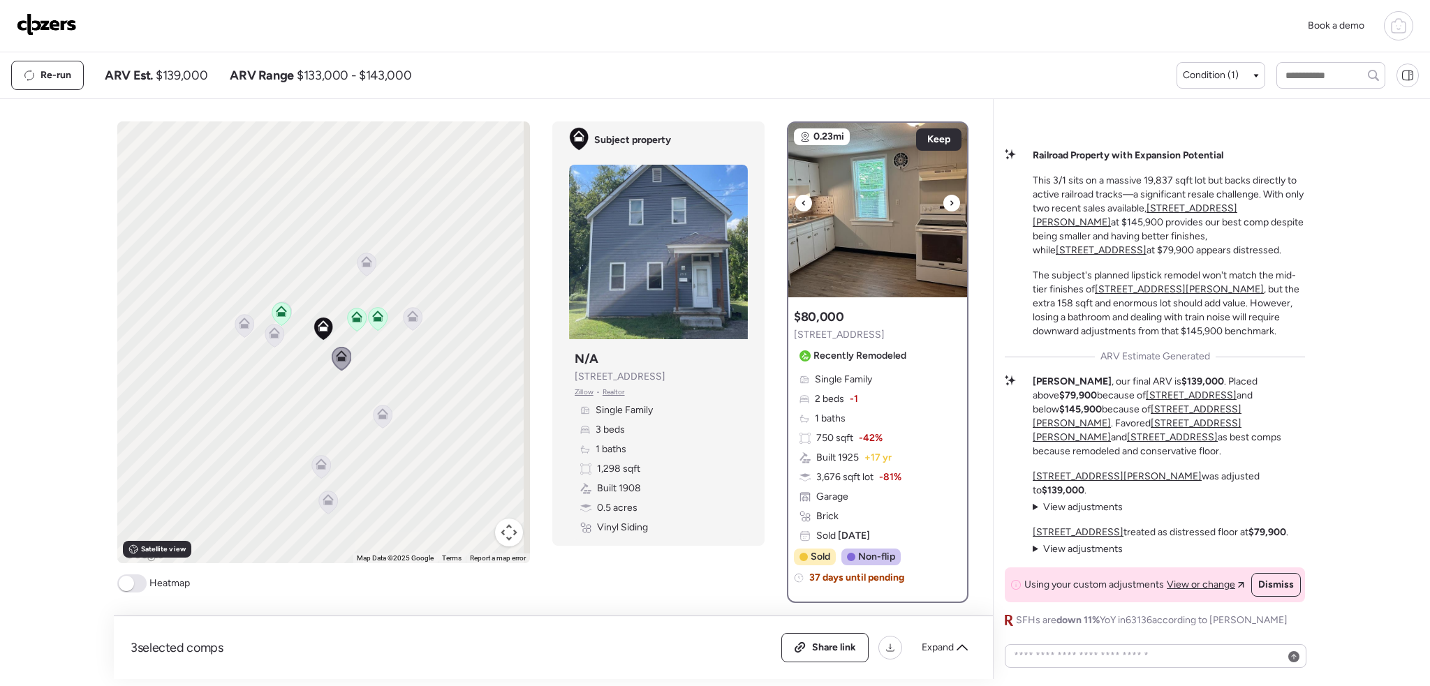
click at [950, 203] on icon at bounding box center [951, 202] width 3 height 5
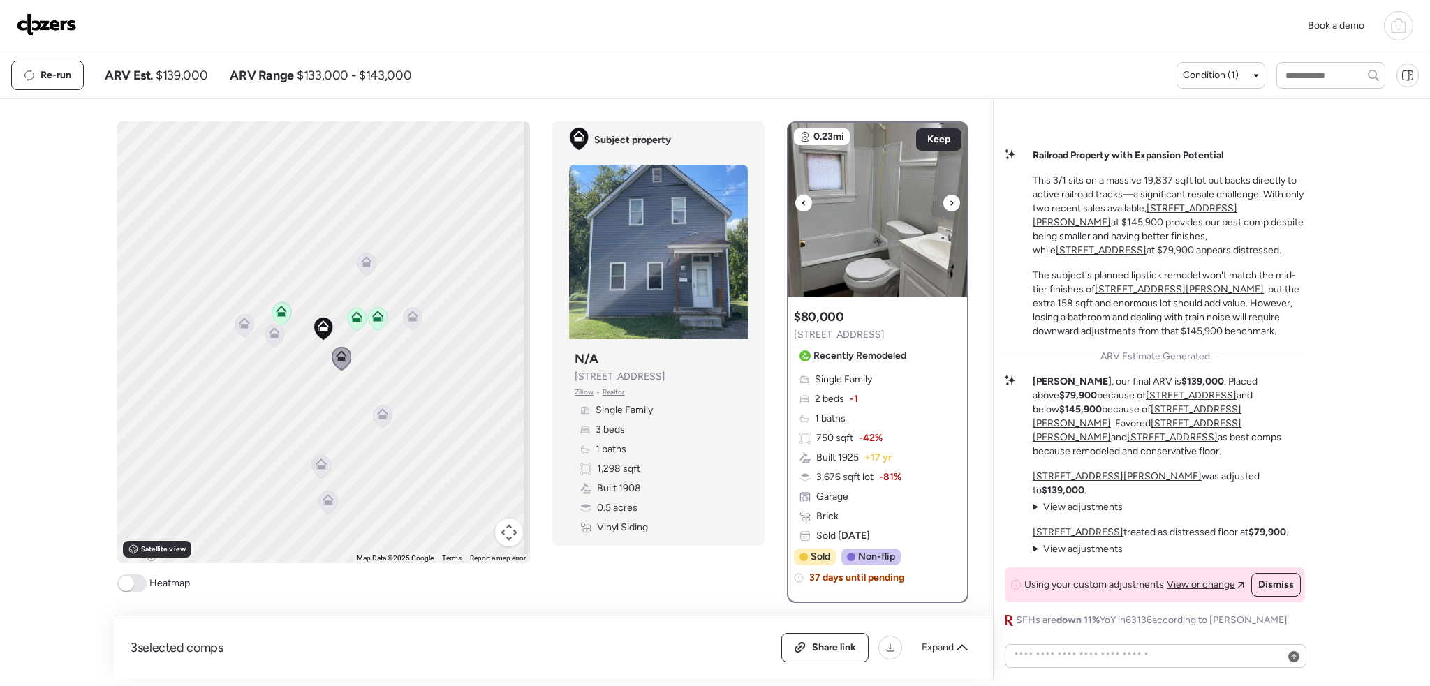
click at [950, 203] on icon at bounding box center [951, 202] width 3 height 5
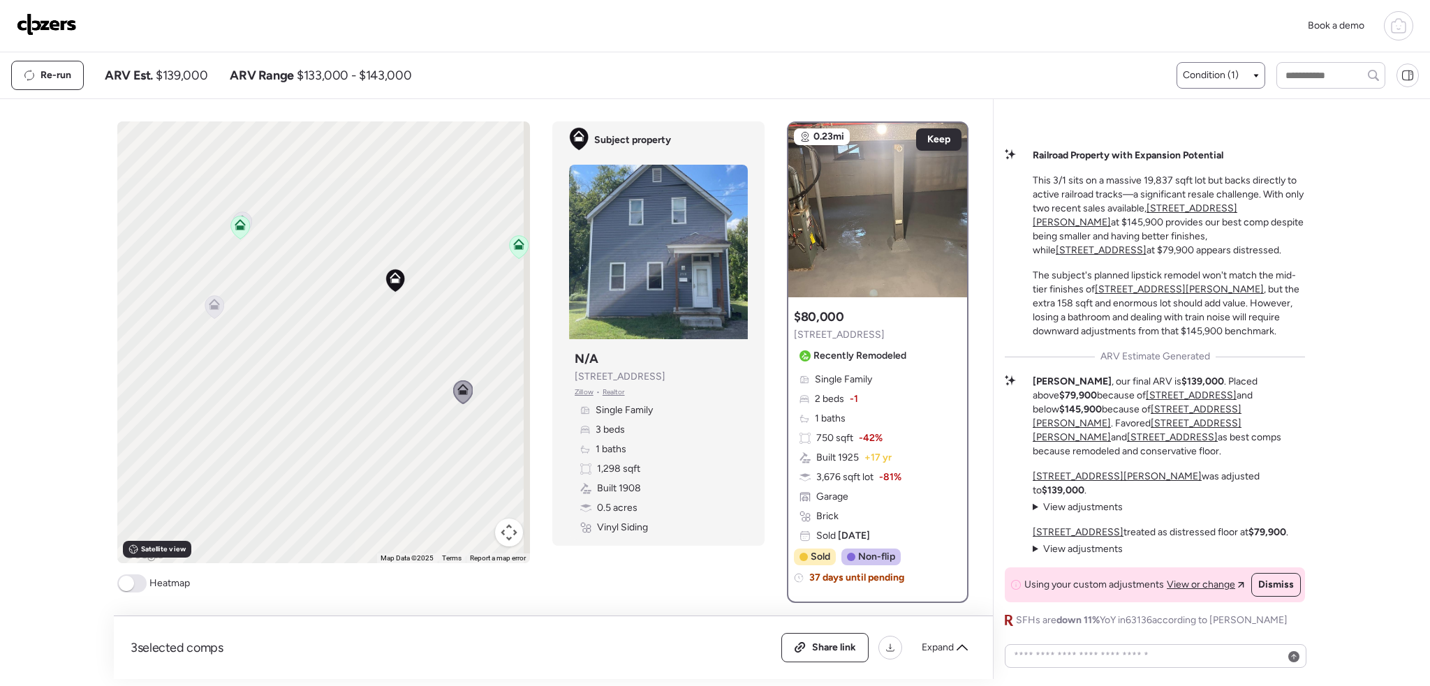
click at [1242, 75] on div "Condition (1)" at bounding box center [1221, 75] width 76 height 14
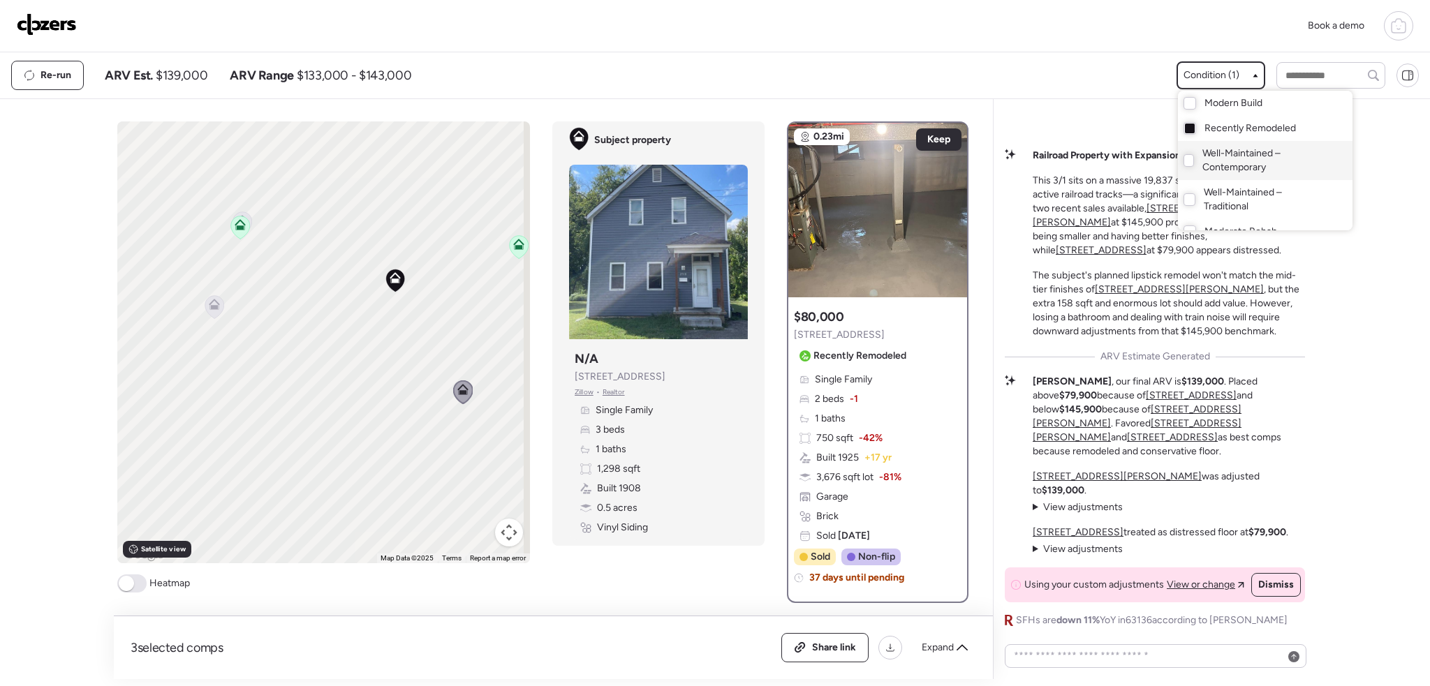
click at [1191, 155] on div "Well-Maintained – Contemporary" at bounding box center [1265, 160] width 175 height 39
click at [561, 431] on div at bounding box center [715, 304] width 1430 height 686
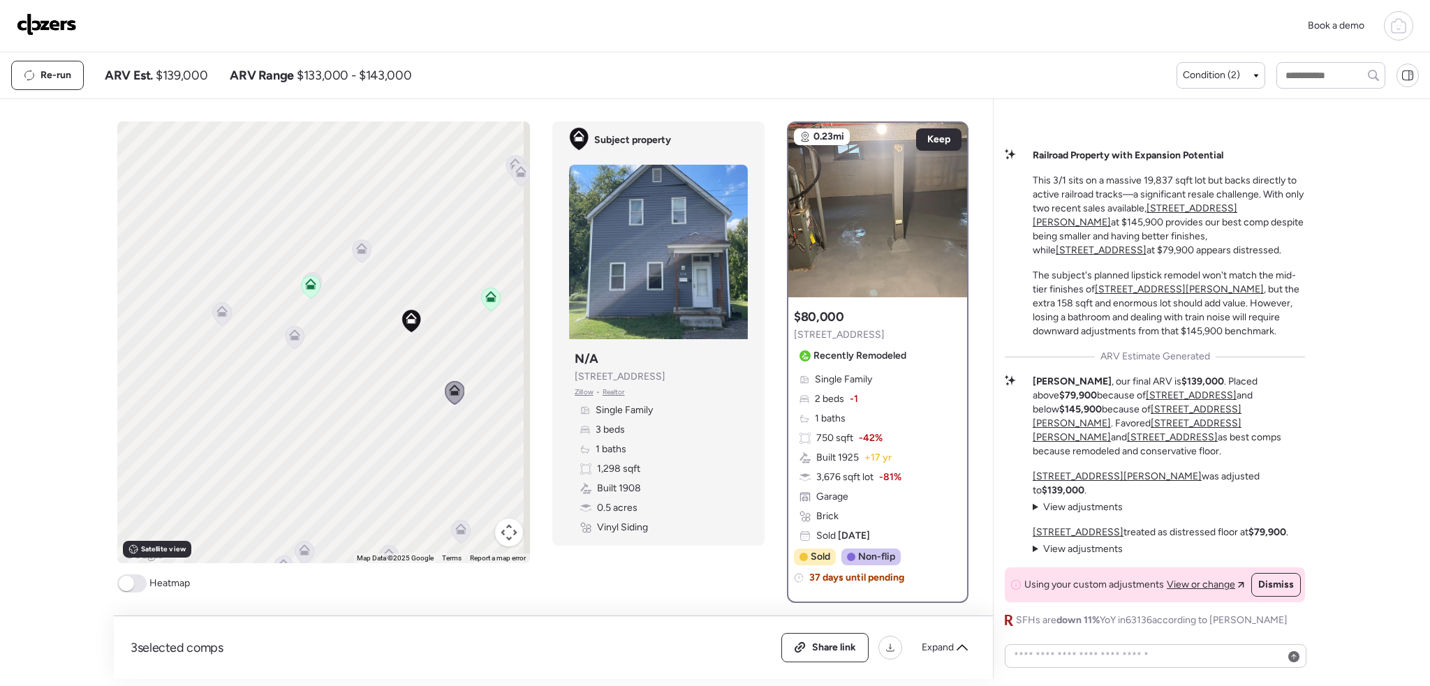
click at [121, 585] on span at bounding box center [126, 583] width 15 height 15
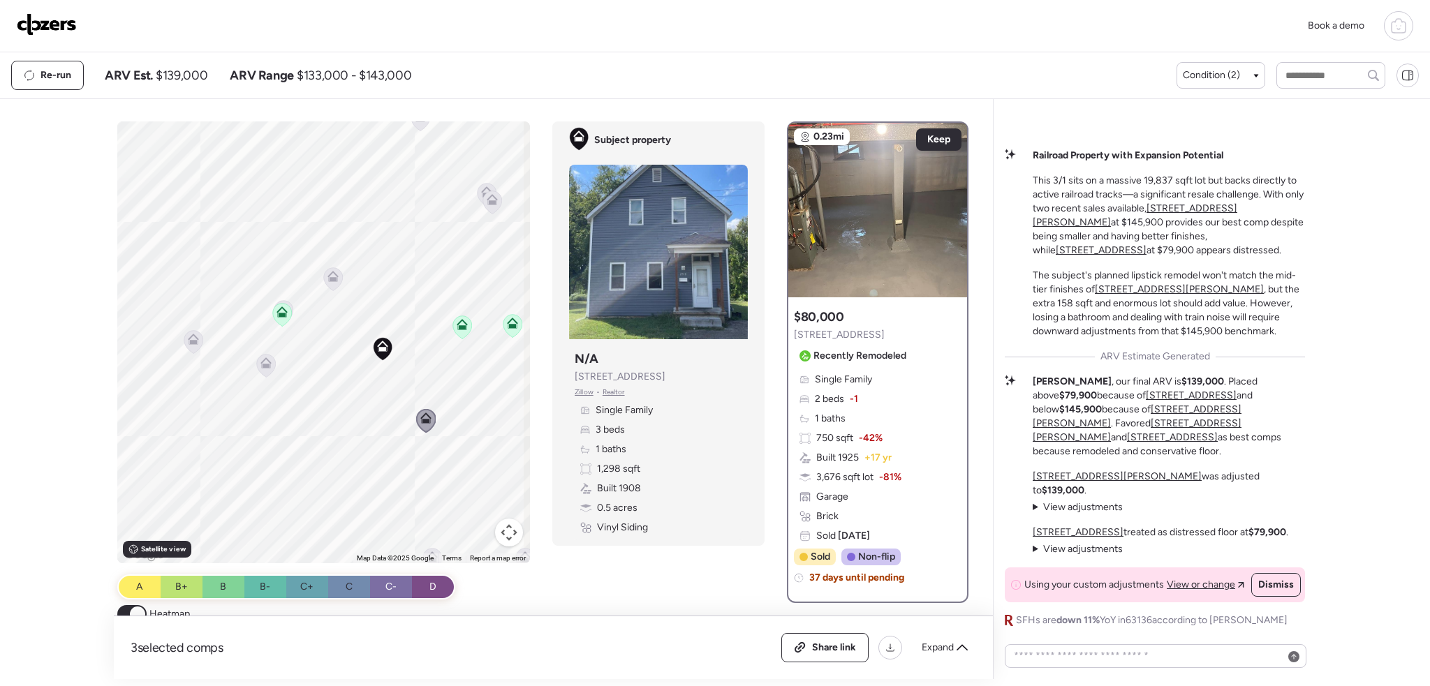
drag, startPoint x: 407, startPoint y: 353, endPoint x: 365, endPoint y: 385, distance: 53.4
click at [365, 385] on div "To activate drag with keyboard, press Alt + Enter. Once in keyboard drag state,…" at bounding box center [323, 343] width 413 height 442
click at [316, 282] on icon at bounding box center [318, 283] width 9 height 4
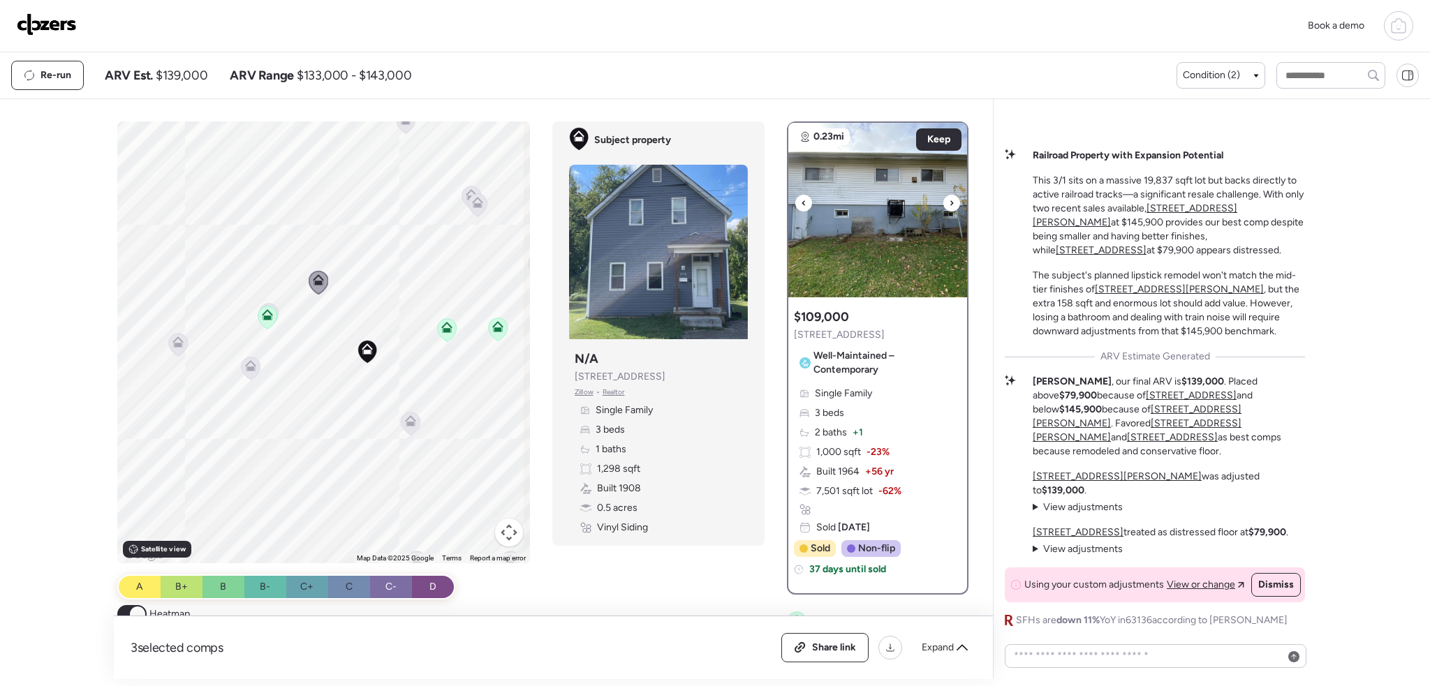
click at [950, 198] on div at bounding box center [951, 203] width 17 height 17
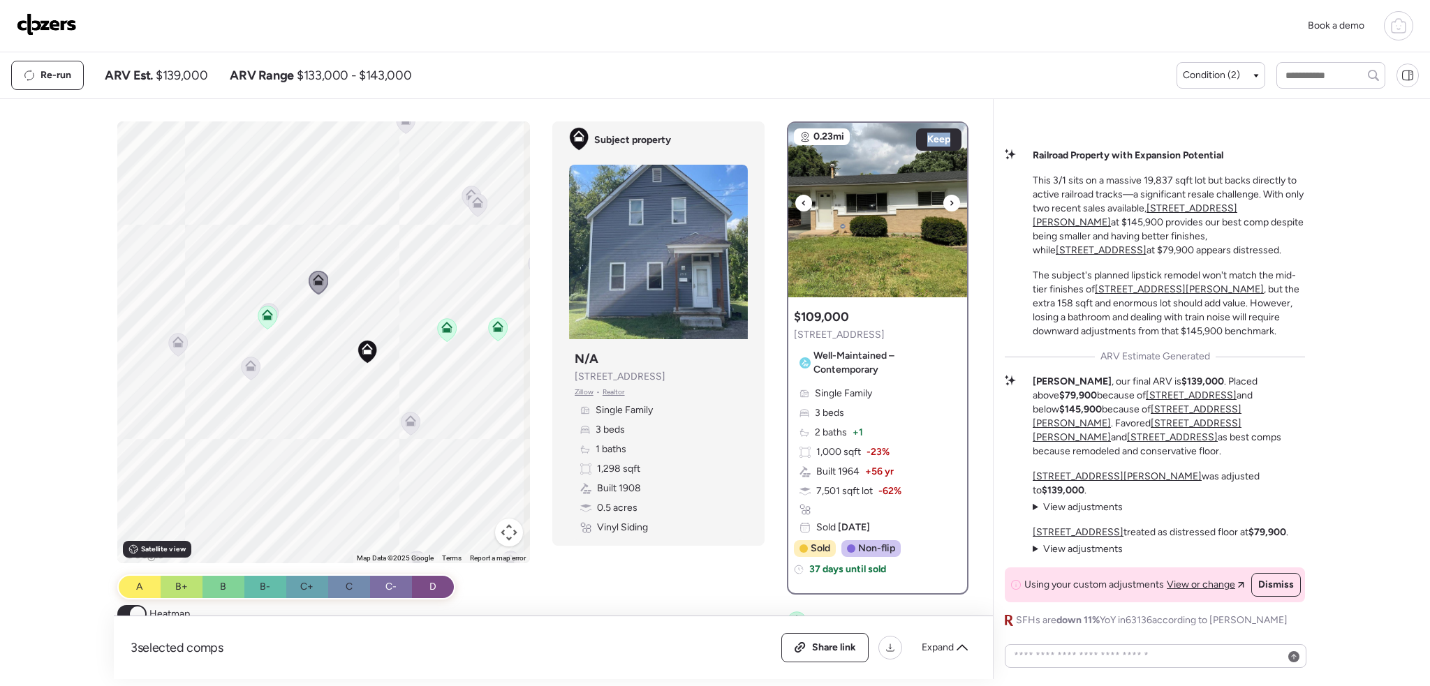
click at [950, 198] on div at bounding box center [951, 203] width 17 height 17
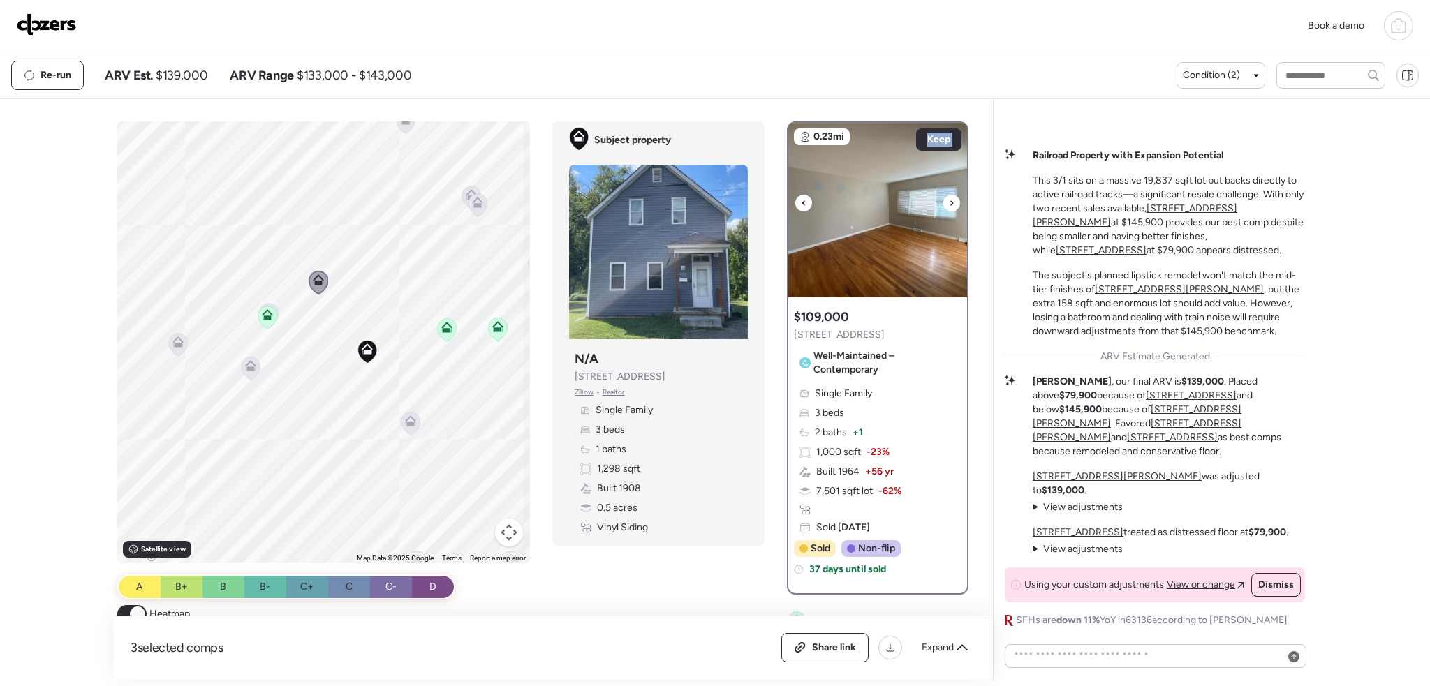
click at [950, 198] on div at bounding box center [951, 203] width 17 height 17
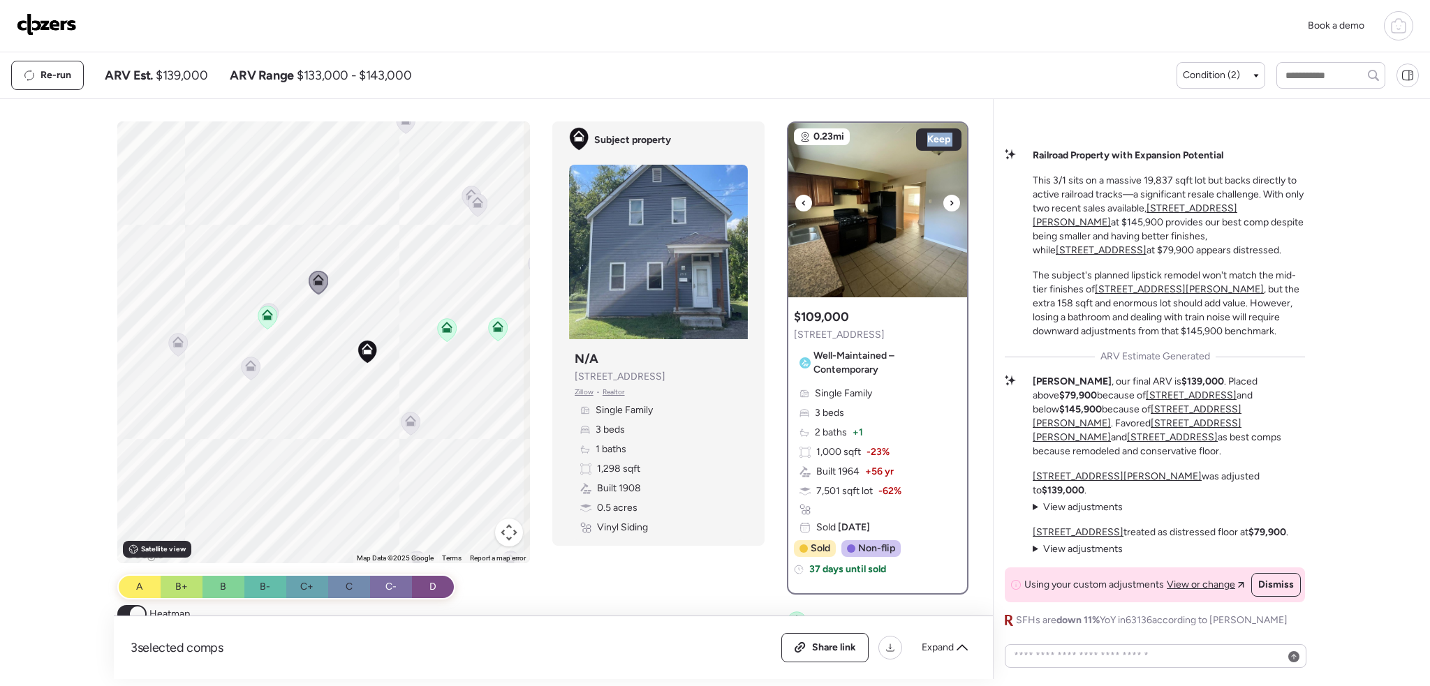
click at [950, 198] on div at bounding box center [951, 203] width 17 height 17
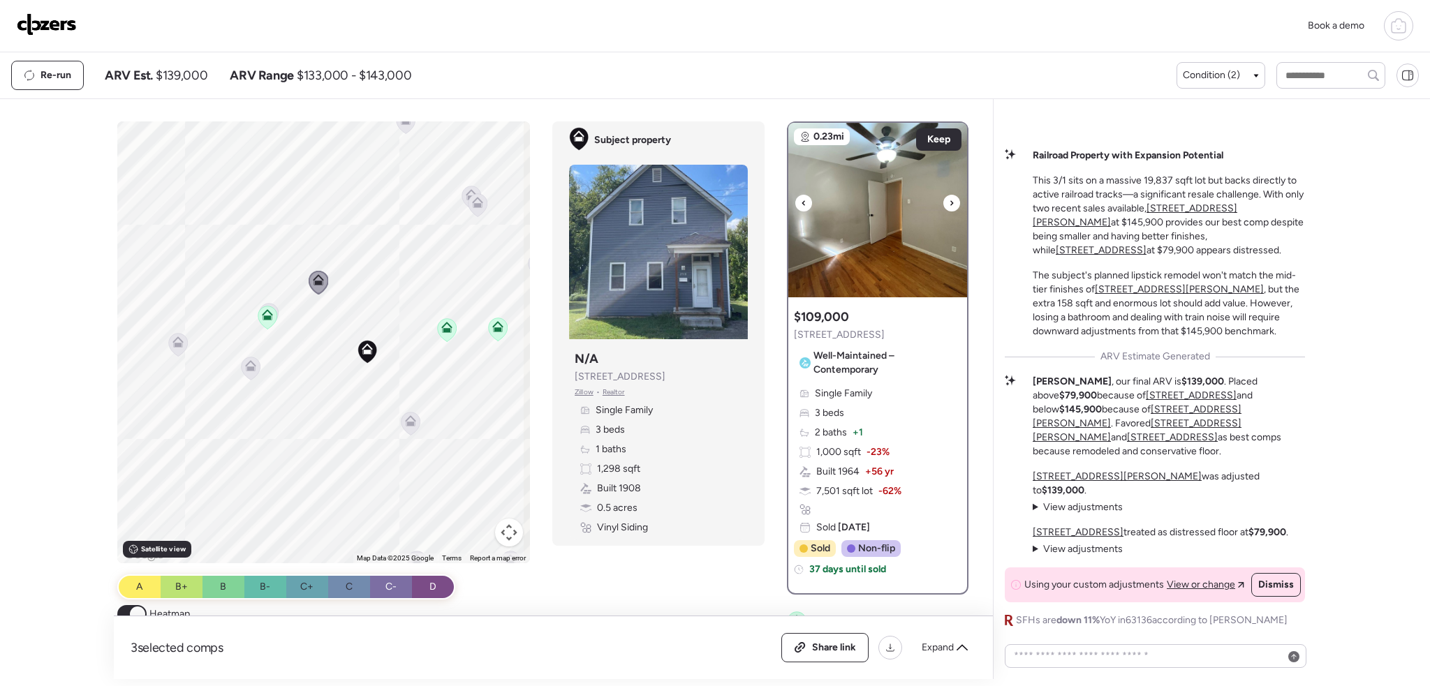
click at [950, 198] on div at bounding box center [951, 203] width 17 height 17
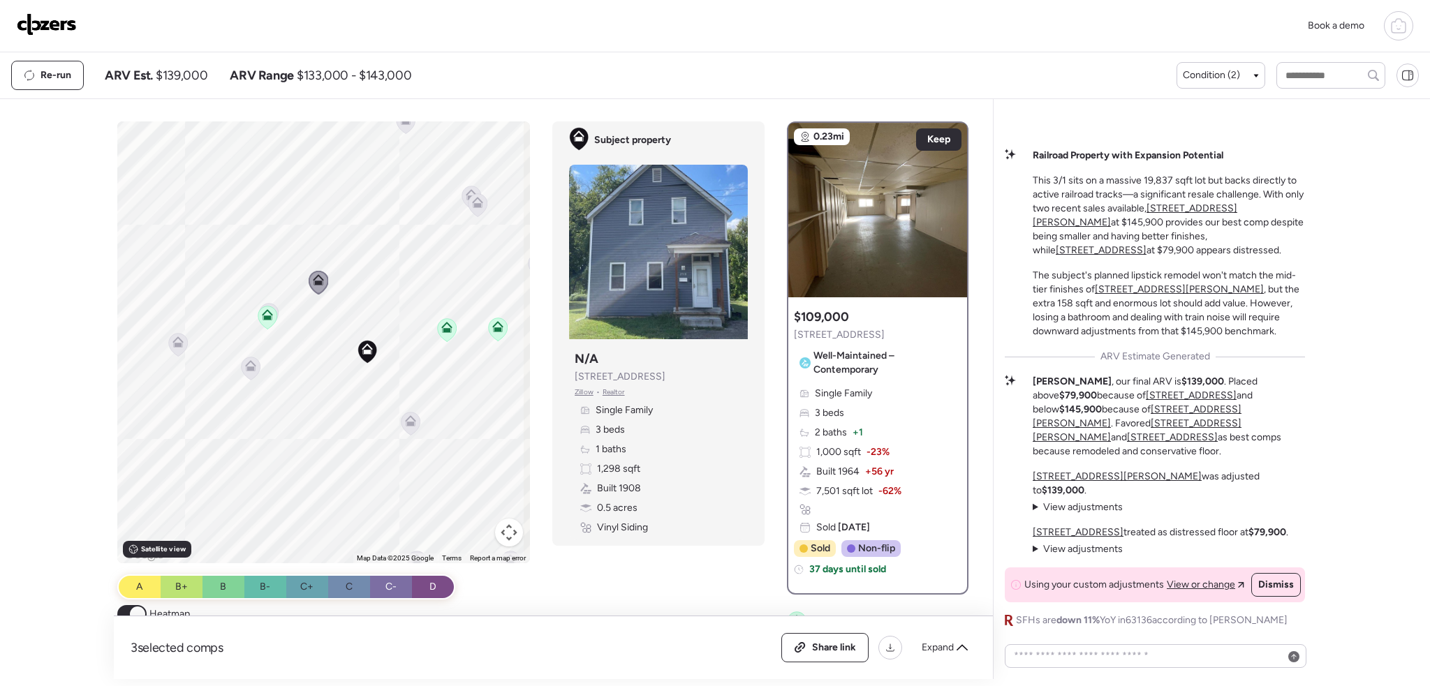
click at [443, 325] on icon at bounding box center [446, 327] width 11 height 11
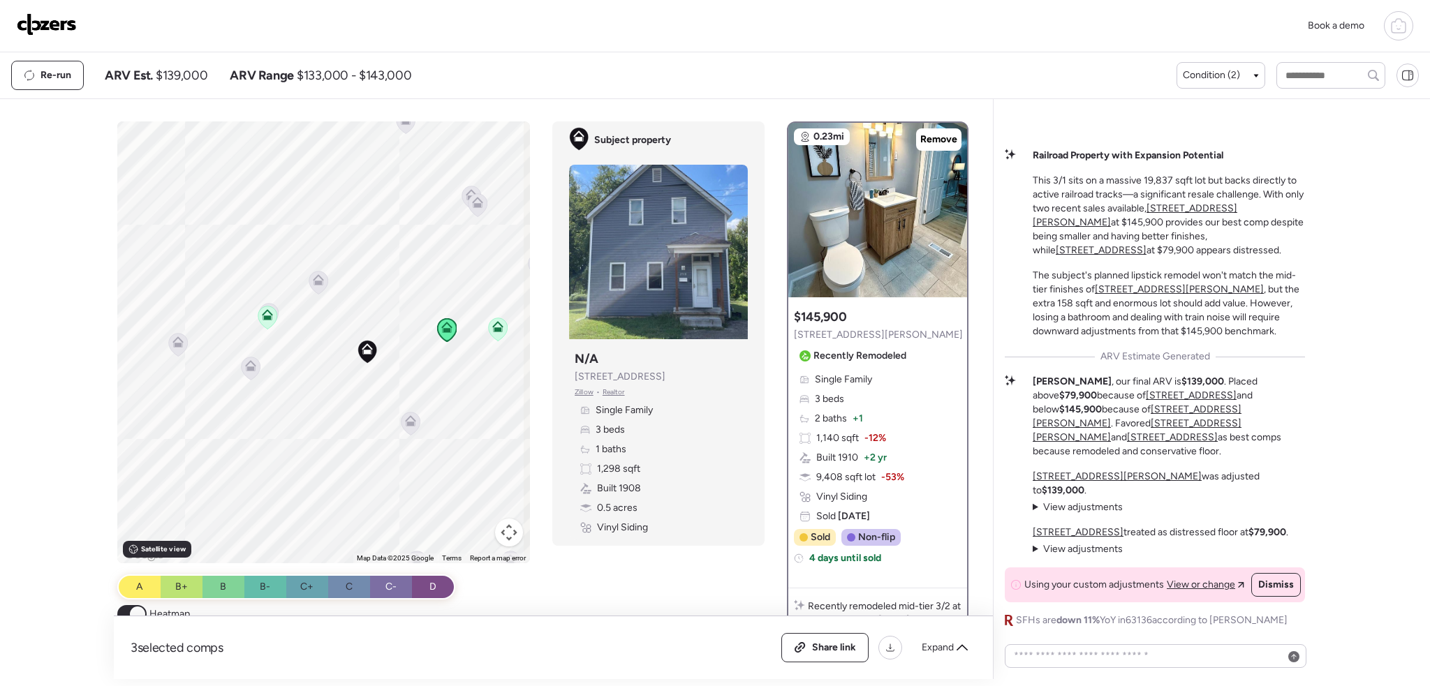
click at [495, 329] on icon at bounding box center [498, 330] width 9 height 4
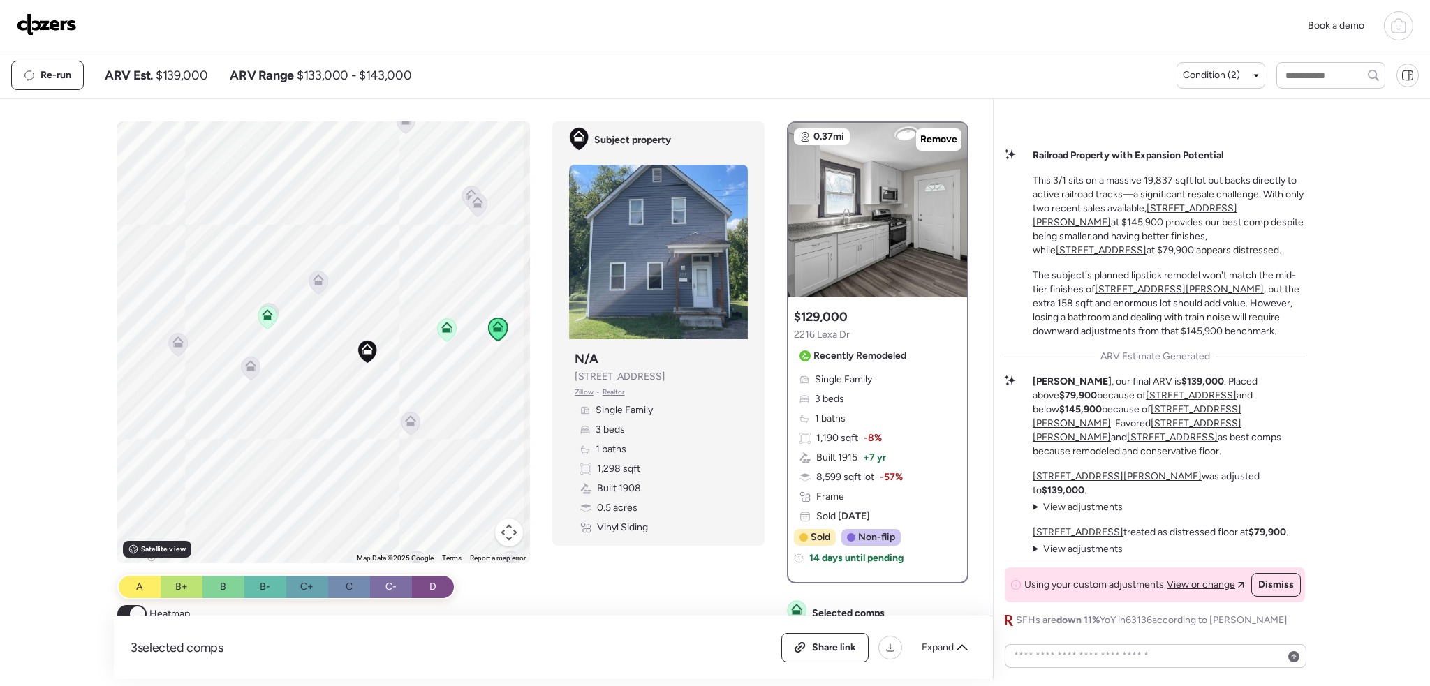
click at [265, 320] on icon at bounding box center [267, 318] width 9 height 4
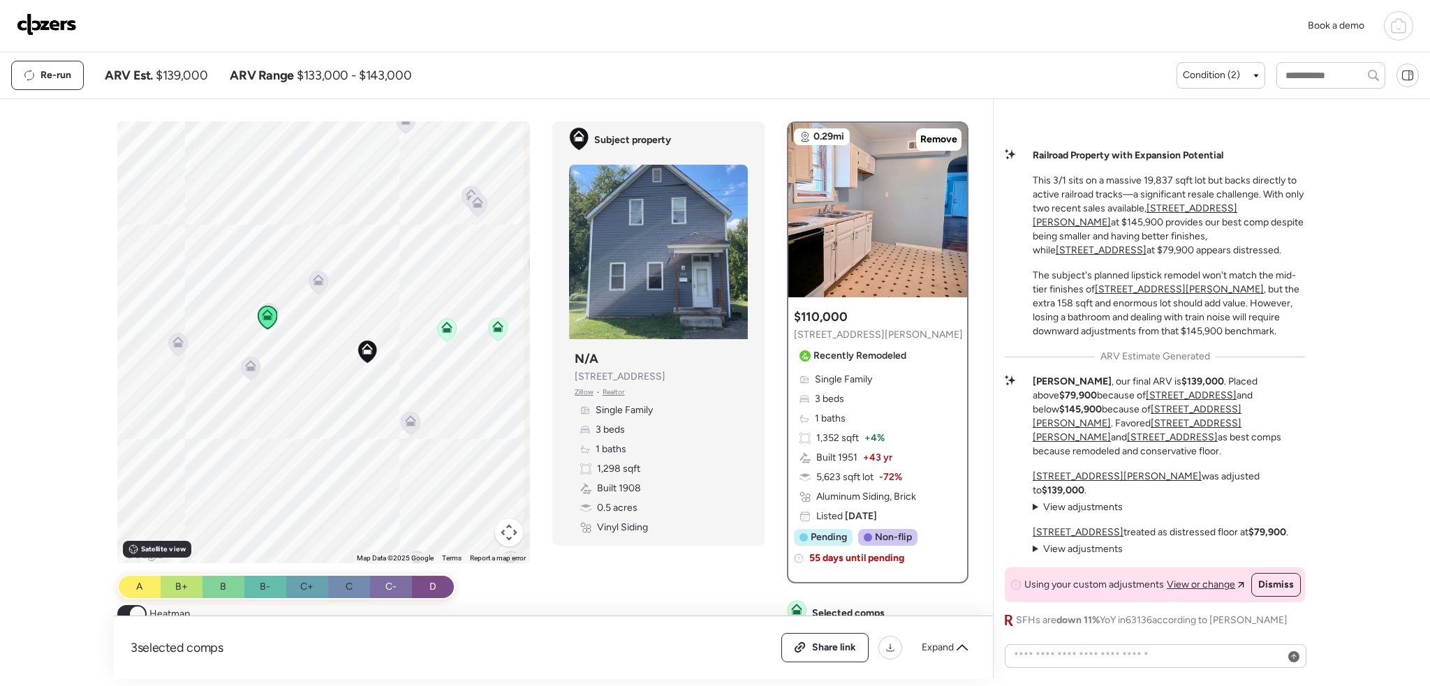
click at [446, 328] on icon at bounding box center [446, 327] width 11 height 11
